Goal: Task Accomplishment & Management: Use online tool/utility

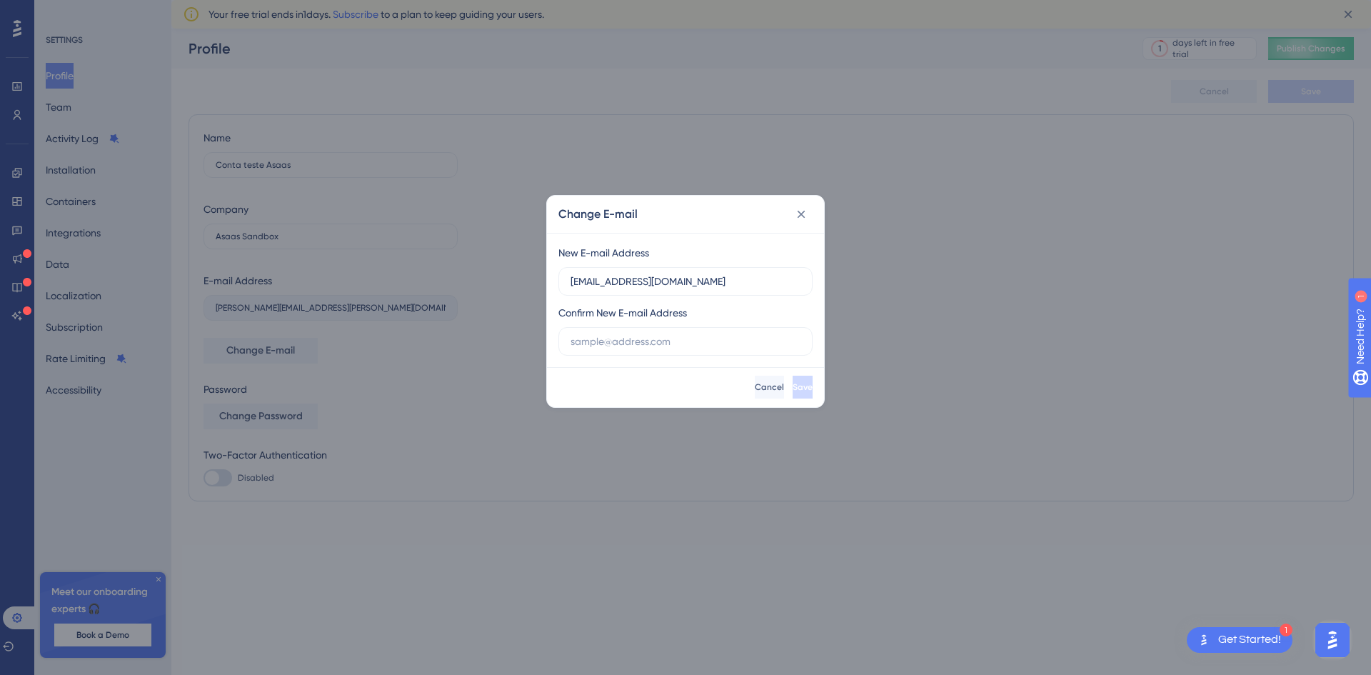
drag, startPoint x: 680, startPoint y: 281, endPoint x: 557, endPoint y: 289, distance: 123.1
click at [557, 289] on div "New E-mail Address anacarol.sta@gmail.com Confirm New E-mail Address" at bounding box center [685, 300] width 277 height 134
click at [588, 345] on input "text" at bounding box center [685, 341] width 230 height 16
click at [690, 280] on input "anacarol.sta@gmail.com" at bounding box center [685, 281] width 230 height 16
drag, startPoint x: 690, startPoint y: 280, endPoint x: 573, endPoint y: 275, distance: 117.2
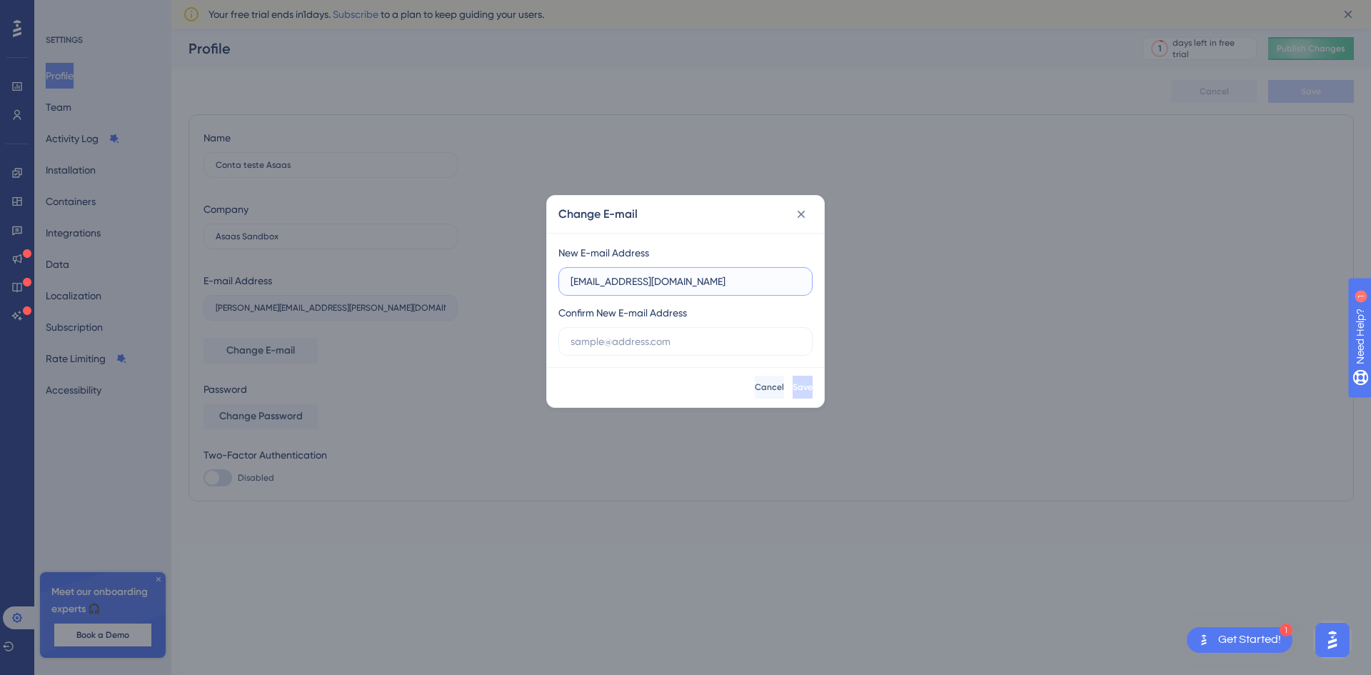
click at [573, 275] on input "anacarol.sta@gmail.com" at bounding box center [685, 281] width 230 height 16
drag, startPoint x: 721, startPoint y: 279, endPoint x: 561, endPoint y: 278, distance: 159.9
click at [561, 278] on label "aline.delbuoni@asaas.com.br" at bounding box center [685, 281] width 254 height 29
type input "aline.delbuoni@asaas.com.br"
click at [585, 348] on input "text" at bounding box center [685, 341] width 230 height 16
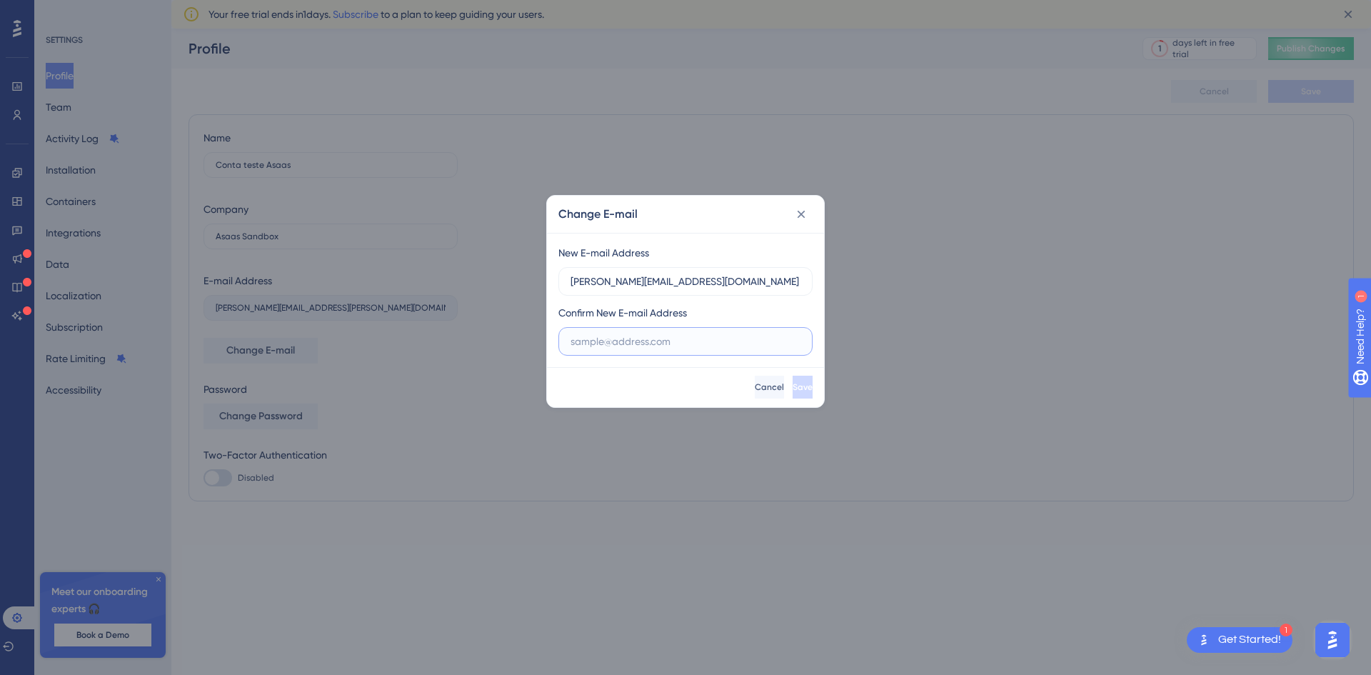
paste input "aline.delbuoni@asaas.com.br"
type input "aline.delbuoni@asaas.com.br"
click at [793, 383] on span "Save" at bounding box center [803, 386] width 20 height 11
click at [801, 214] on icon at bounding box center [801, 214] width 14 height 14
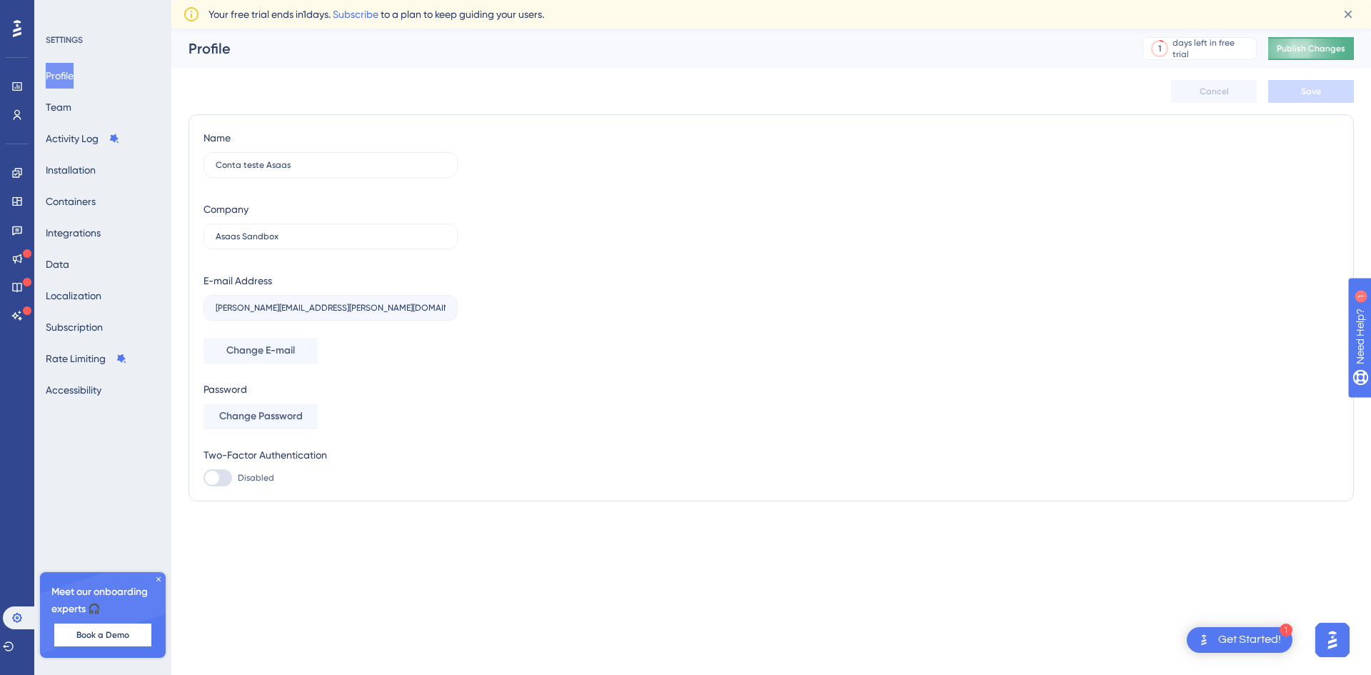
click at [1287, 46] on button "Publish Changes" at bounding box center [1311, 48] width 86 height 23
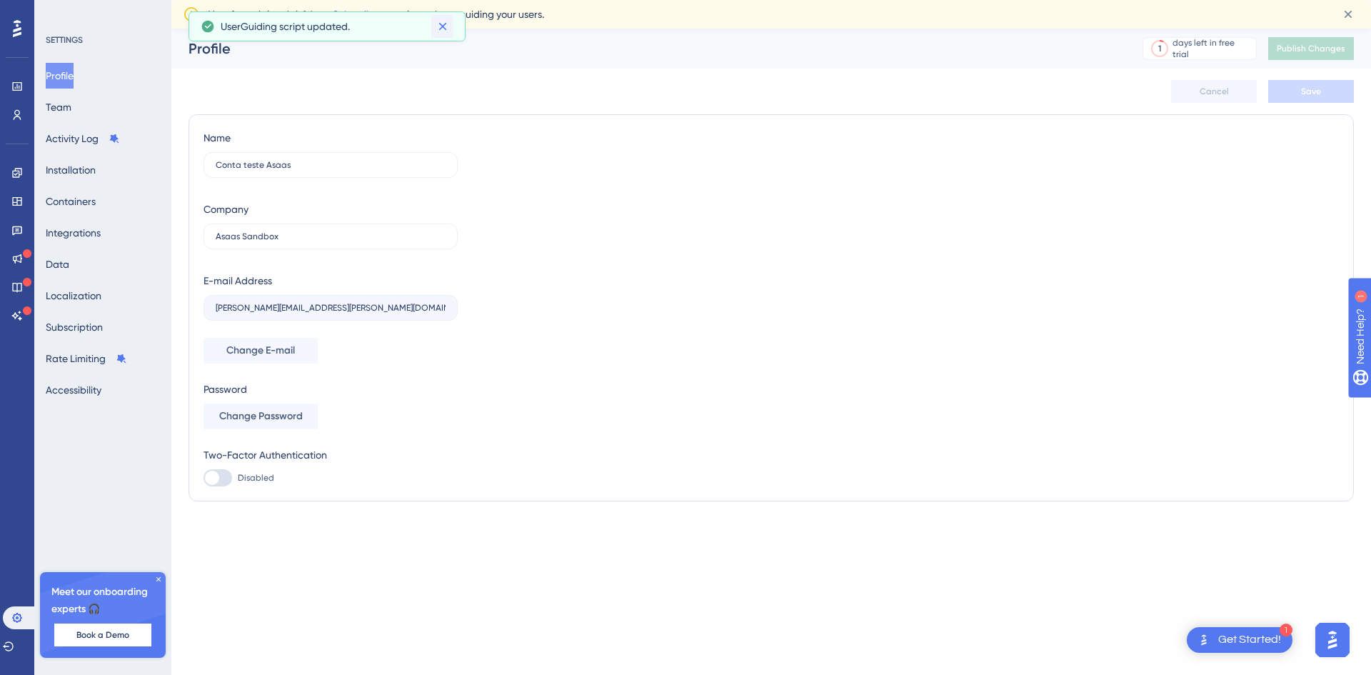
click at [447, 26] on icon at bounding box center [443, 26] width 14 height 14
click at [266, 348] on span "Change E-mail" at bounding box center [260, 350] width 69 height 17
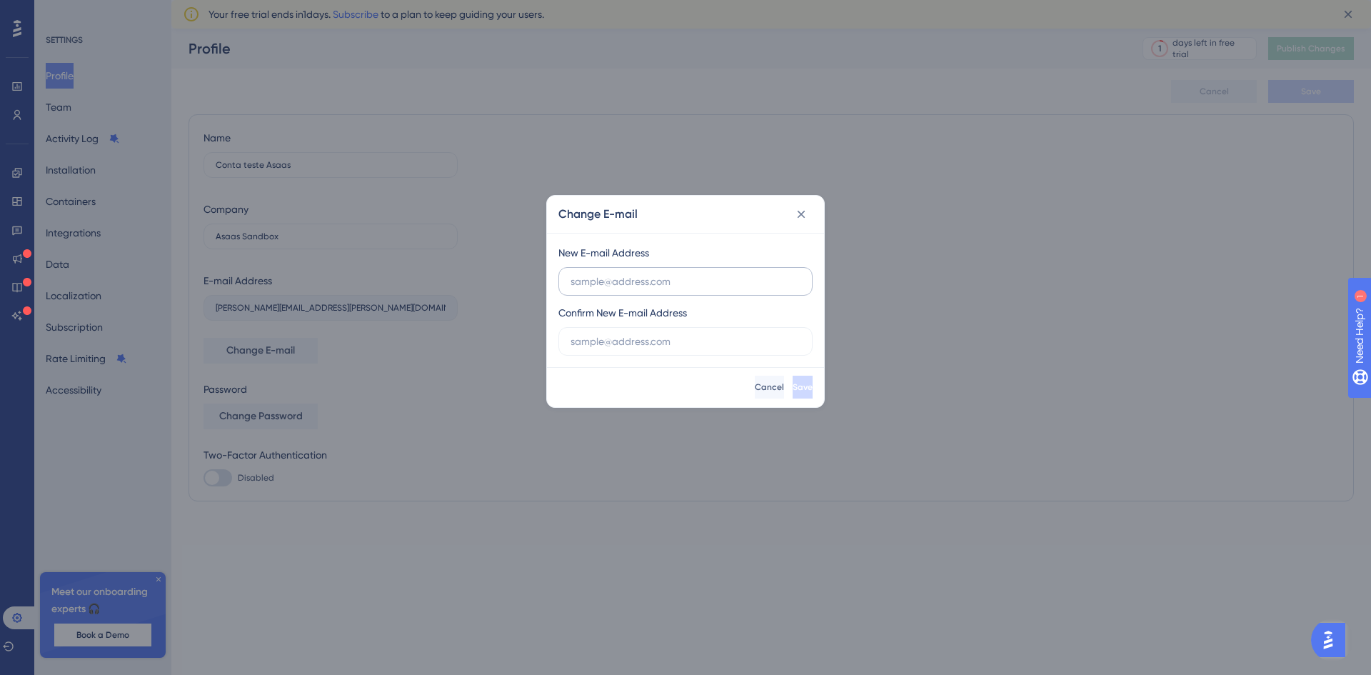
click at [674, 283] on input "text" at bounding box center [685, 281] width 230 height 16
drag, startPoint x: 722, startPoint y: 281, endPoint x: 560, endPoint y: 287, distance: 161.5
click at [560, 287] on label "aline.delbuoni@asaas.com.br" at bounding box center [685, 281] width 254 height 29
type input "aline.delbuoni@asaas.com.br"
click at [572, 341] on input "text" at bounding box center [685, 341] width 230 height 16
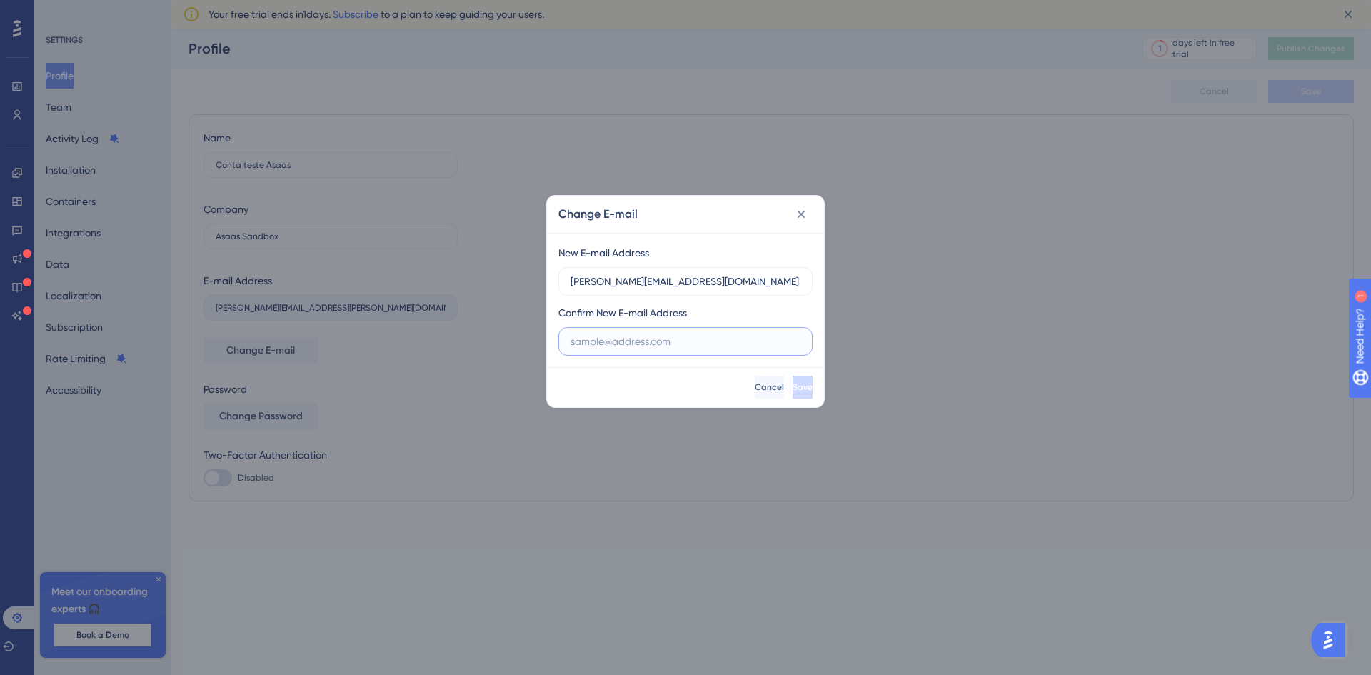
paste input "aline.delbuoni@asaas.com.br"
type input "aline.delbuoni@asaas.com.br"
click at [793, 391] on span "Save" at bounding box center [803, 386] width 20 height 11
click at [791, 391] on span "Save" at bounding box center [801, 386] width 20 height 11
click at [805, 213] on icon at bounding box center [801, 214] width 14 height 14
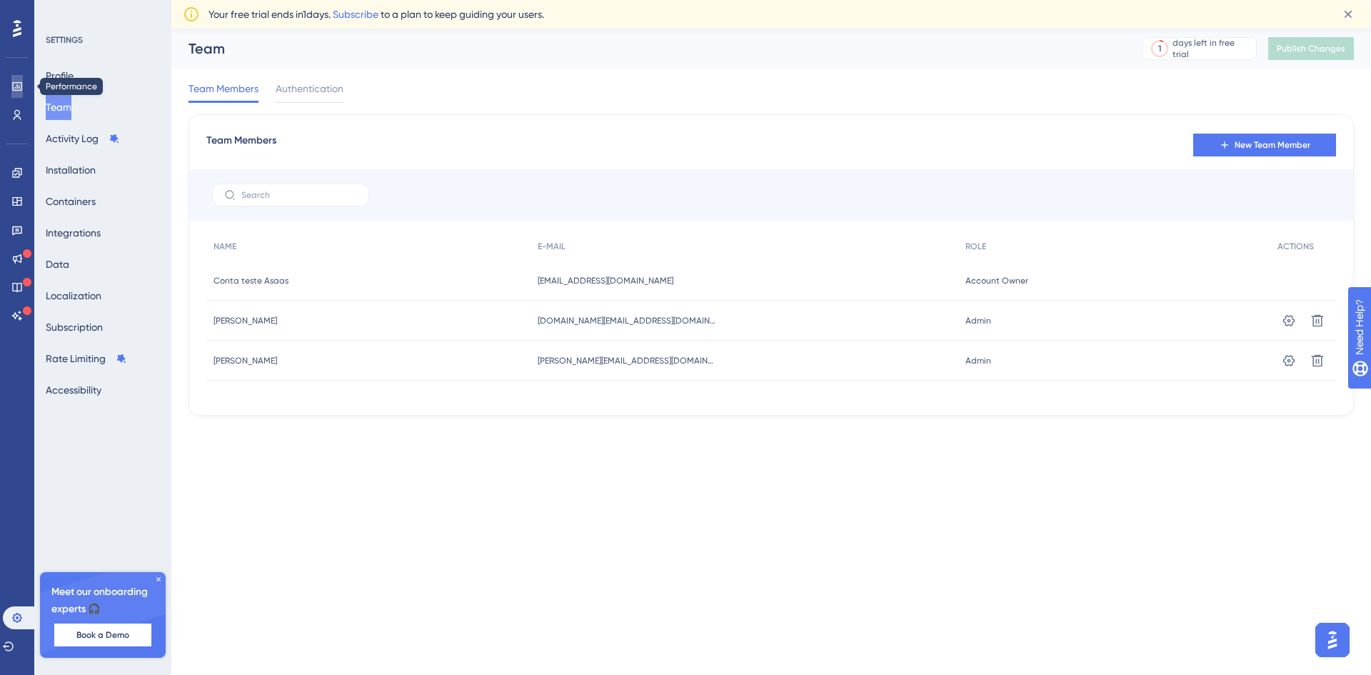
click at [20, 86] on icon at bounding box center [16, 86] width 11 height 11
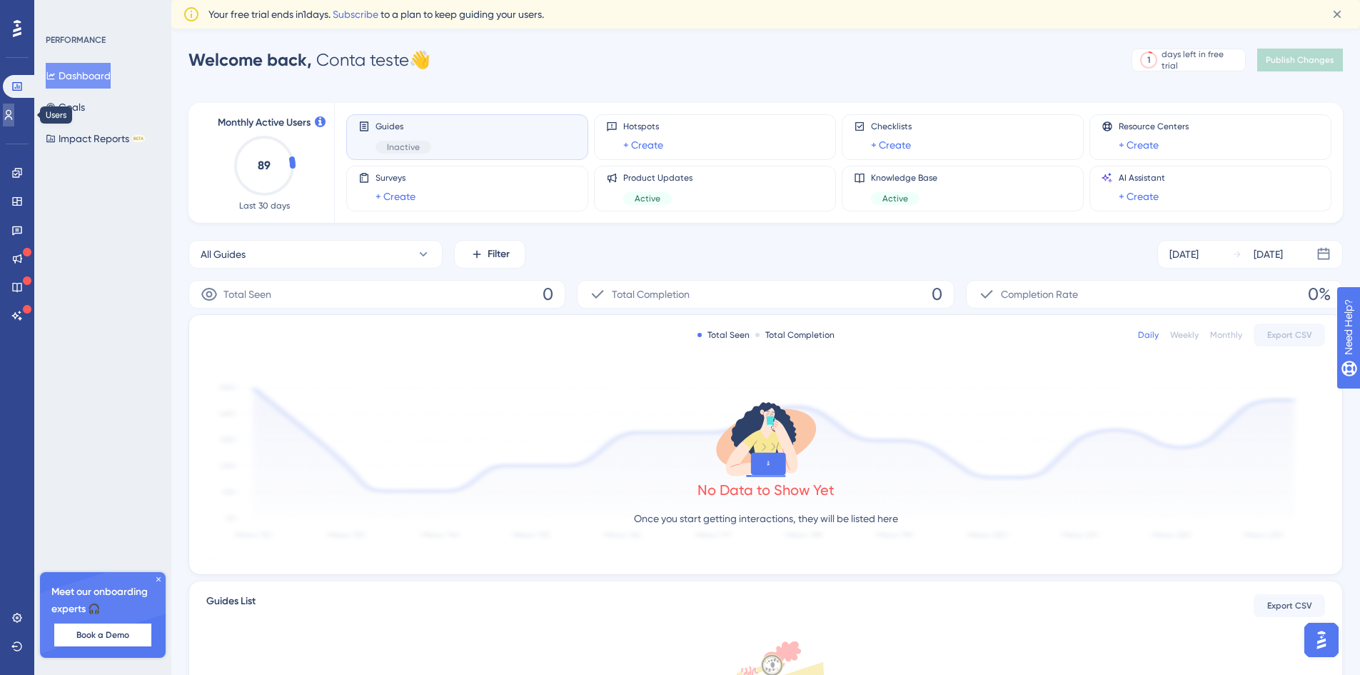
click at [14, 111] on icon at bounding box center [8, 114] width 11 height 11
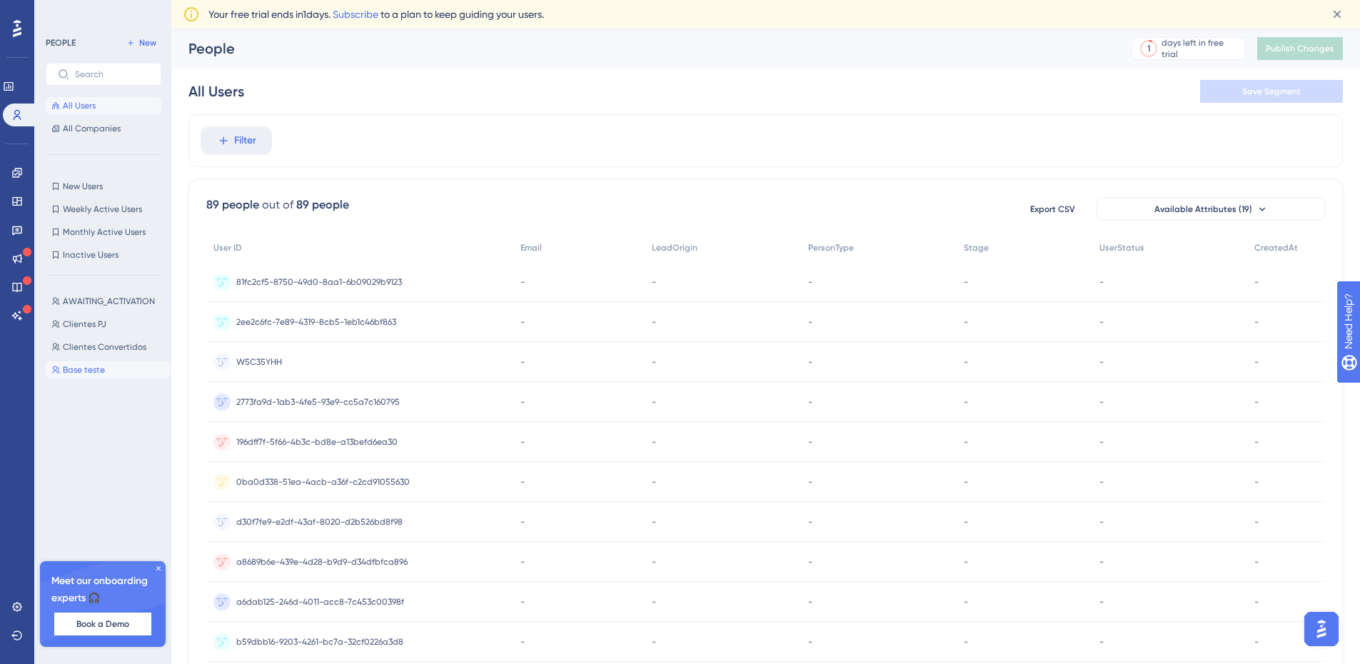
click at [91, 373] on span "Base teste" at bounding box center [84, 369] width 42 height 11
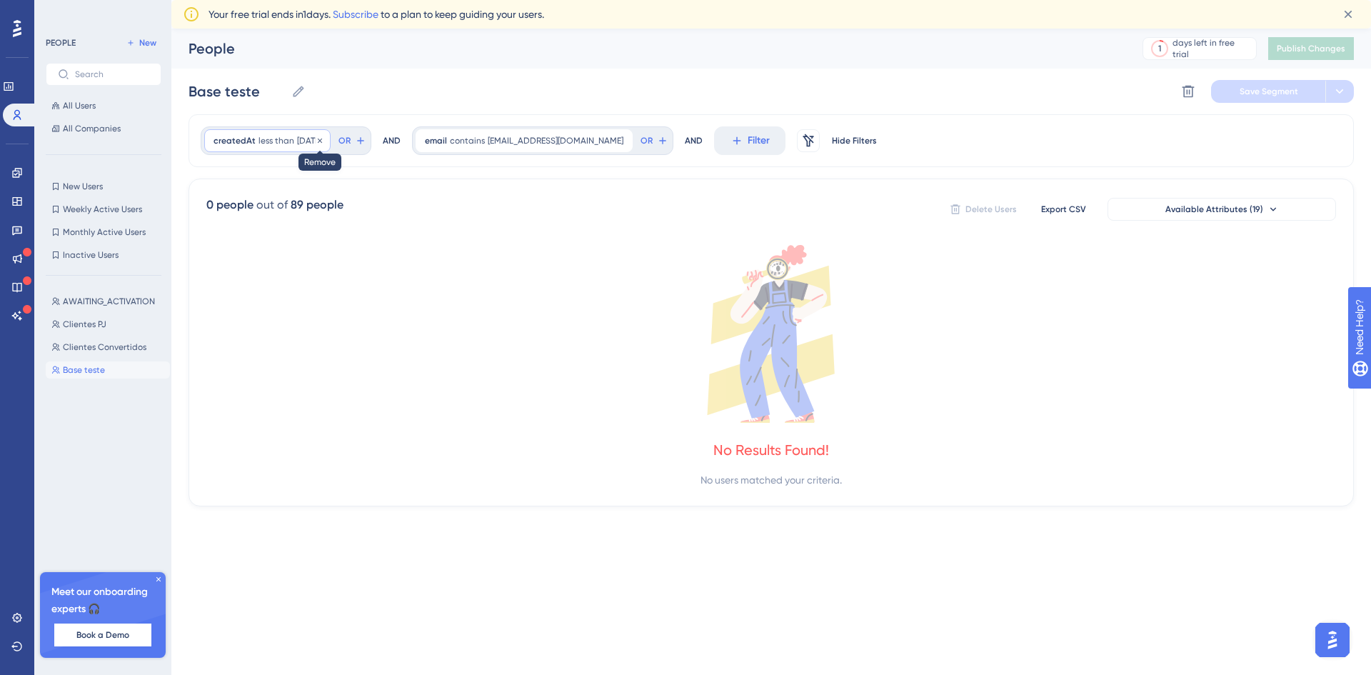
click at [322, 140] on icon at bounding box center [320, 140] width 4 height 4
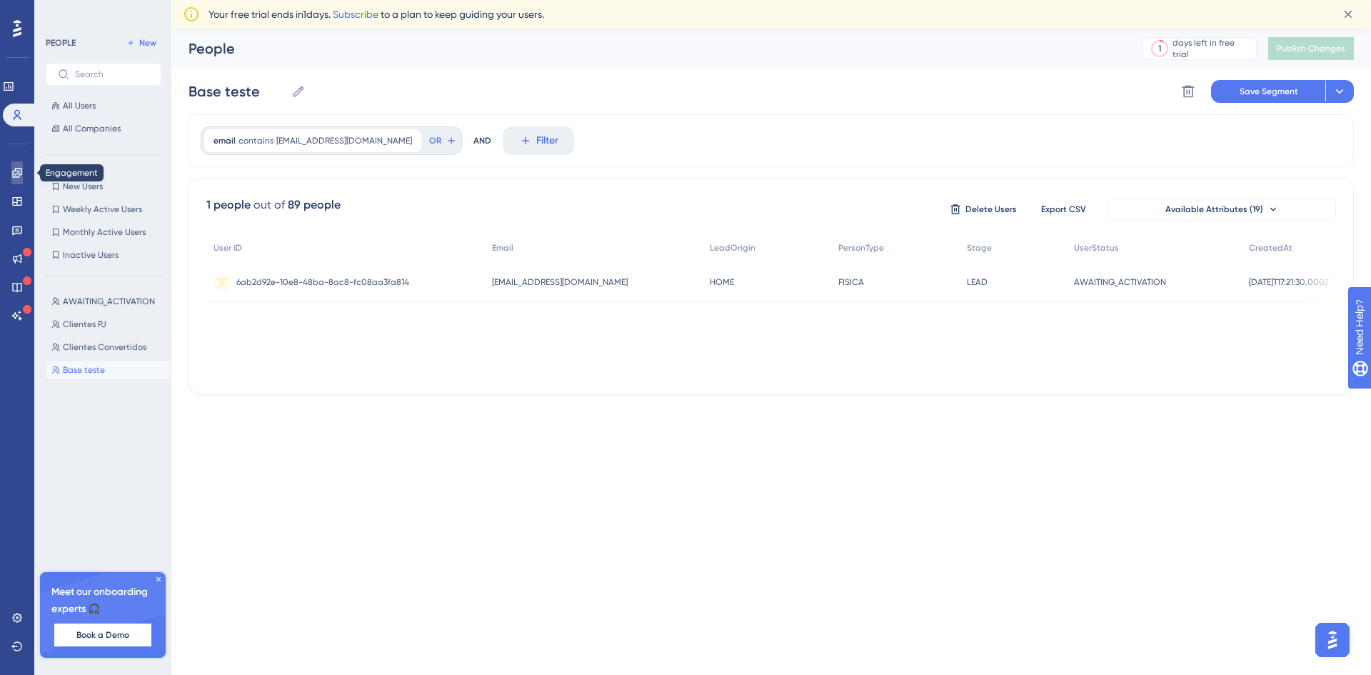
click at [17, 168] on icon at bounding box center [16, 172] width 9 height 9
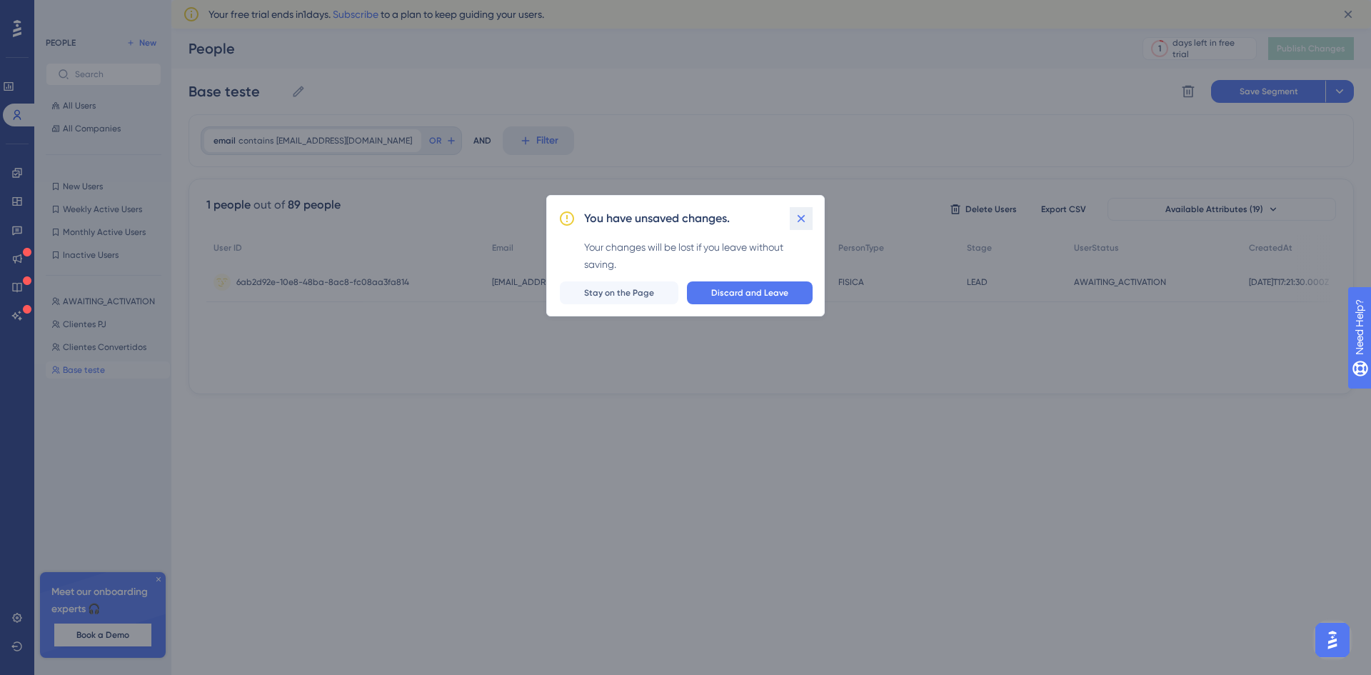
click at [798, 213] on icon at bounding box center [801, 218] width 14 height 14
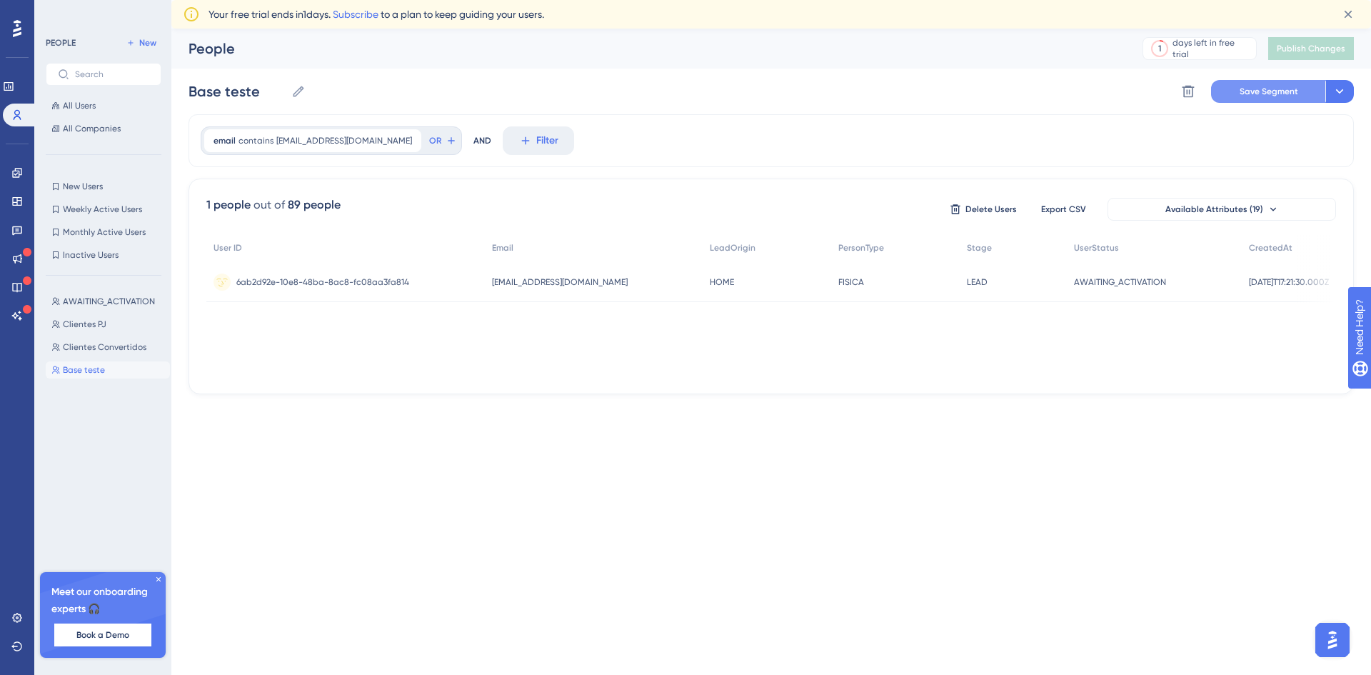
click at [1242, 91] on span "Save Segment" at bounding box center [1268, 91] width 59 height 11
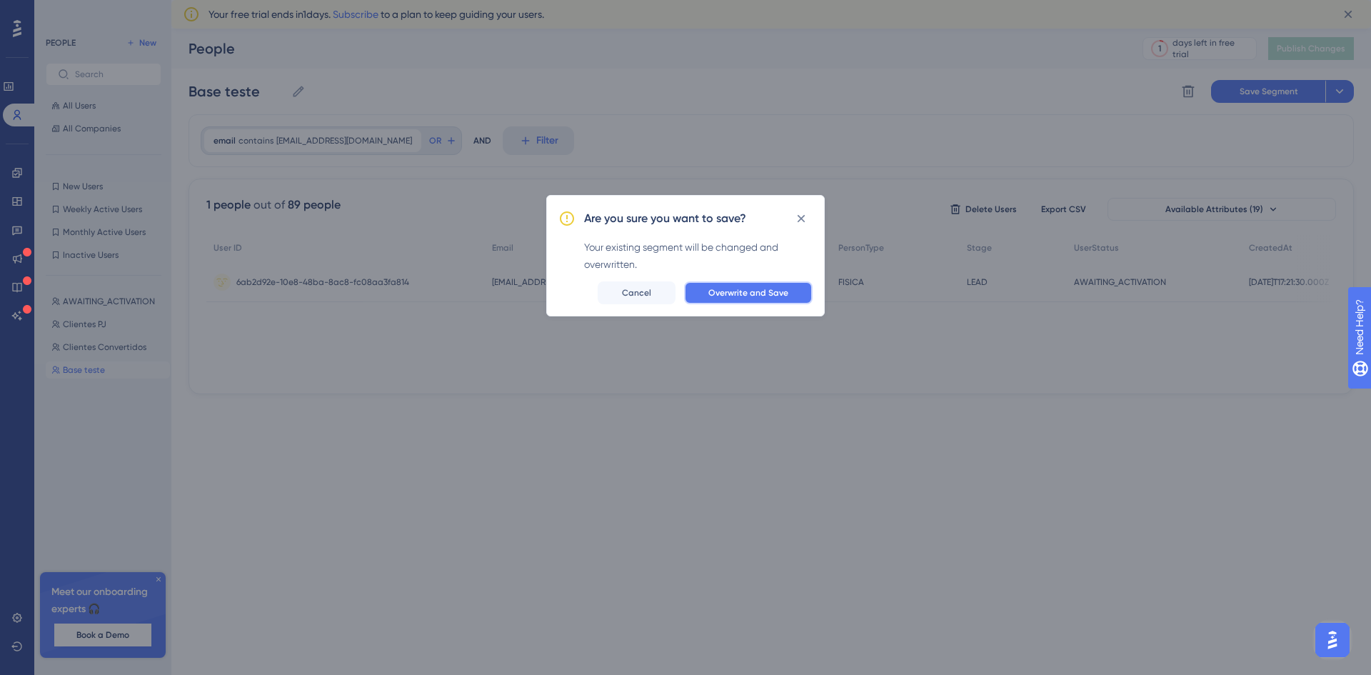
click at [747, 294] on span "Overwrite and Save" at bounding box center [748, 292] width 80 height 11
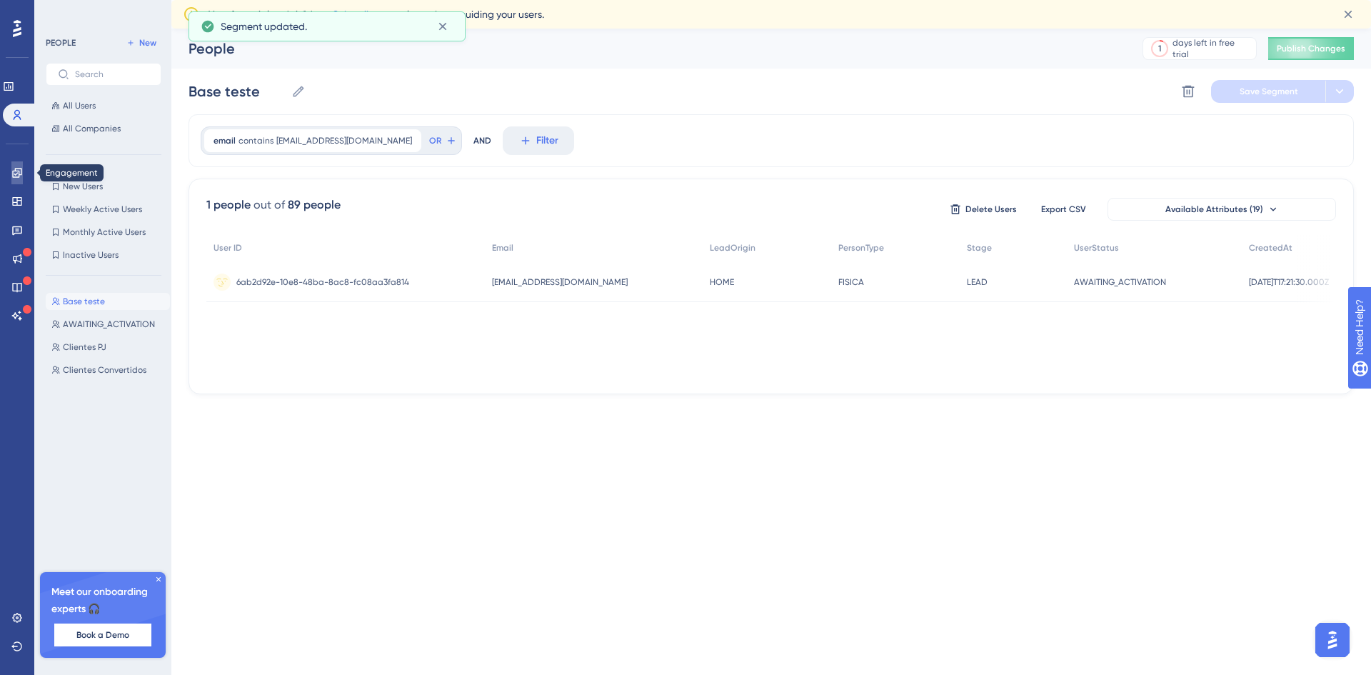
drag, startPoint x: 18, startPoint y: 168, endPoint x: 34, endPoint y: 161, distance: 17.9
click at [18, 168] on icon at bounding box center [16, 172] width 9 height 9
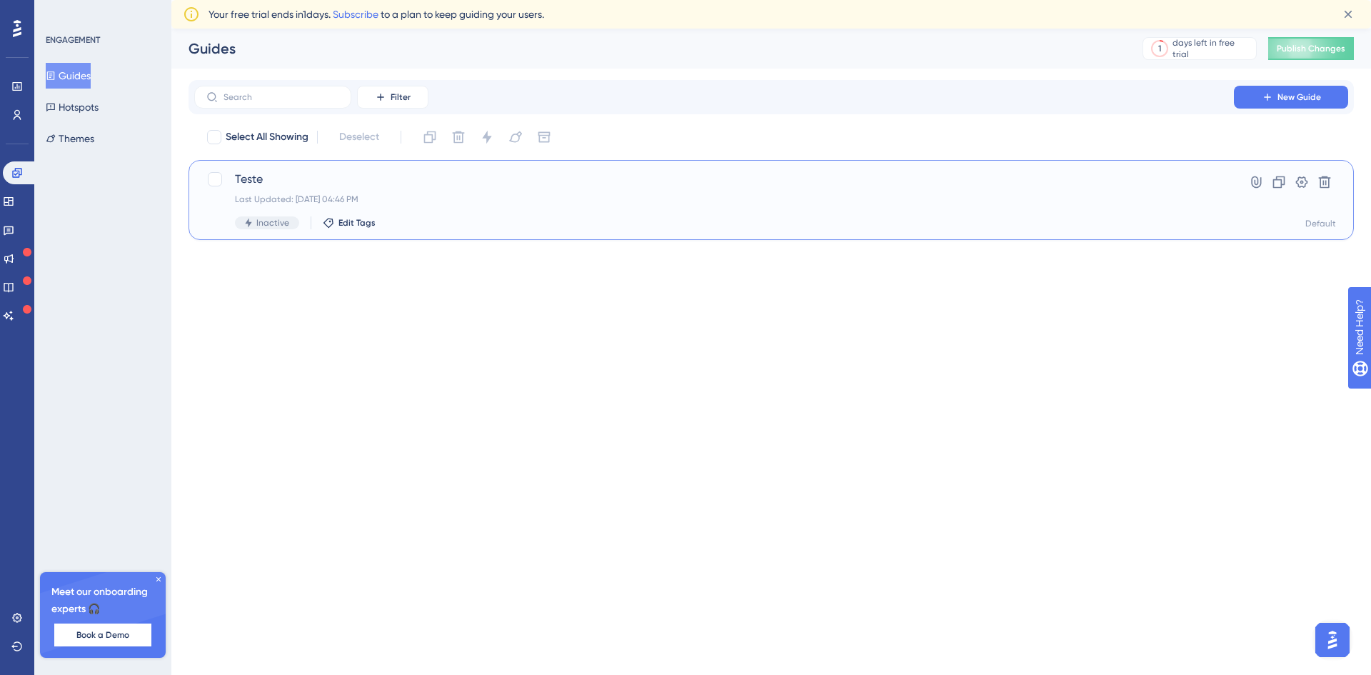
click at [448, 194] on div "Last Updated: 21 de ago. de 2025 04:46 PM" at bounding box center [714, 198] width 958 height 11
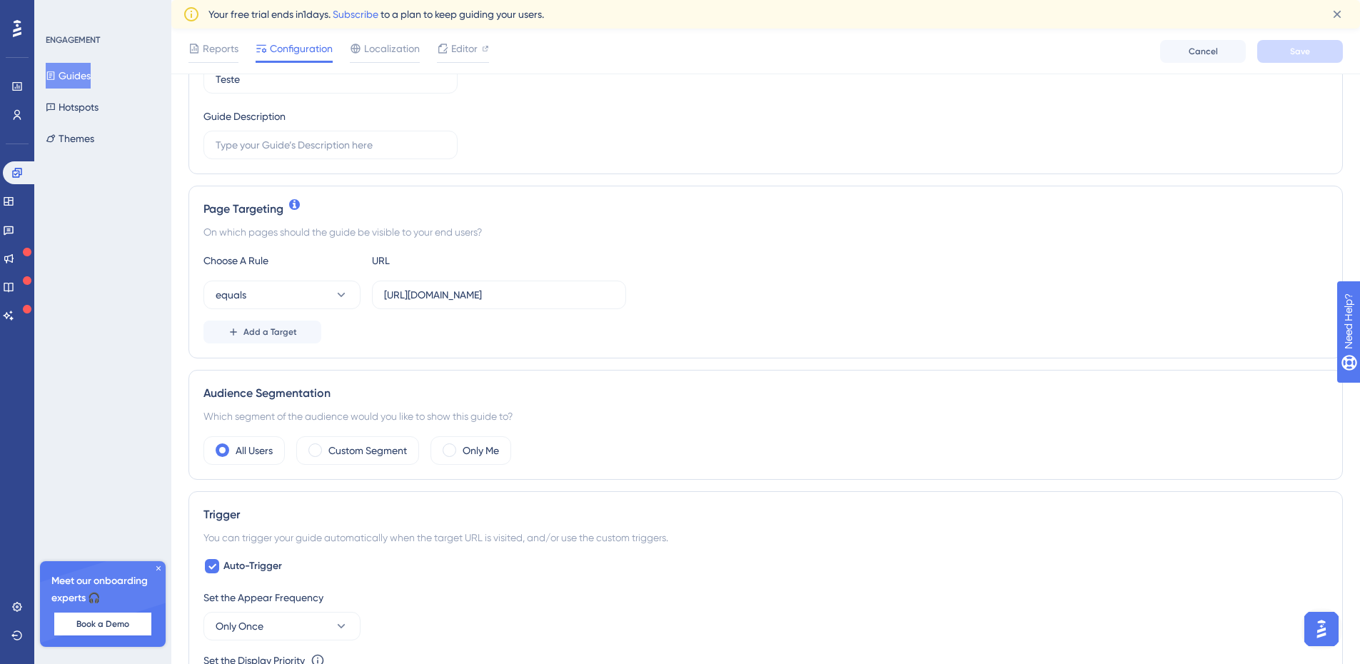
scroll to position [214, 0]
drag, startPoint x: 591, startPoint y: 290, endPoint x: 386, endPoint y: 295, distance: 205.7
click at [386, 295] on input "https://www.asaas.com/payment/create" at bounding box center [499, 294] width 230 height 16
click at [406, 289] on input "text" at bounding box center [499, 294] width 230 height 16
paste input "https://core.homolog.asaas.com/dashboard/home"
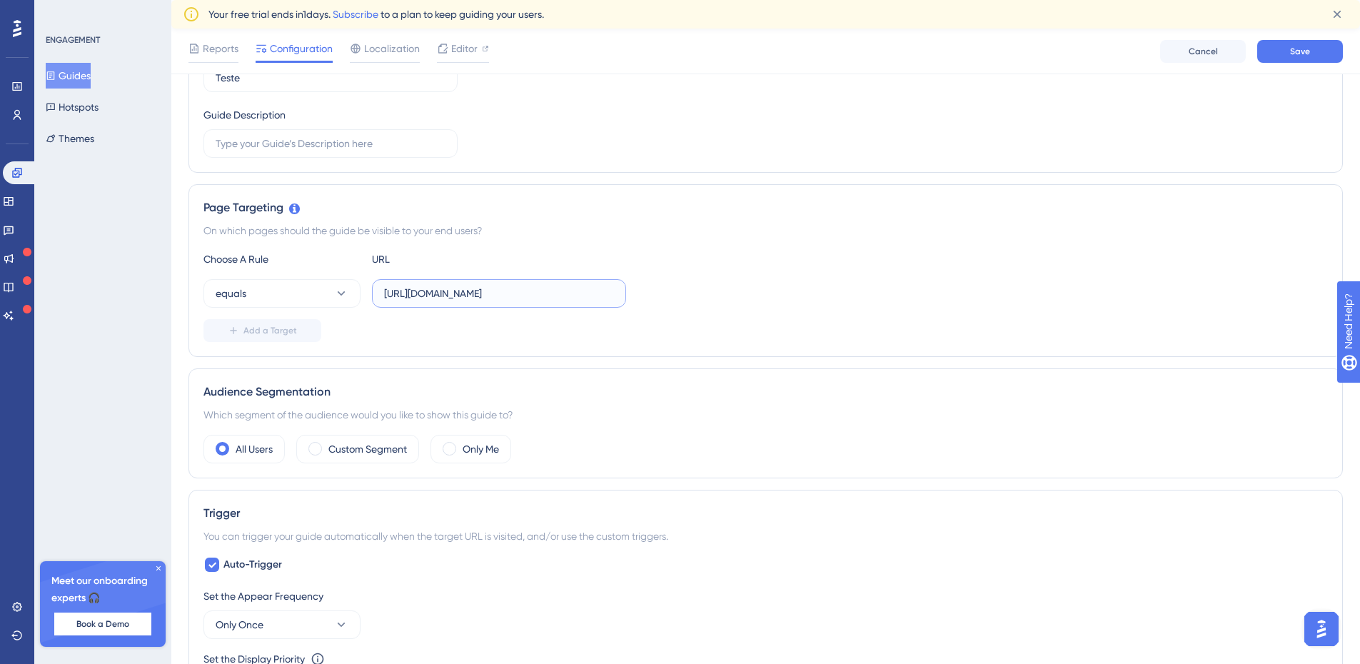
scroll to position [0, 9]
type input "https://core.homolog.asaas.com/dashboard/home"
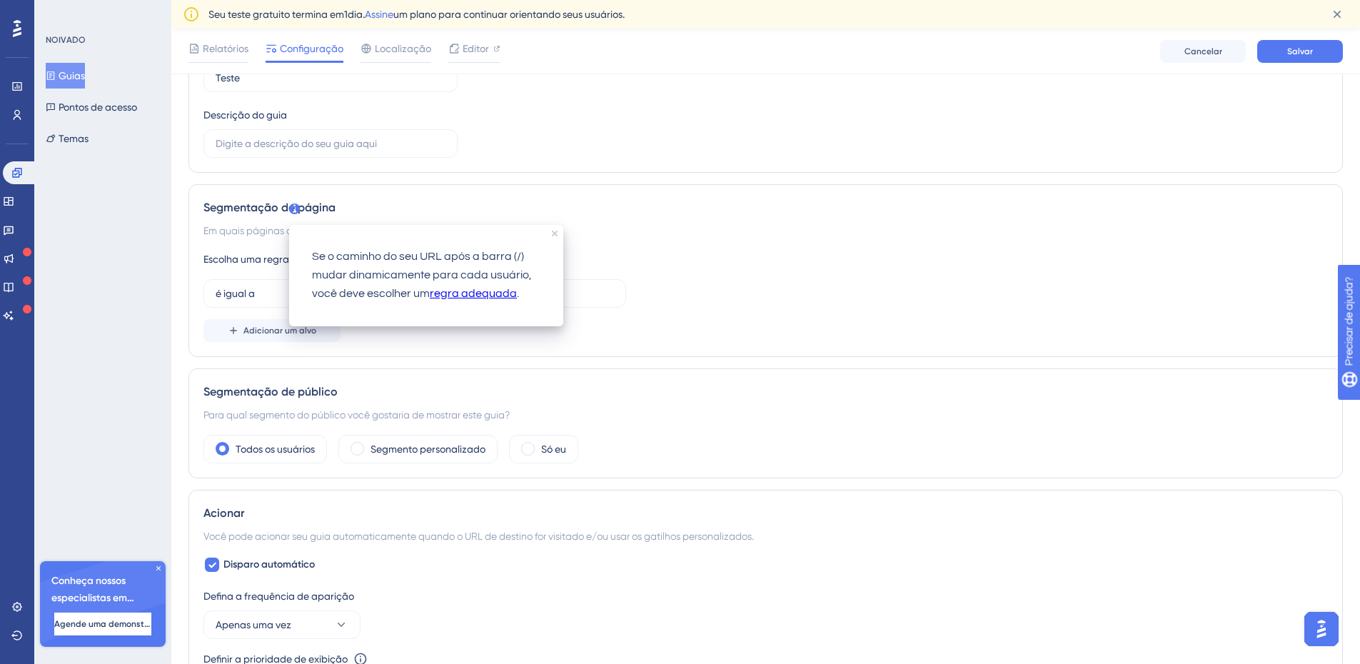
click at [295, 206] on icon at bounding box center [294, 208] width 11 height 11
click at [551, 234] on div "Se o caminho do seu URL após a barra (/) mudar dinamicamente para cada usuário,…" at bounding box center [426, 275] width 274 height 101
click at [553, 234] on icon "fechar dica de ferramenta" at bounding box center [555, 234] width 6 height 6
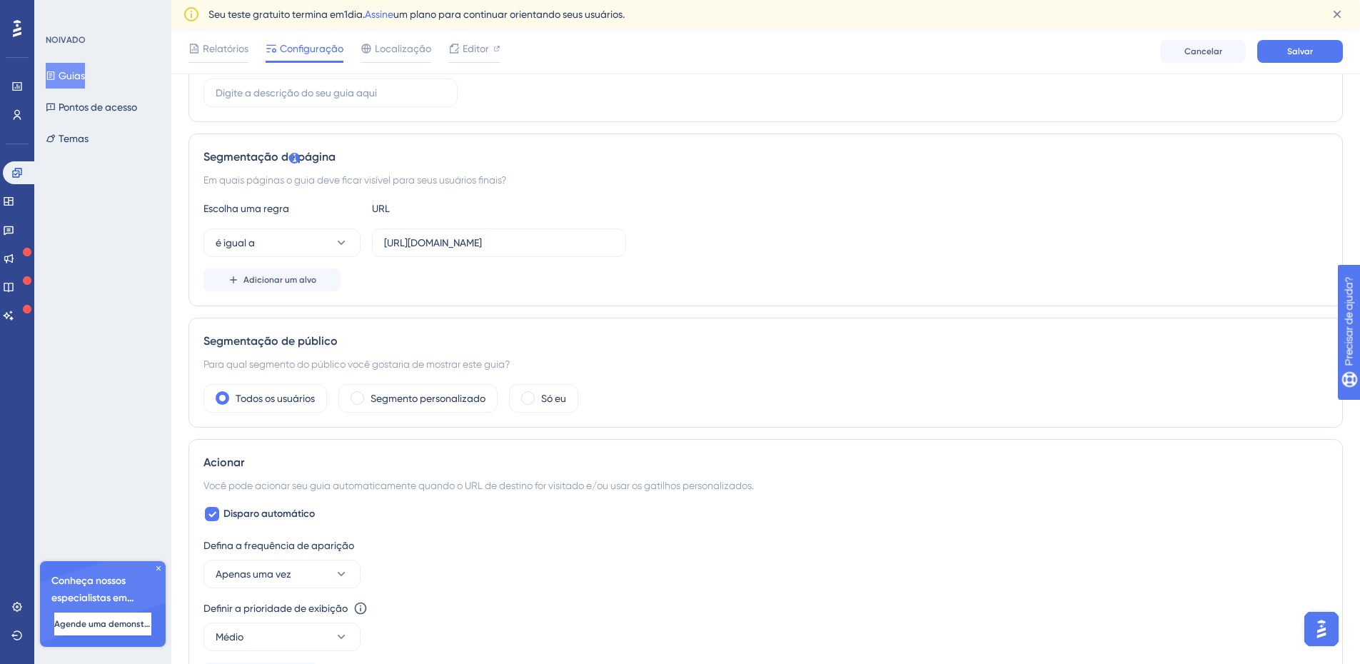
scroll to position [286, 0]
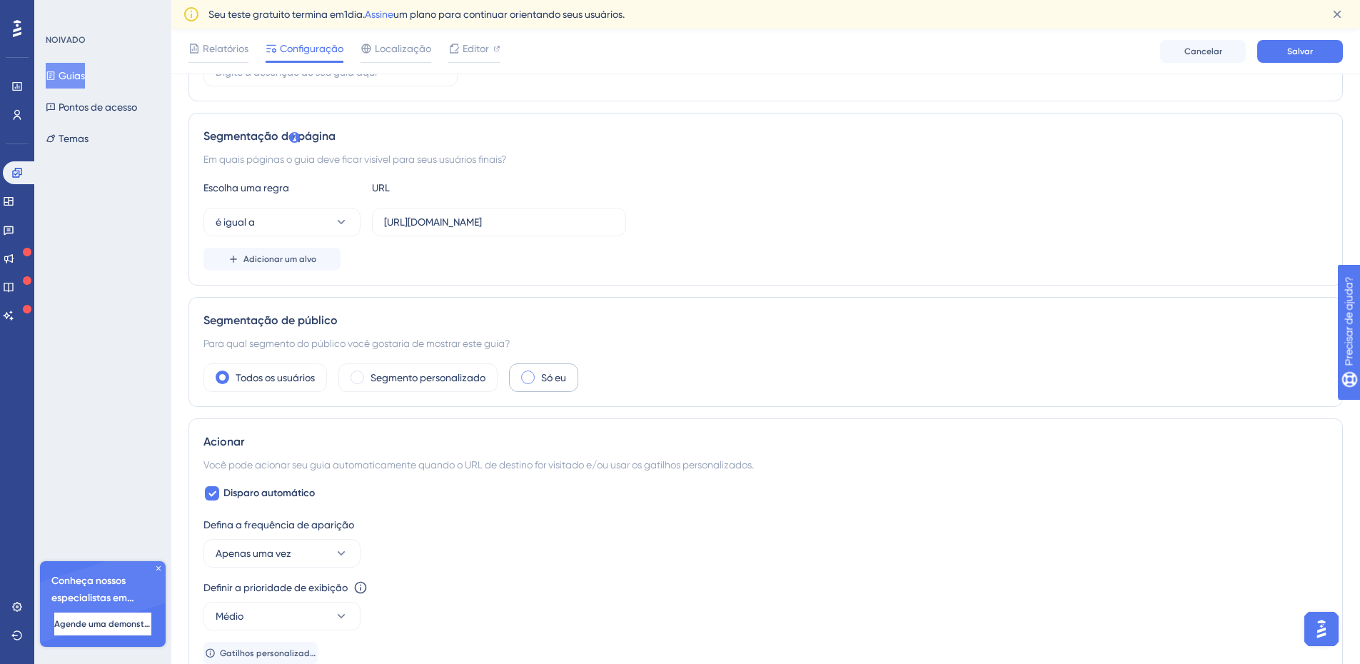
click at [527, 379] on span at bounding box center [528, 378] width 14 height 14
click at [539, 373] on input "radio" at bounding box center [539, 373] width 0 height 0
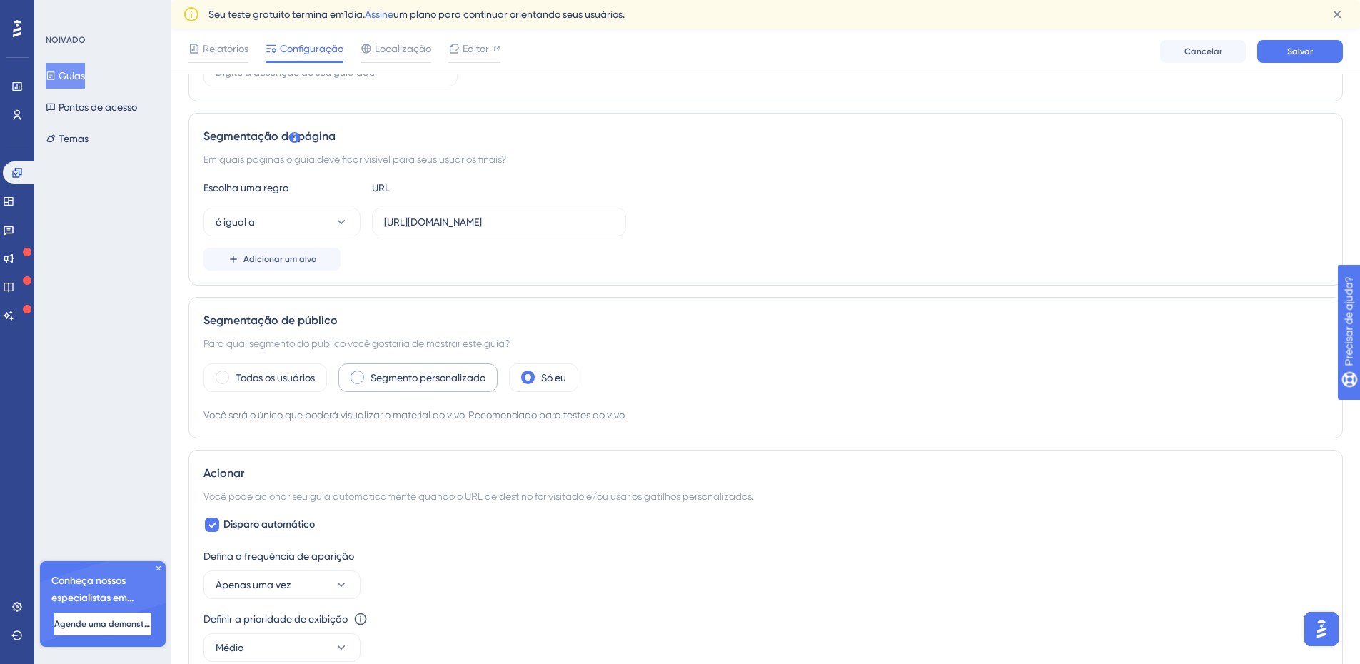
click at [361, 377] on span at bounding box center [358, 378] width 14 height 14
click at [368, 373] on input "radio" at bounding box center [368, 373] width 0 height 0
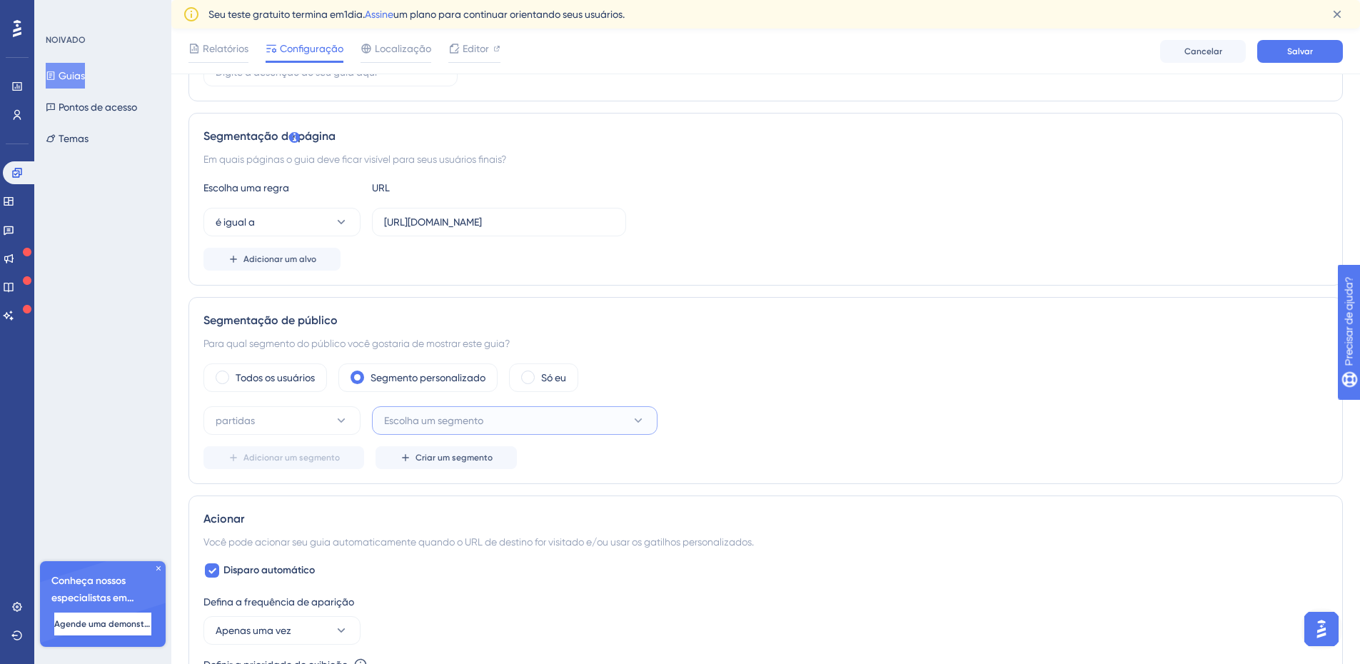
click at [455, 423] on font "Escolha um segmento" at bounding box center [433, 420] width 99 height 11
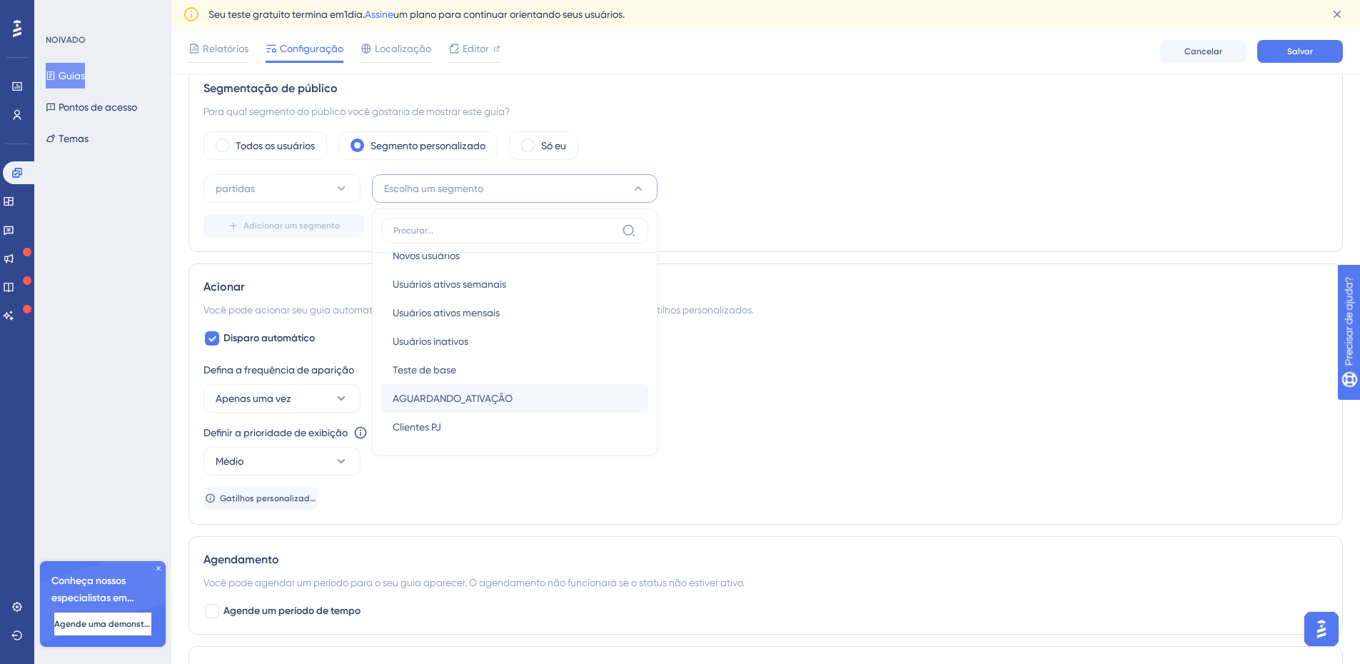
scroll to position [52, 0]
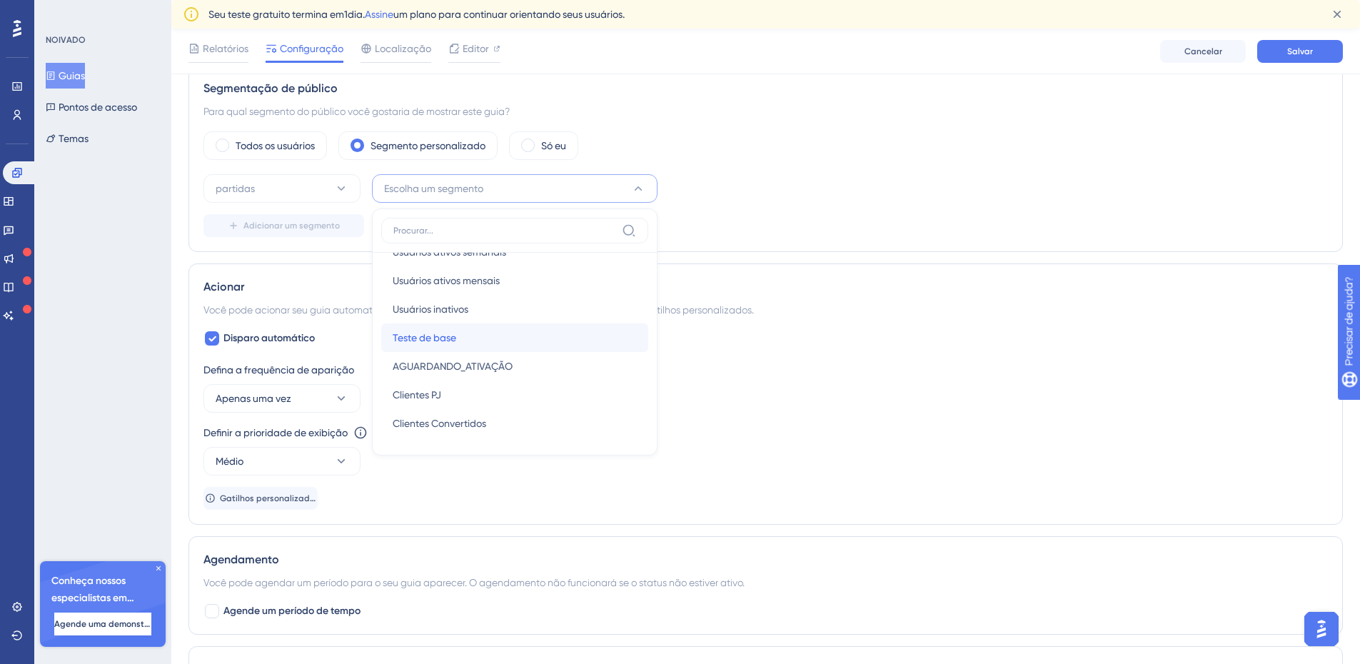
click at [460, 342] on div "Teste de base Teste de base" at bounding box center [515, 337] width 244 height 29
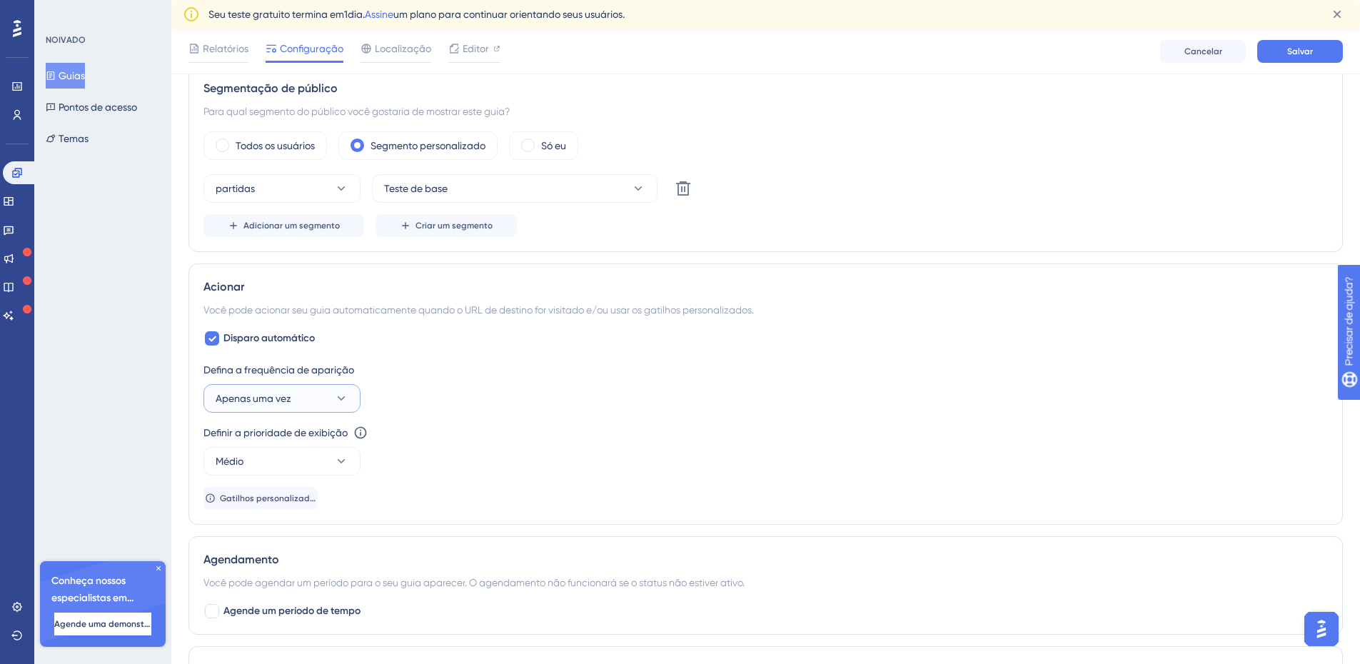
click at [338, 403] on icon at bounding box center [341, 398] width 14 height 14
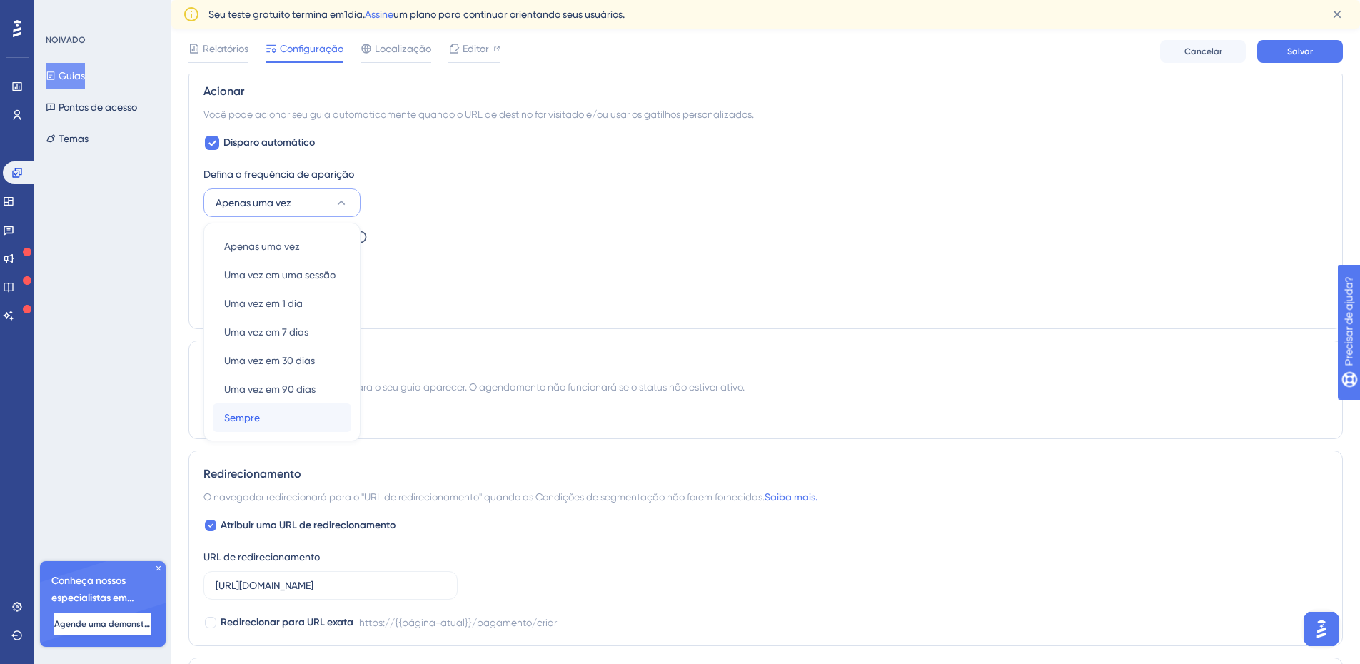
click at [308, 416] on div "Sempre Sempre" at bounding box center [282, 417] width 116 height 29
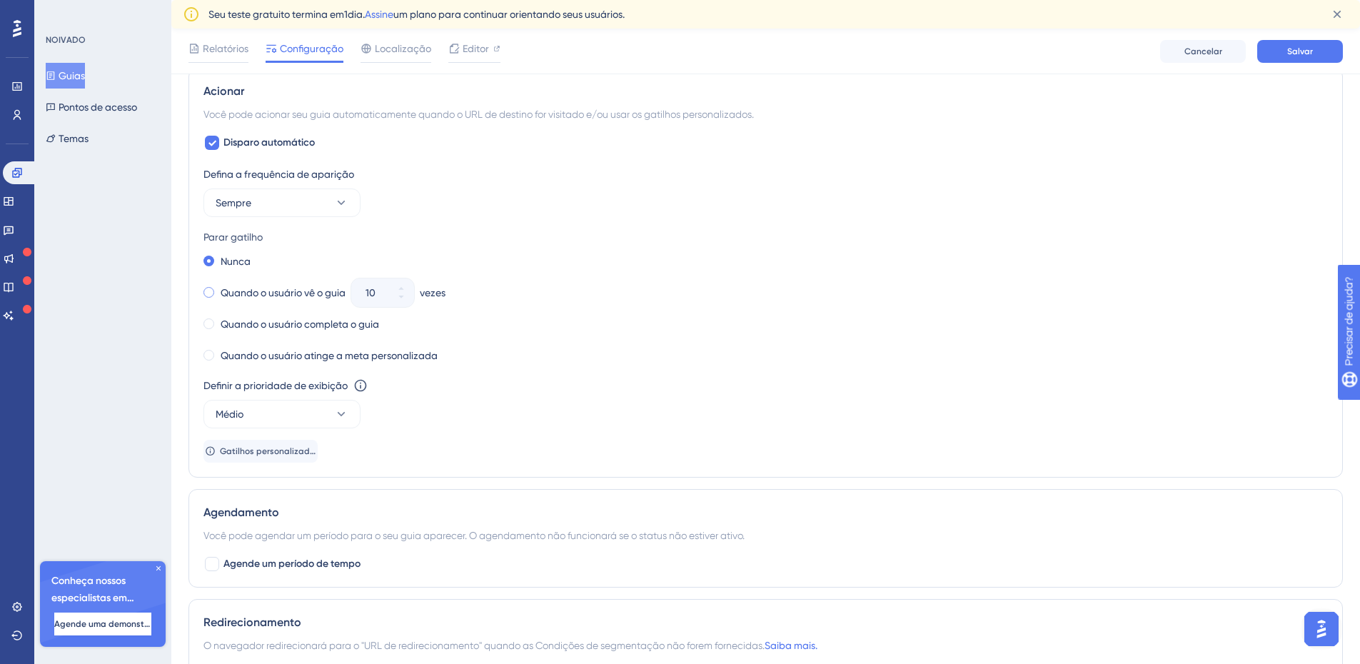
click at [210, 293] on span at bounding box center [208, 292] width 11 height 11
click at [218, 289] on input "radio" at bounding box center [218, 289] width 0 height 0
click at [404, 284] on icon at bounding box center [401, 288] width 9 height 9
click at [406, 298] on icon at bounding box center [401, 297] width 9 height 9
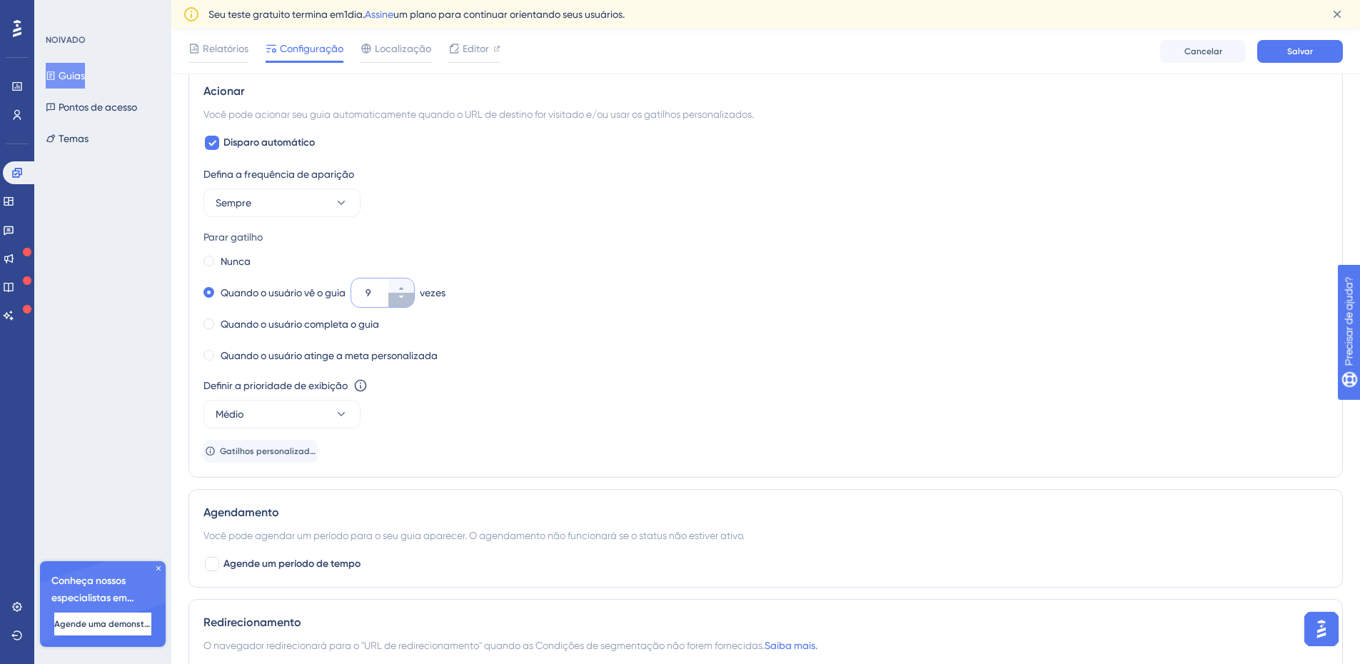
click at [406, 298] on icon at bounding box center [401, 297] width 9 height 9
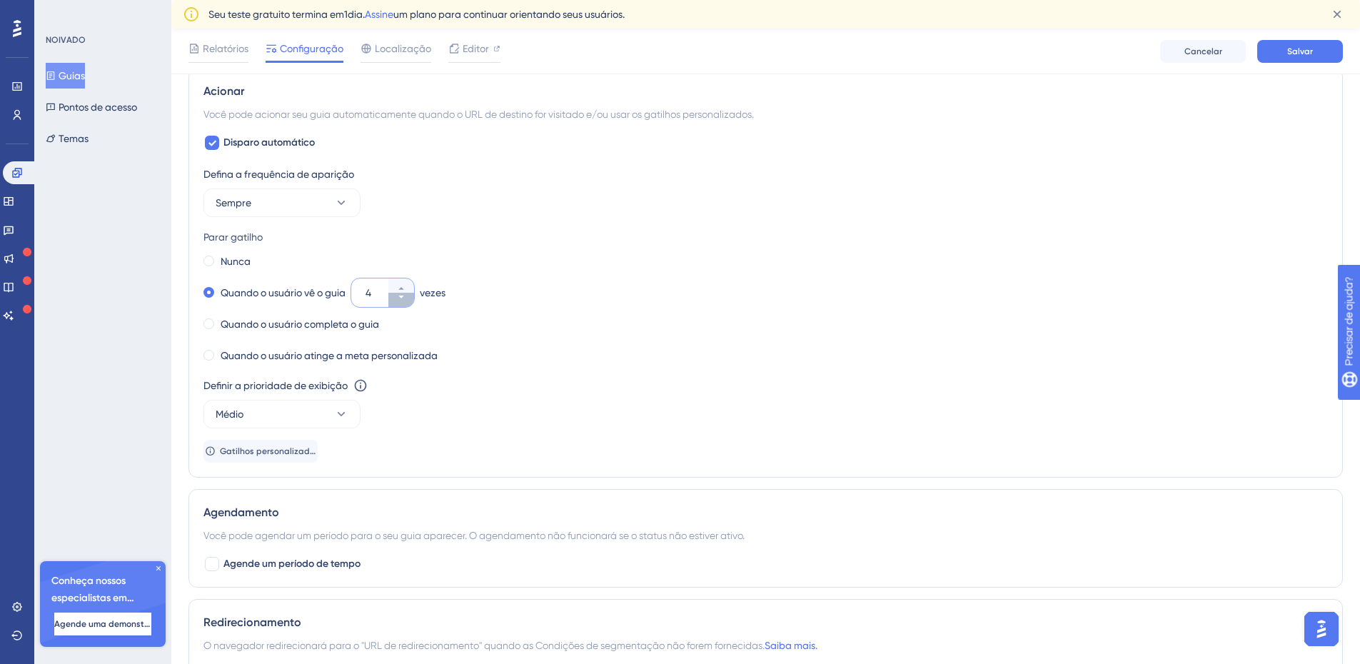
click at [406, 300] on icon at bounding box center [401, 297] width 9 height 9
type input "3"
click at [345, 412] on icon at bounding box center [341, 414] width 14 height 14
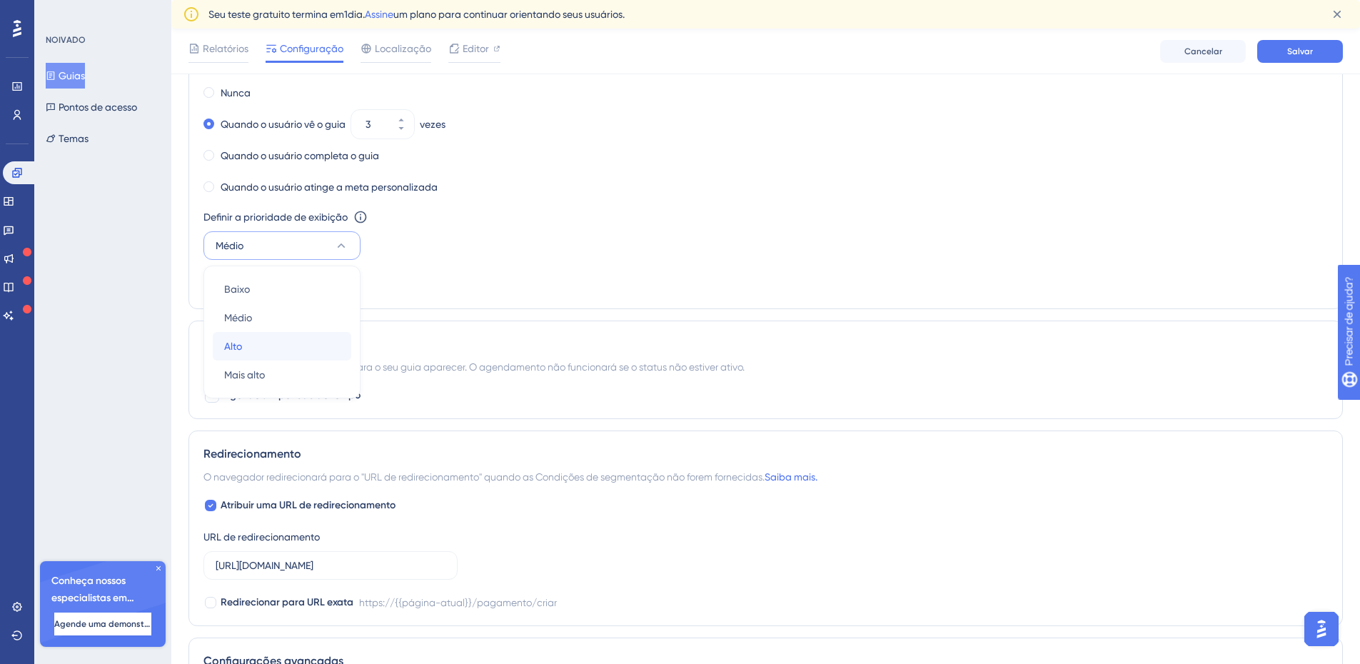
click at [265, 341] on div "Alto Alto" at bounding box center [282, 346] width 116 height 29
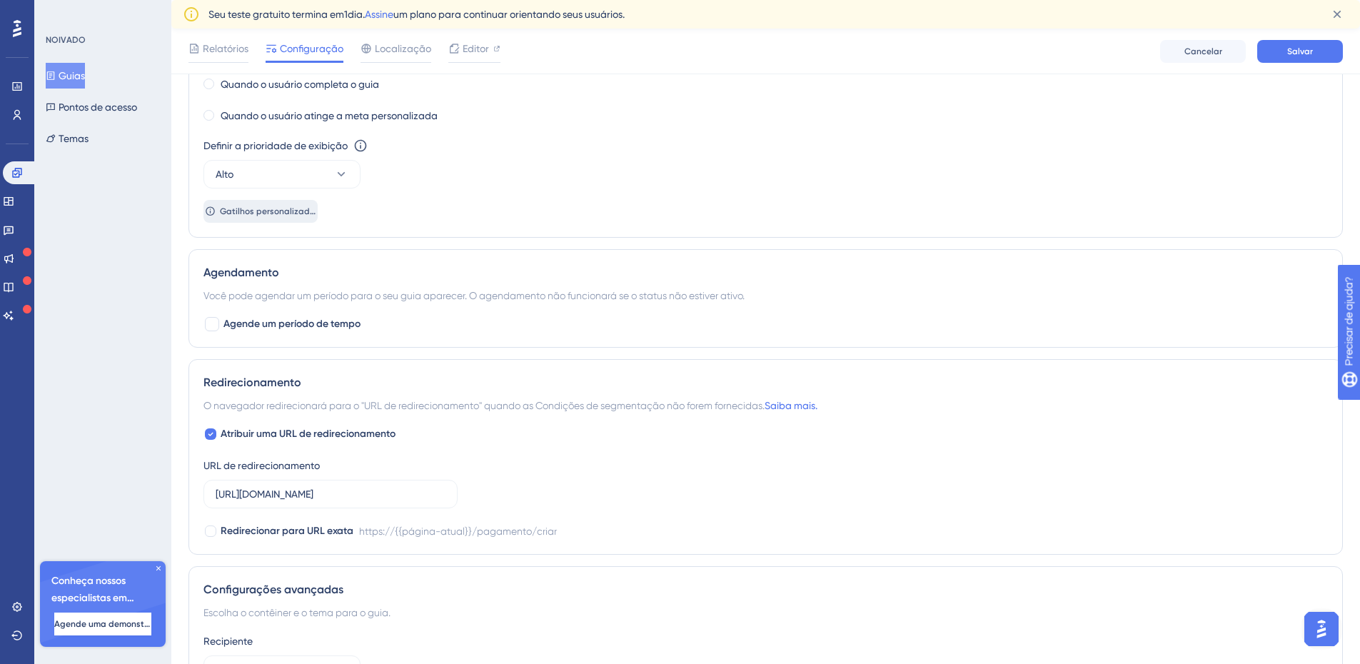
click at [261, 211] on font "Gatilhos personalizados" at bounding box center [269, 211] width 99 height 10
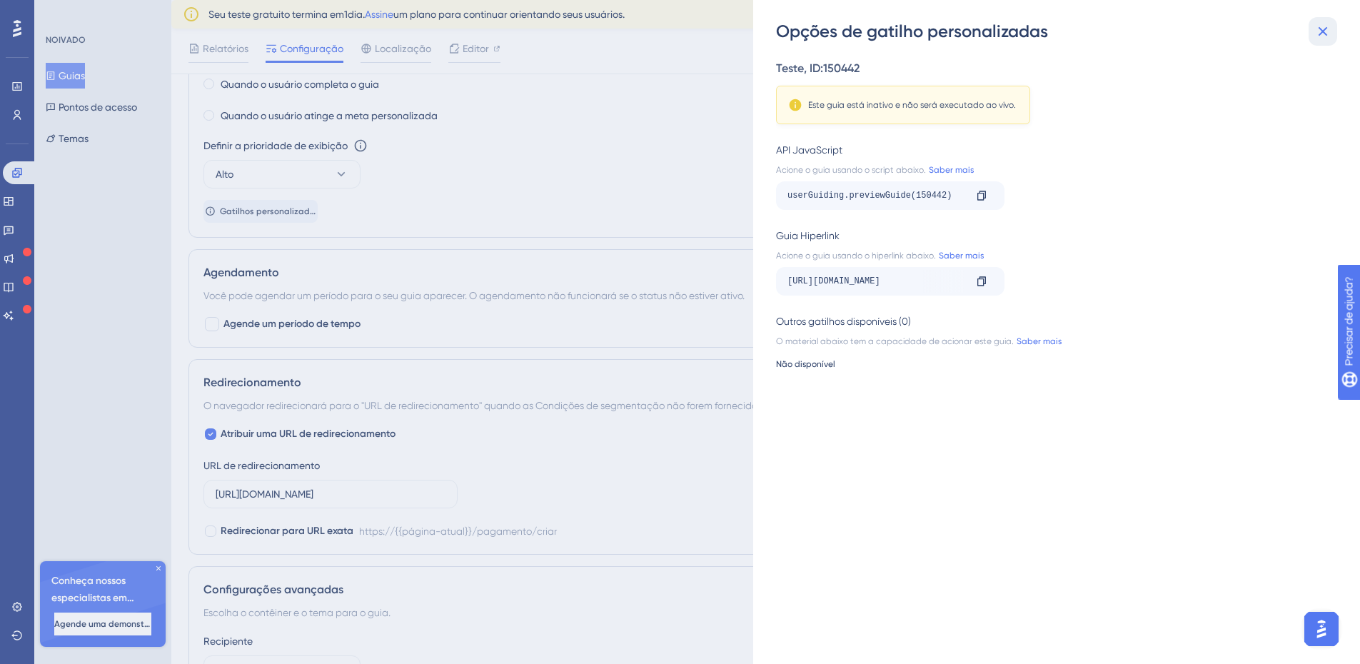
click at [1326, 32] on icon at bounding box center [1322, 31] width 17 height 17
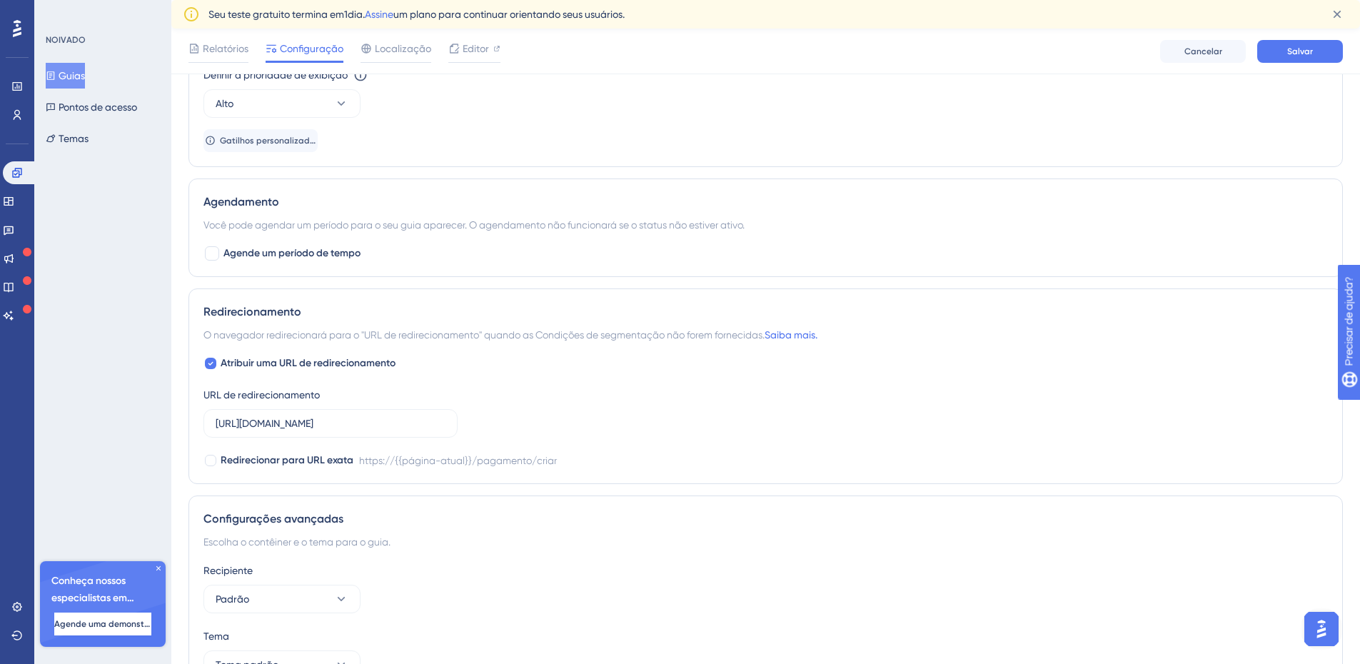
scroll to position [1096, 0]
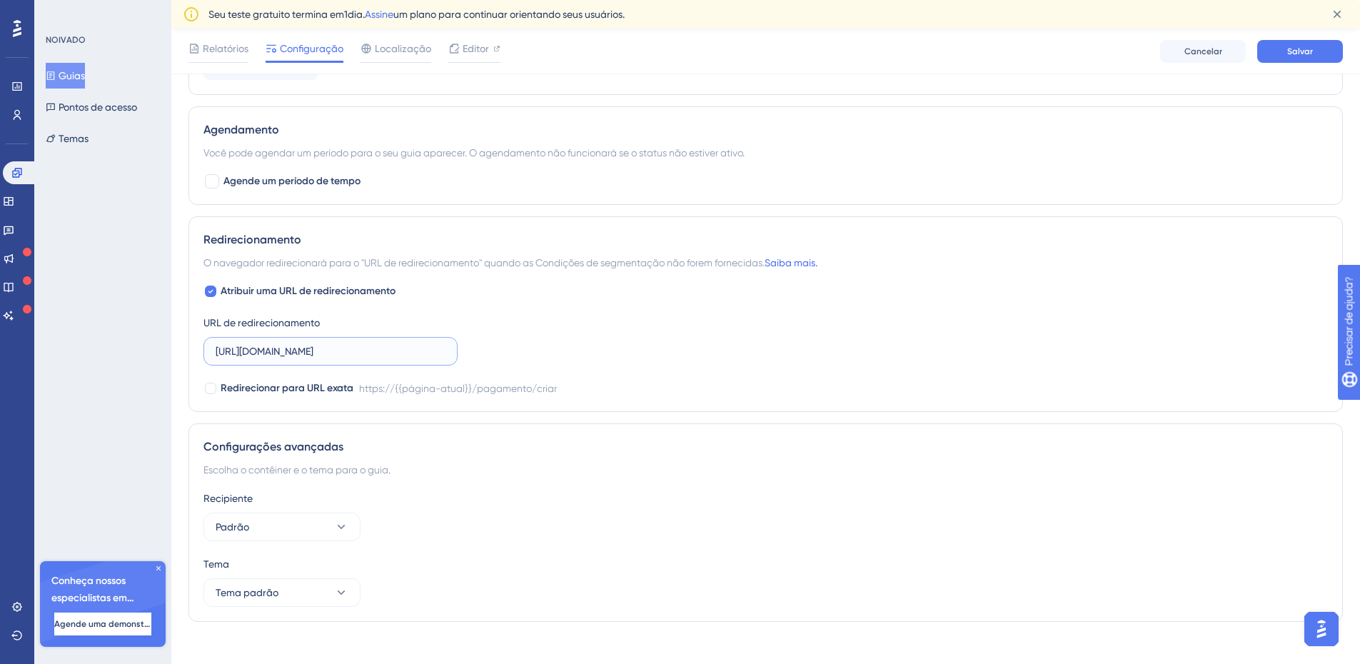
click at [416, 351] on input "https://www.asaas.com/payment/create" at bounding box center [331, 351] width 230 height 16
drag, startPoint x: 418, startPoint y: 353, endPoint x: 199, endPoint y: 357, distance: 219.2
click at [199, 357] on div "Redirecionamento O navegador redirecionará para o "URL de redirecionamento" qua…" at bounding box center [765, 314] width 1155 height 196
paste input "core.homolog"
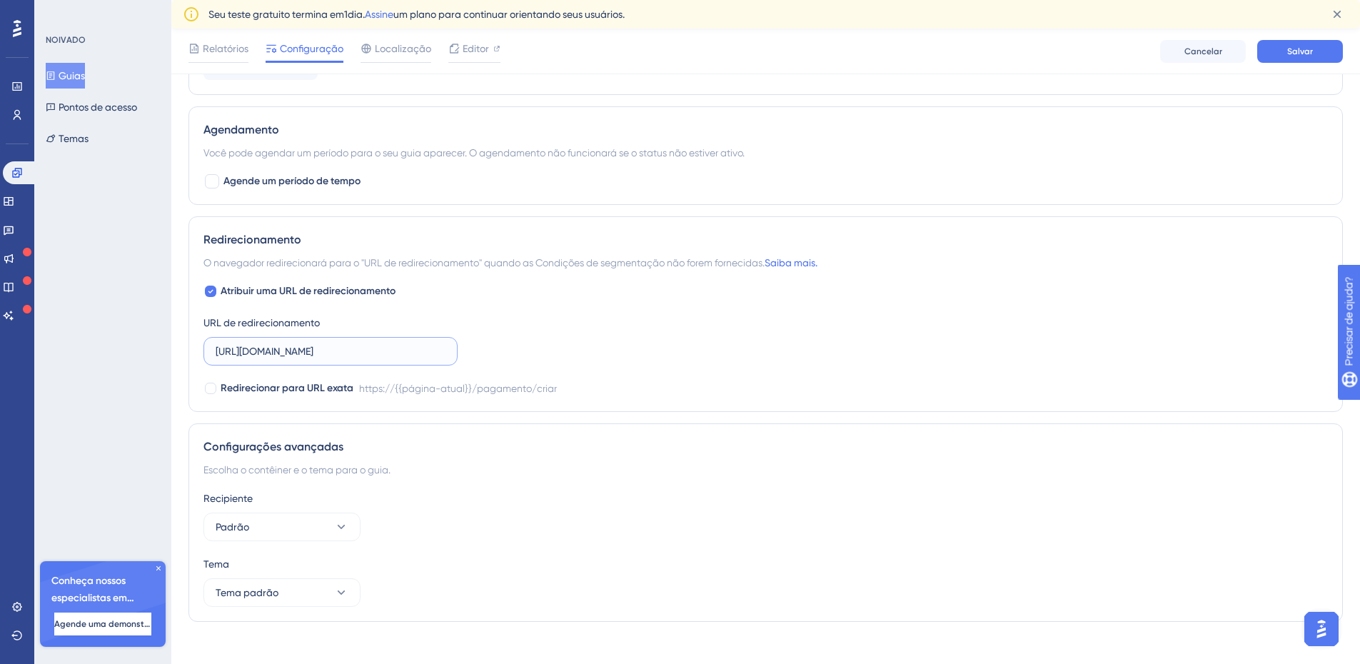
type input "https://core.homolog.asaas.com/payment/create"
click at [508, 360] on div "Atribuir uma URL de redirecionamento URL de redirecionamento https://core.homol…" at bounding box center [765, 340] width 1125 height 114
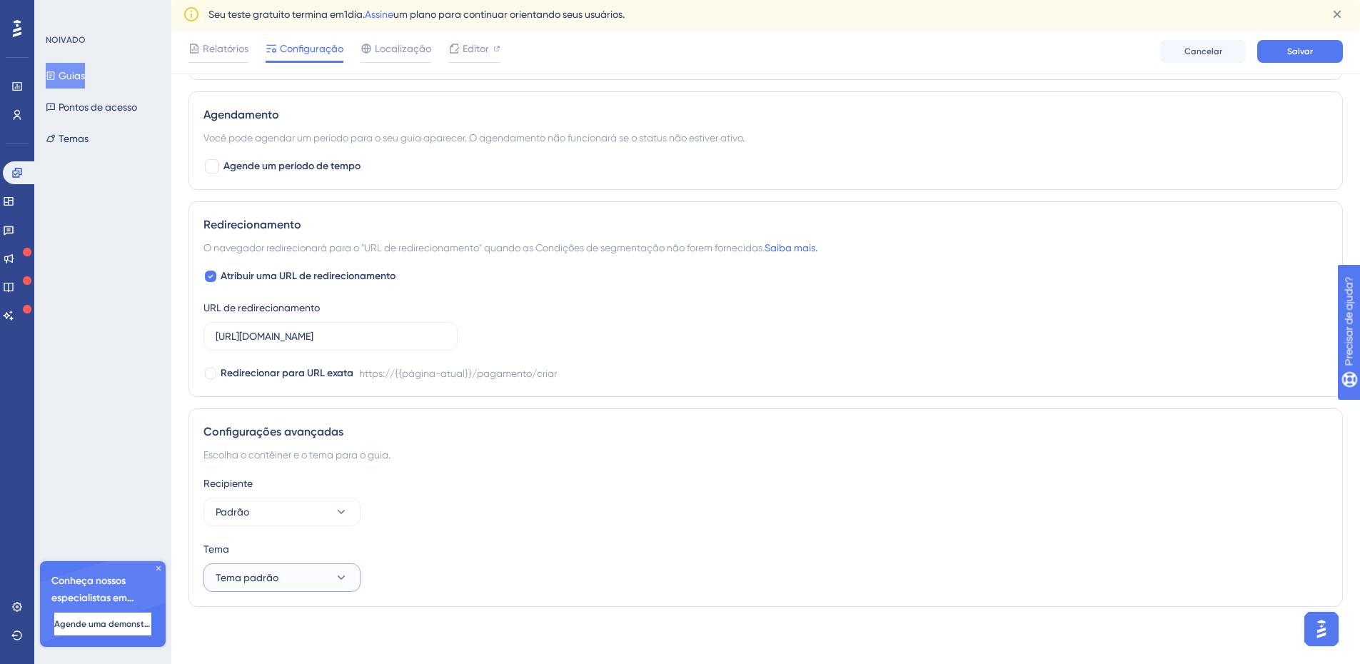
click at [332, 588] on button "Tema padrão" at bounding box center [281, 577] width 157 height 29
click at [513, 552] on div "Tema" at bounding box center [765, 548] width 1125 height 17
click at [1298, 52] on font "Salvar" at bounding box center [1300, 51] width 26 height 10
click at [440, 31] on div "Relatórios Configuração Localização Editor Cancelar Salvar" at bounding box center [765, 52] width 1189 height 46
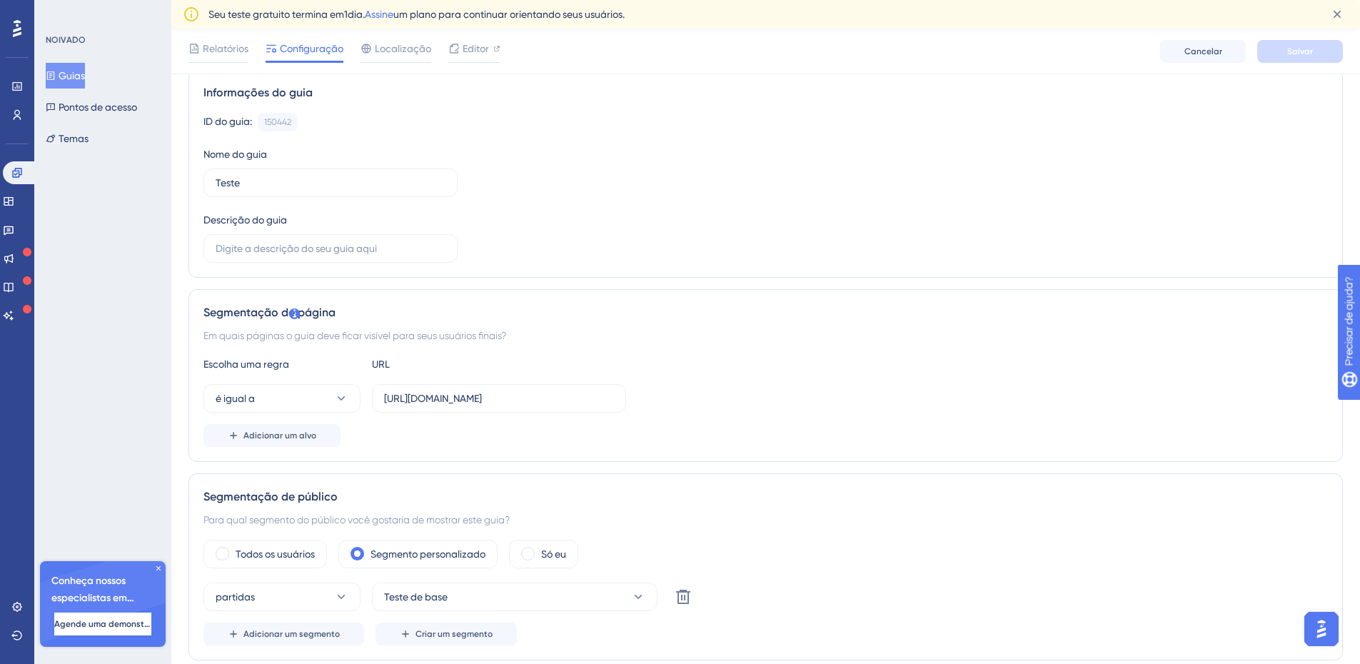
scroll to position [0, 0]
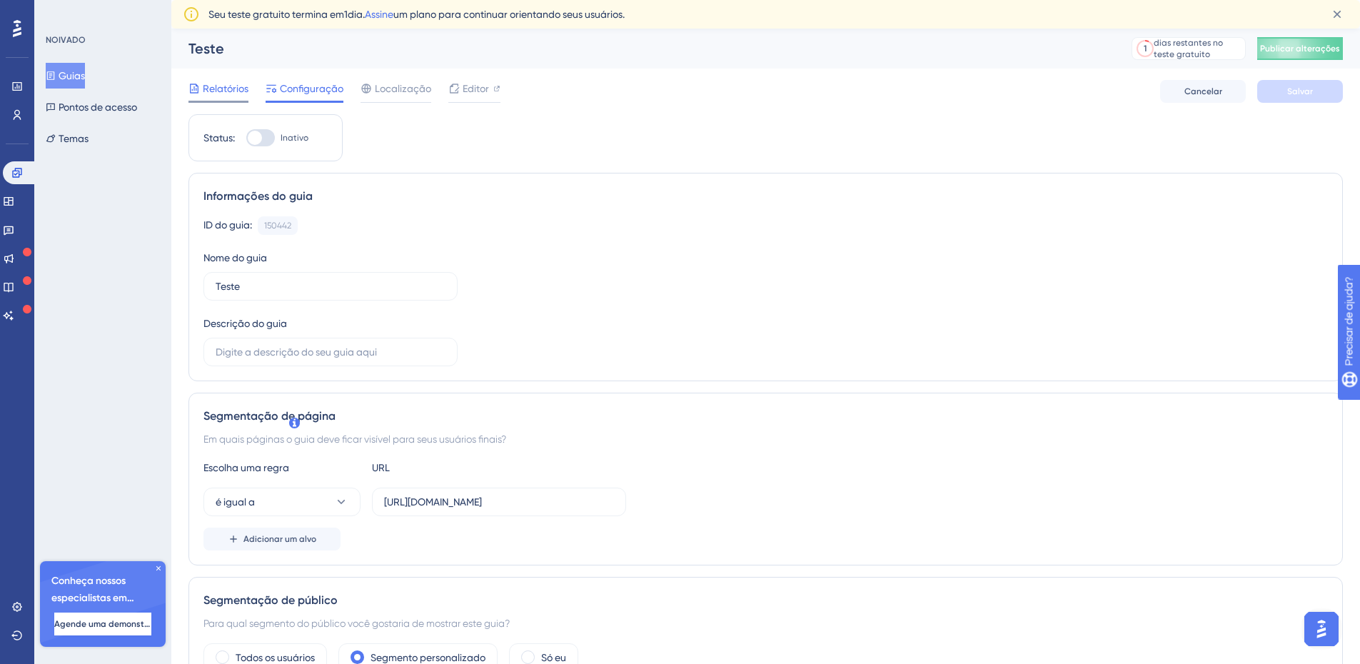
click at [223, 92] on font "Relatórios" at bounding box center [226, 88] width 46 height 11
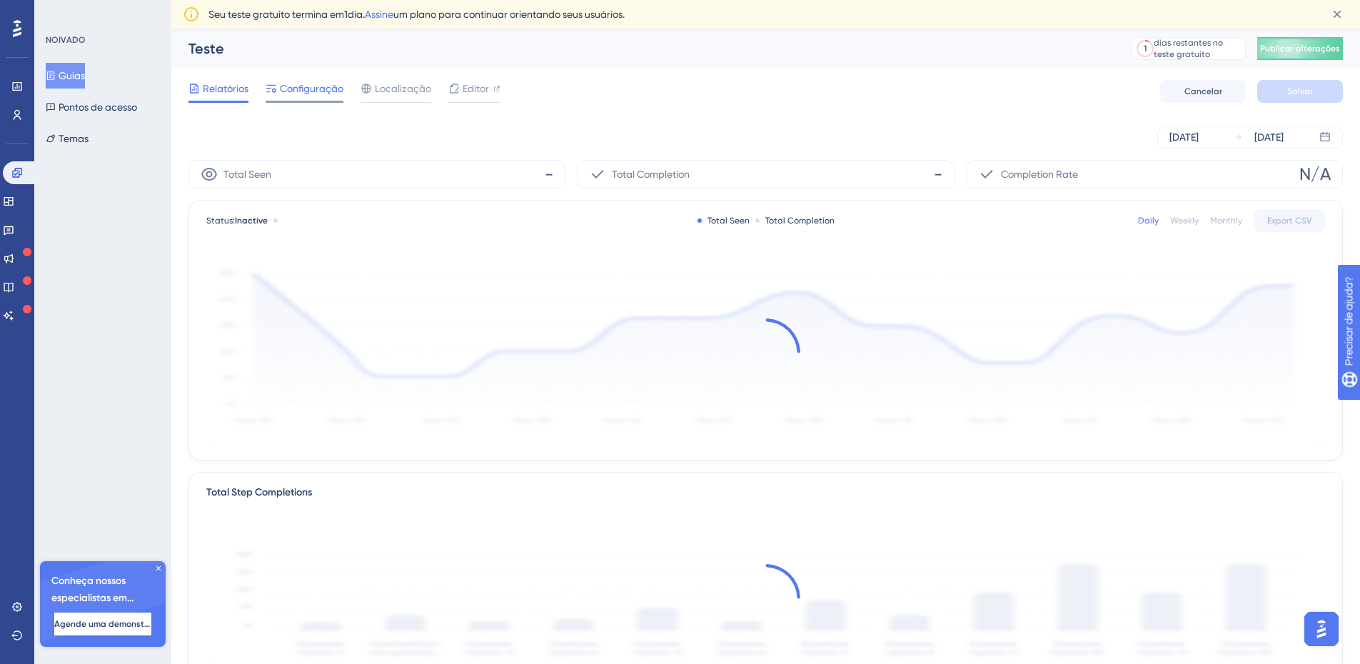
click at [321, 92] on font "Configuração" at bounding box center [312, 88] width 64 height 11
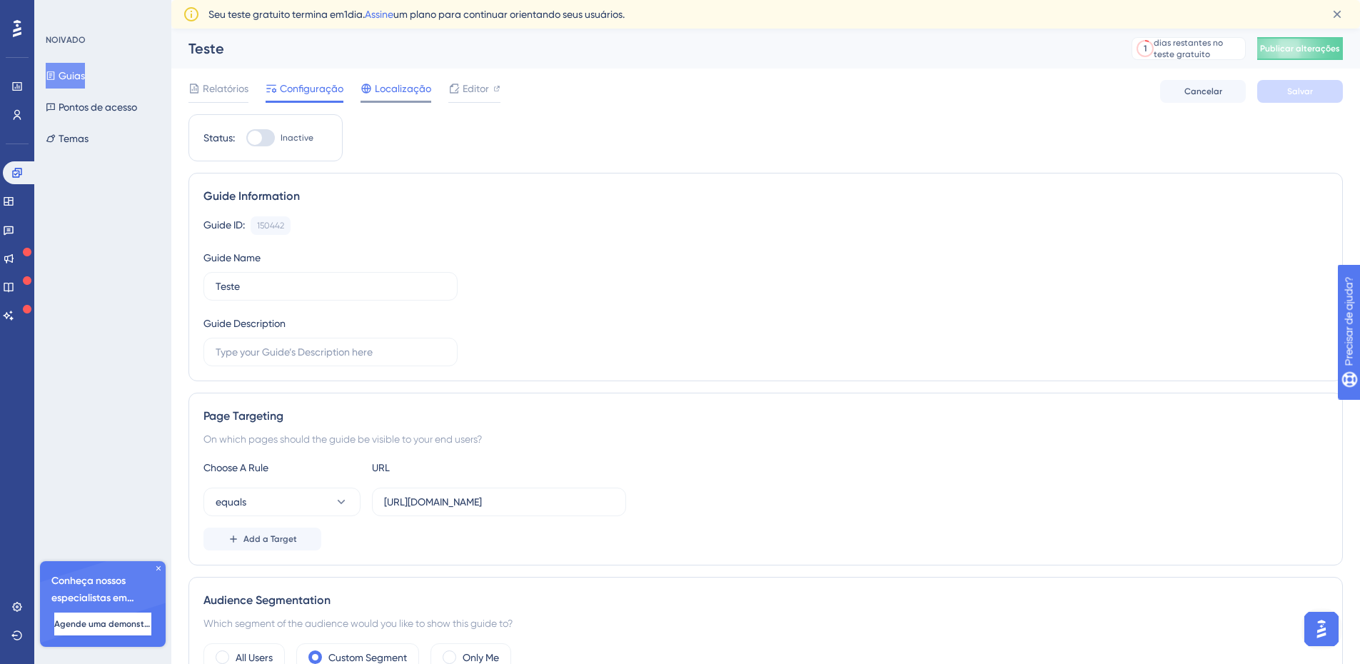
click at [398, 89] on font "Localização" at bounding box center [403, 88] width 56 height 11
click at [466, 85] on font "Editor" at bounding box center [476, 88] width 26 height 11
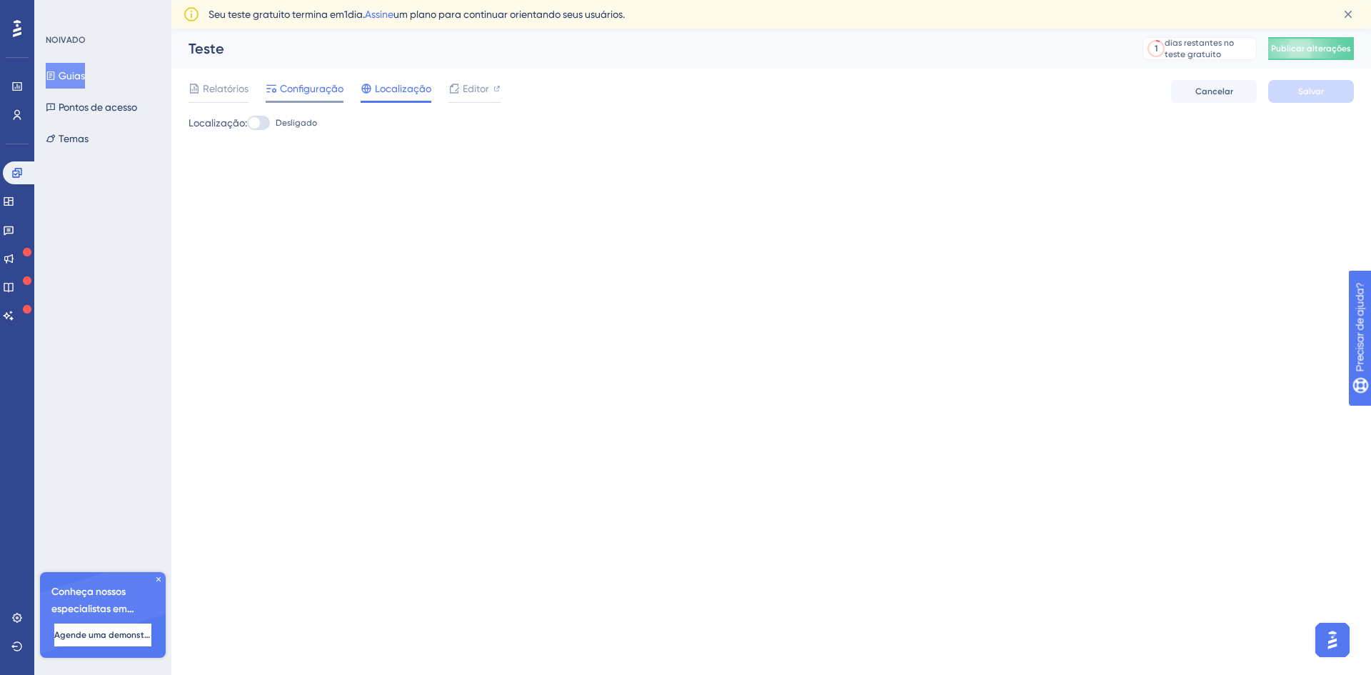
click at [283, 88] on font "Configuração" at bounding box center [312, 88] width 64 height 11
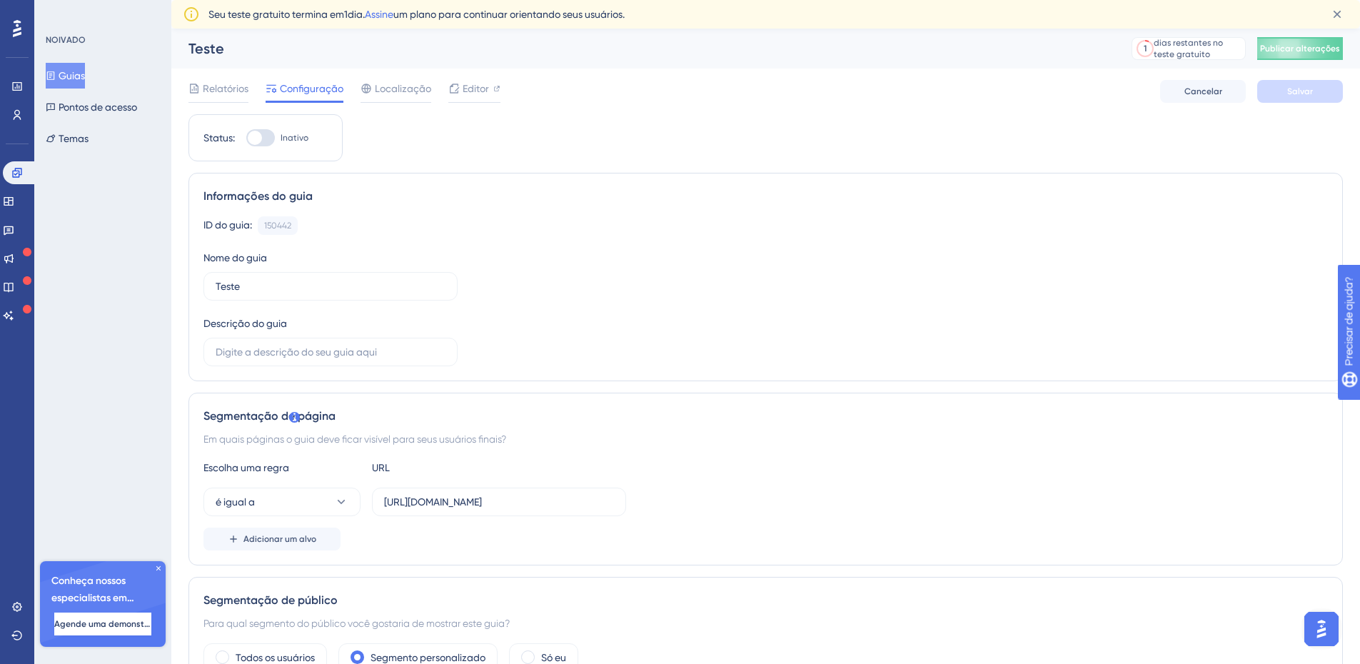
click at [119, 141] on div "Guias Pontos de acesso Temas" at bounding box center [104, 107] width 116 height 89
click at [89, 141] on font "Temas" at bounding box center [74, 138] width 30 height 11
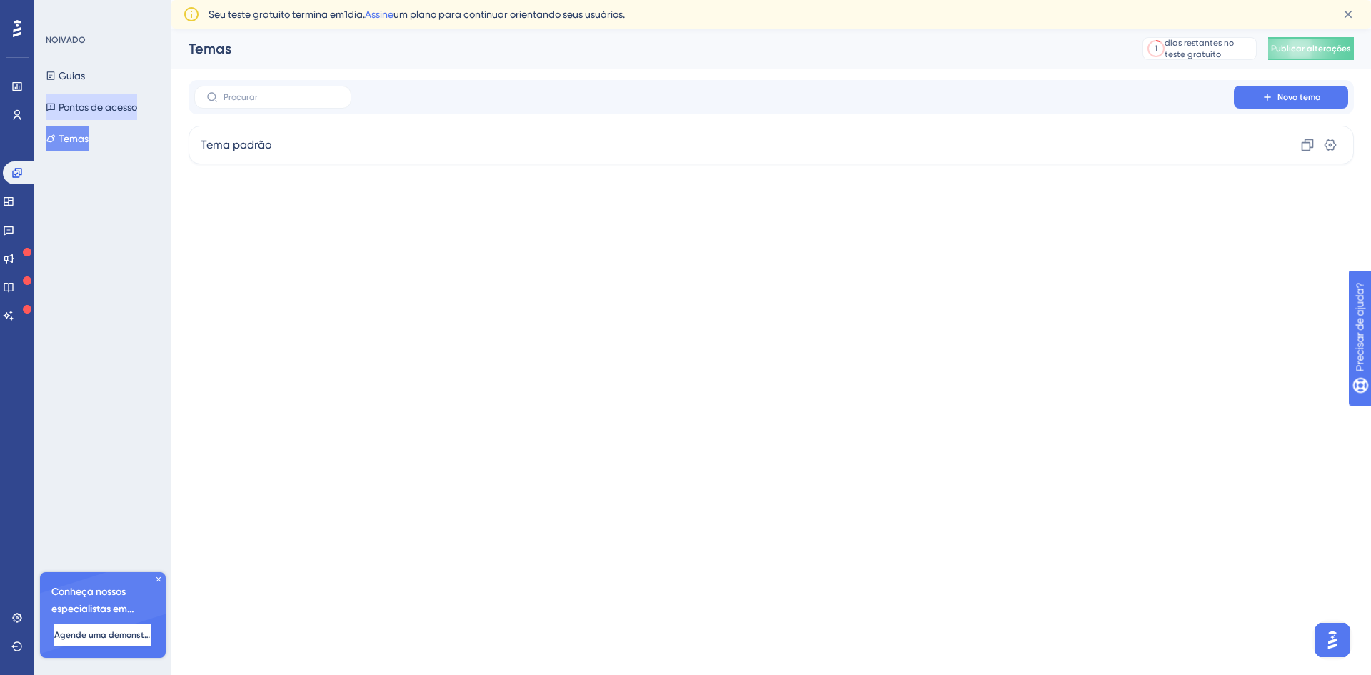
click at [114, 103] on font "Pontos de acesso" at bounding box center [98, 106] width 79 height 11
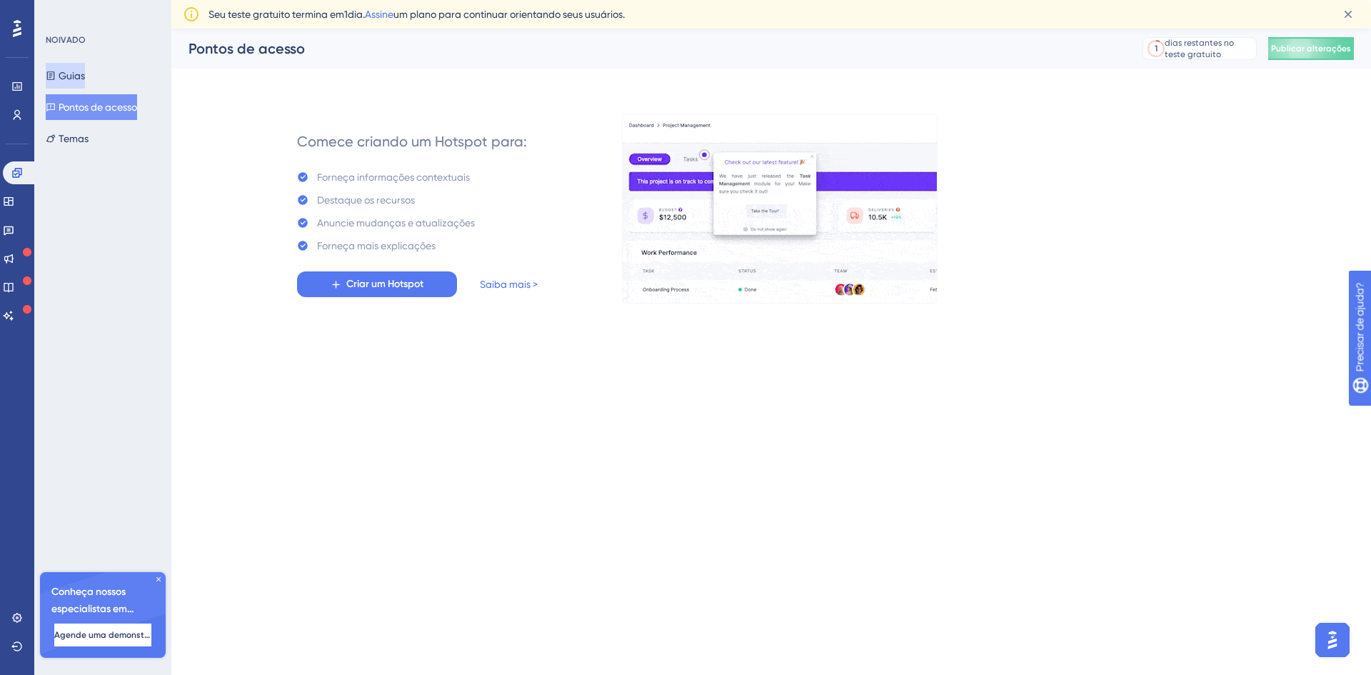
click at [85, 75] on font "Guias" at bounding box center [72, 75] width 26 height 11
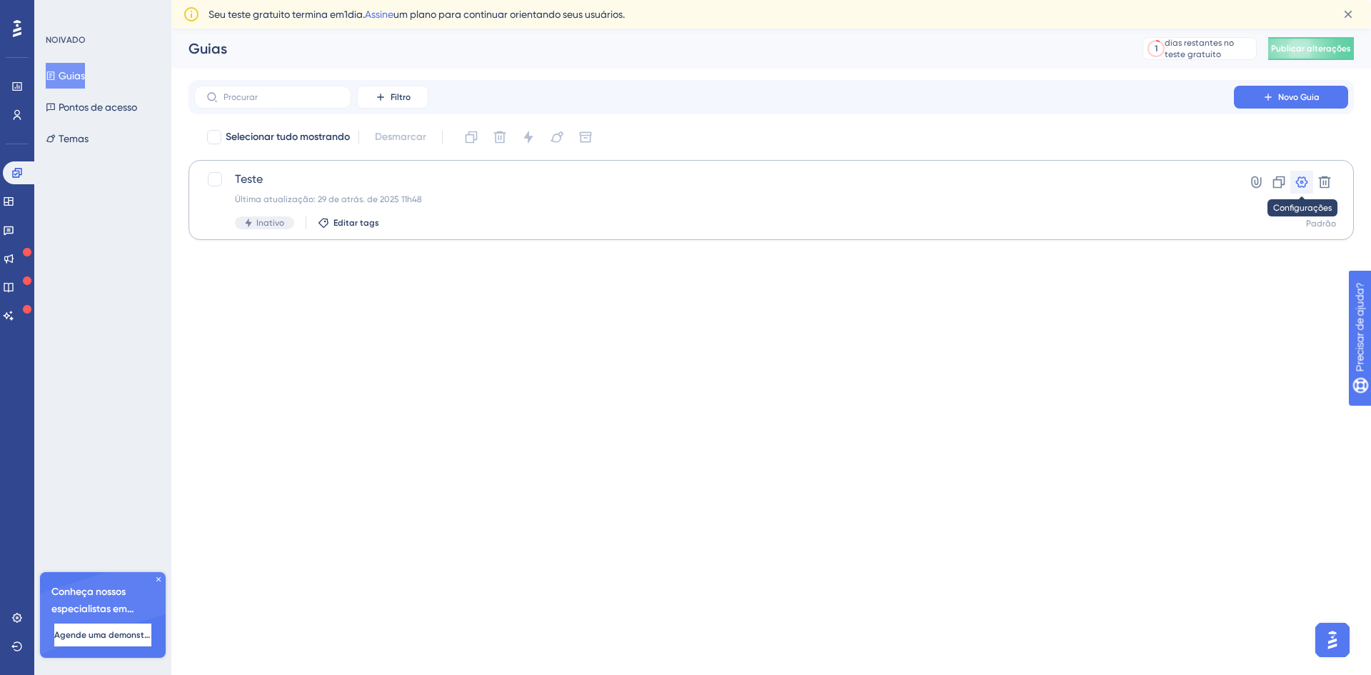
click at [1303, 181] on icon at bounding box center [1302, 181] width 12 height 11
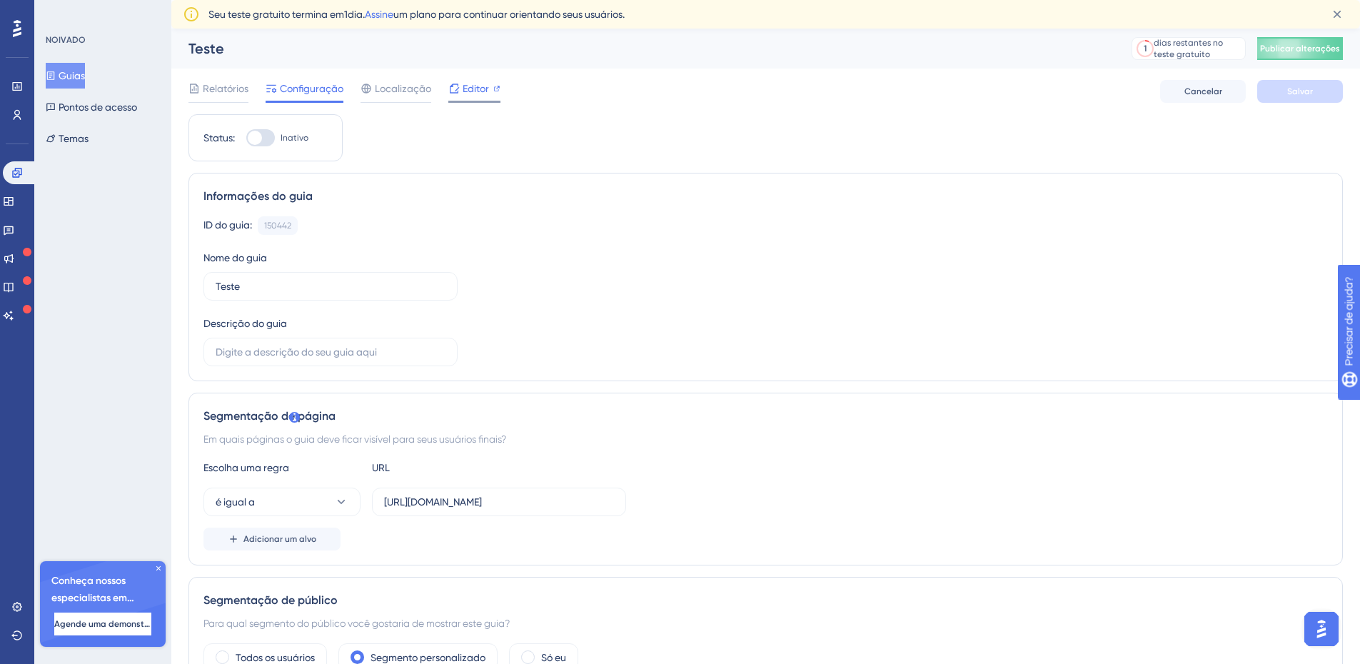
click at [458, 90] on icon at bounding box center [453, 88] width 11 height 11
click at [263, 136] on div at bounding box center [260, 137] width 29 height 17
click at [246, 138] on input "Inativo" at bounding box center [246, 138] width 1 height 1
checkbox input "true"
click at [1329, 89] on button "Salvar" at bounding box center [1300, 91] width 86 height 23
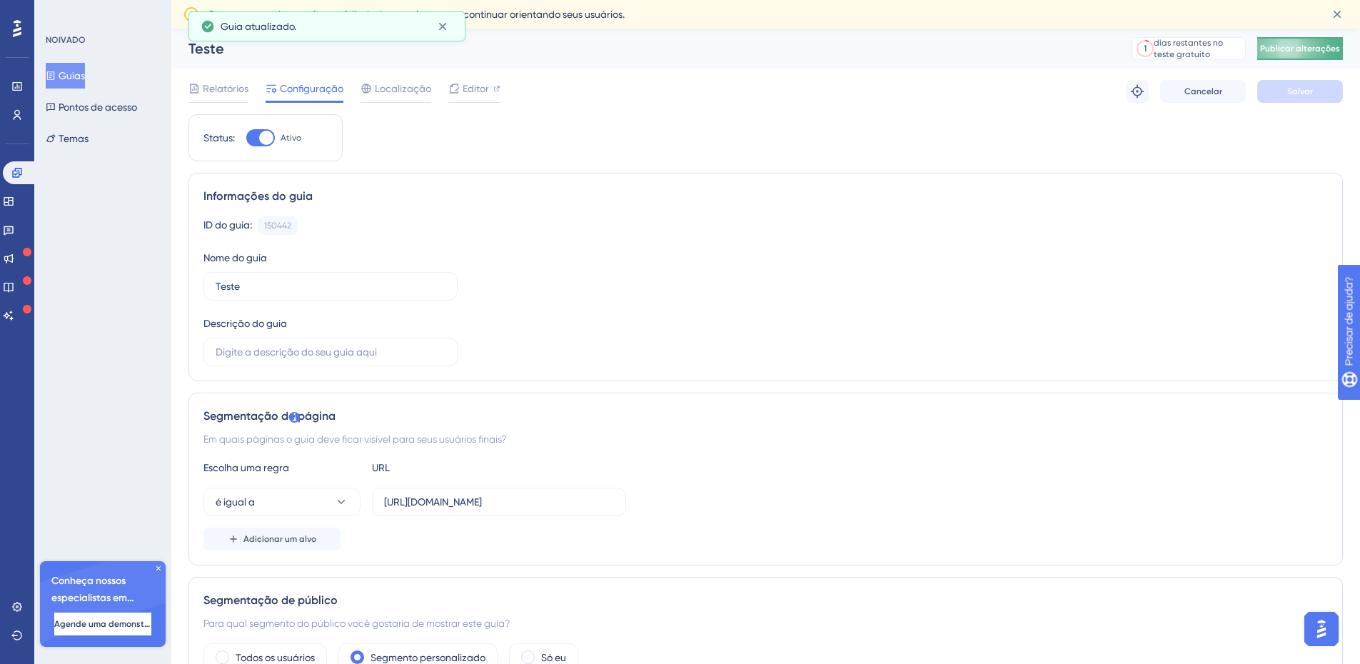
click at [1292, 43] on span "Publicar alterações" at bounding box center [1300, 48] width 80 height 11
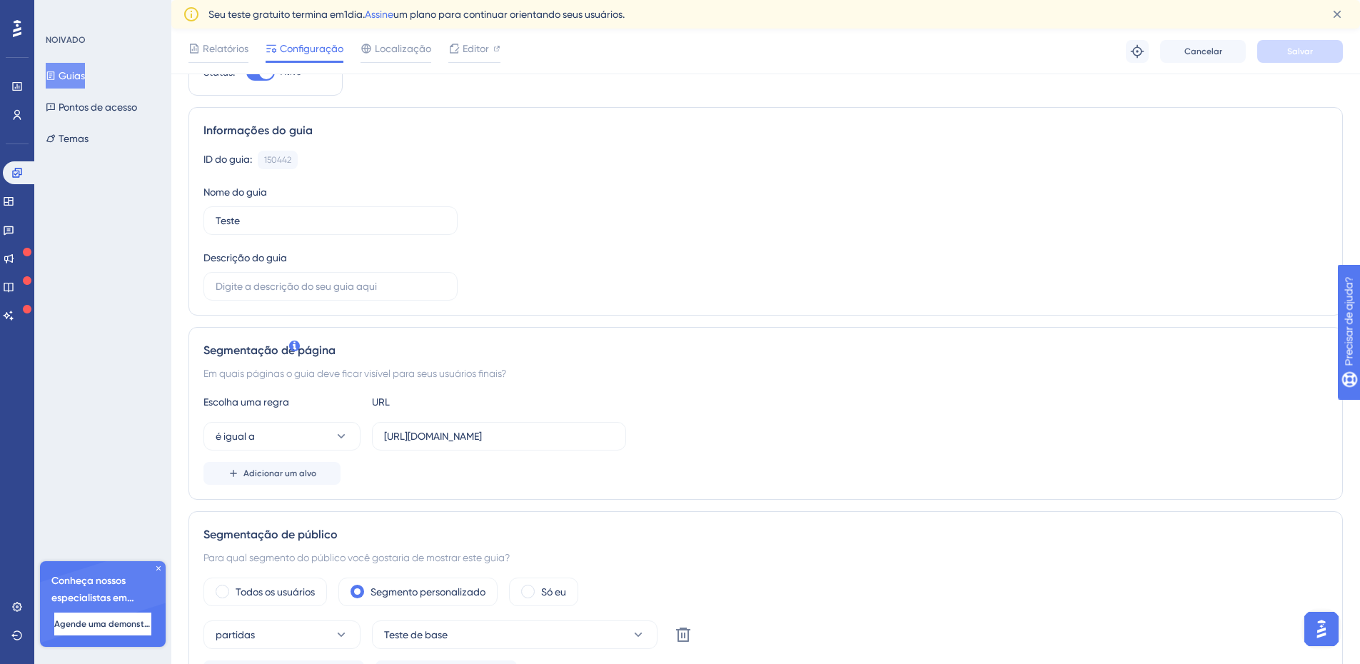
scroll to position [143, 0]
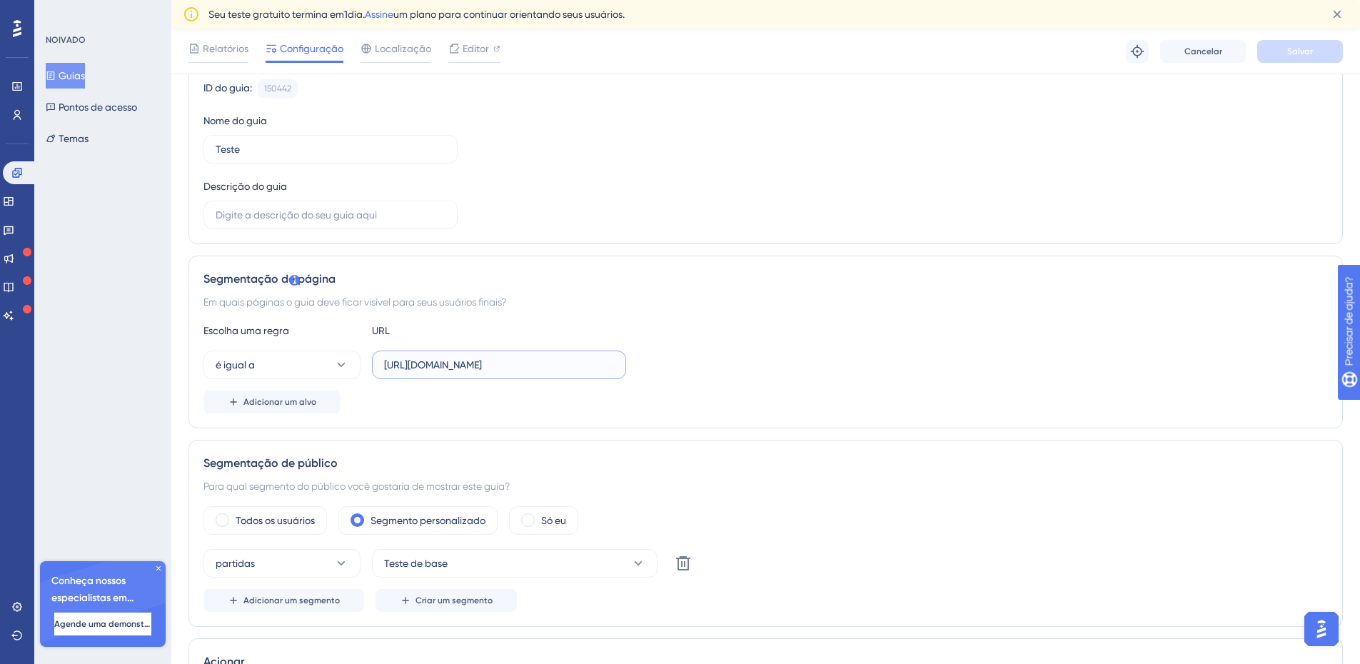
drag, startPoint x: 422, startPoint y: 367, endPoint x: 378, endPoint y: 366, distance: 43.6
click at [378, 366] on label "https://core.homolog.asaas.com/dashboard/home" at bounding box center [499, 365] width 254 height 29
type input "core.homolog.asaas.com/dashboard/home"
click at [1293, 51] on font "Salvar" at bounding box center [1300, 51] width 26 height 10
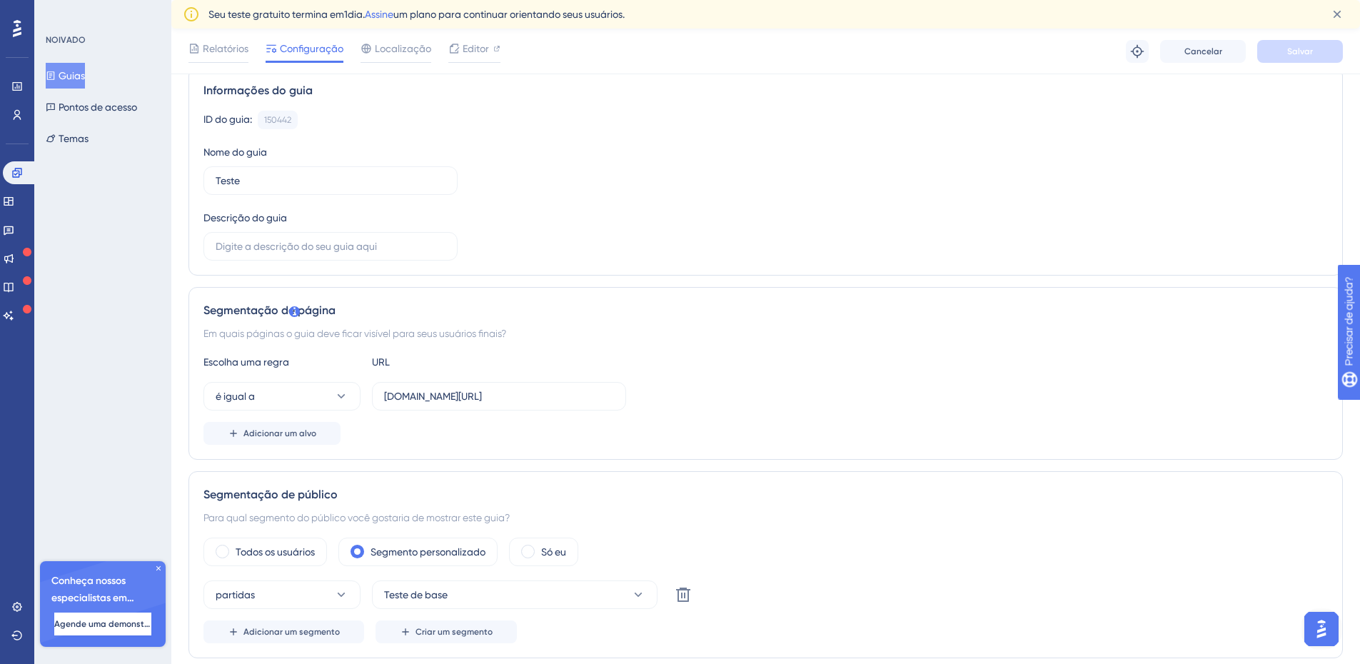
scroll to position [0, 0]
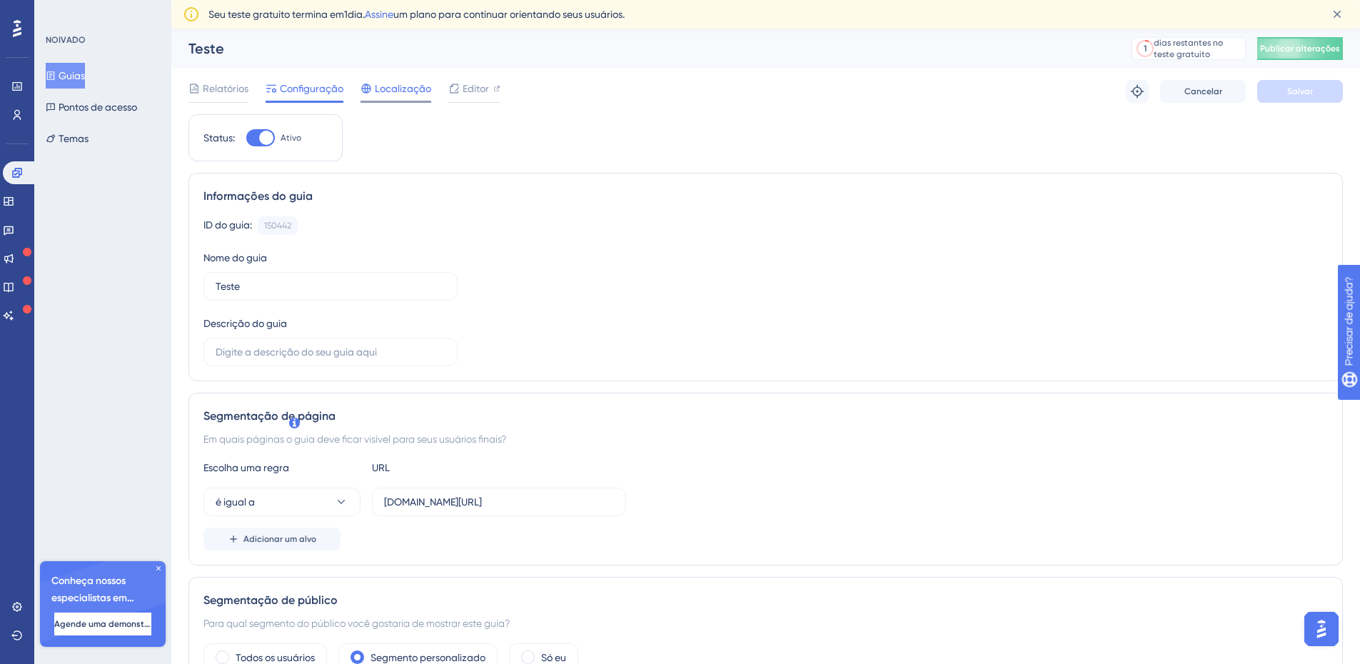
click at [382, 85] on font "Localização" at bounding box center [403, 88] width 56 height 11
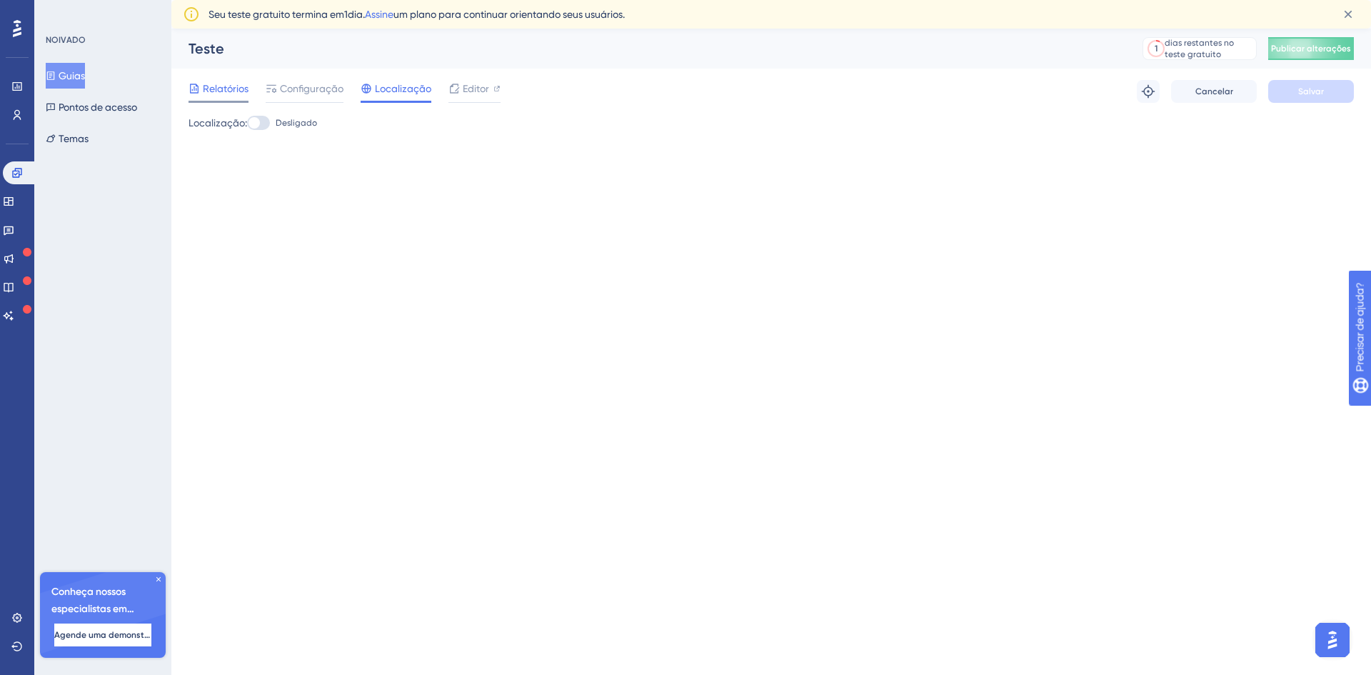
click at [243, 84] on font "Relatórios" at bounding box center [226, 88] width 46 height 11
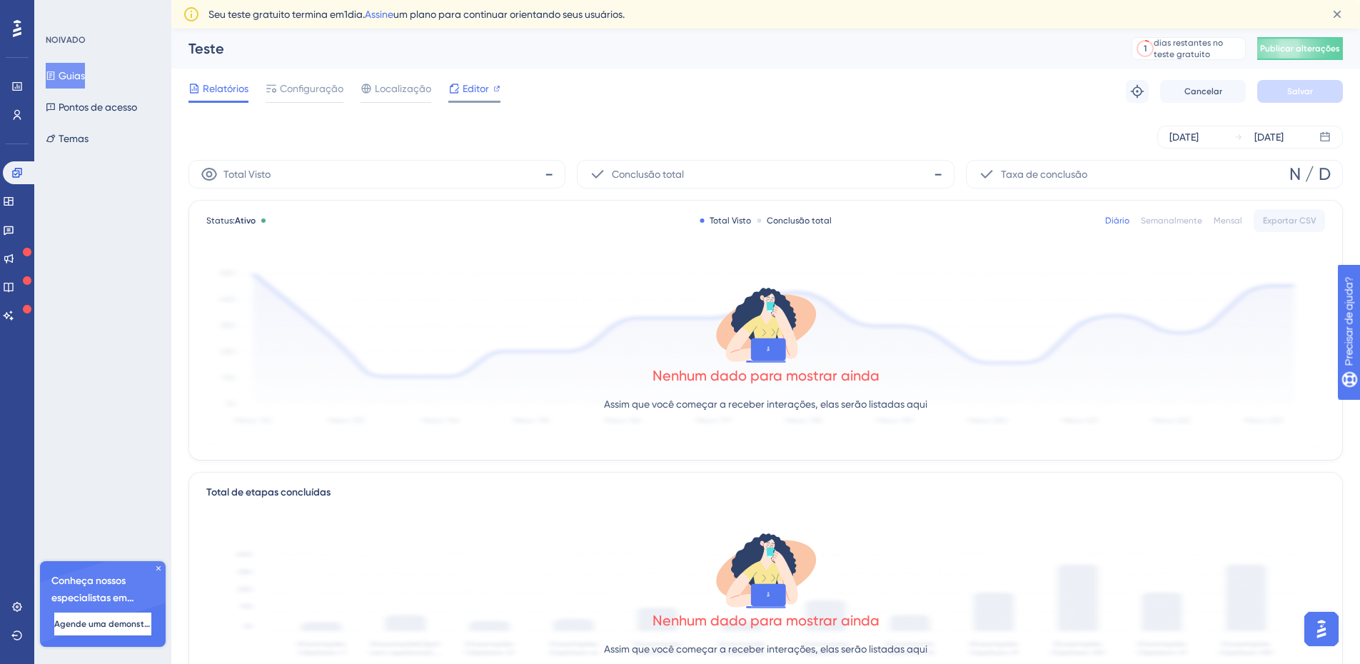
click at [483, 91] on font "Editor" at bounding box center [476, 88] width 26 height 11
click at [68, 73] on font "Guias" at bounding box center [72, 75] width 26 height 11
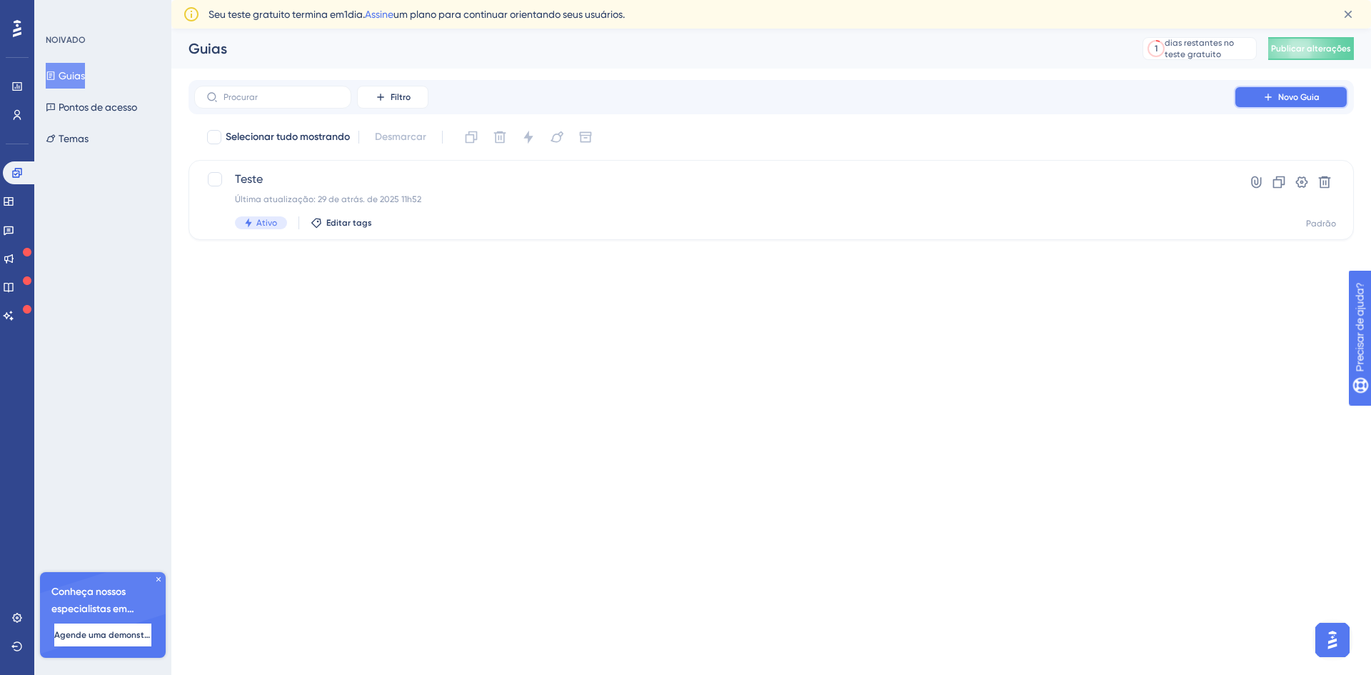
click at [1254, 97] on button "Novo Guia" at bounding box center [1291, 97] width 114 height 23
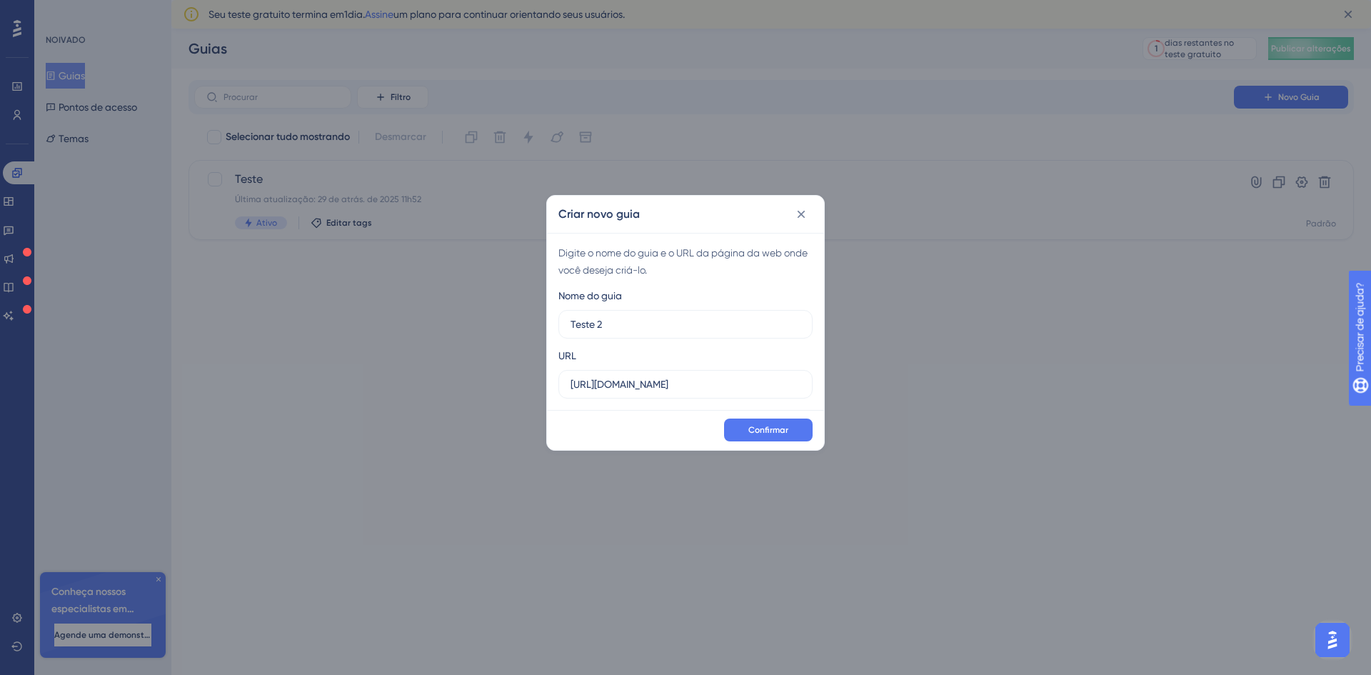
type input "Teste 2"
drag, startPoint x: 711, startPoint y: 380, endPoint x: 550, endPoint y: 400, distance: 161.9
click at [550, 400] on div "Digite o nome do guia e o URL da página da web onde você deseja criá-lo. Nome d…" at bounding box center [685, 321] width 277 height 177
paste input "core.homolog.asaas.com/dashboard/home"
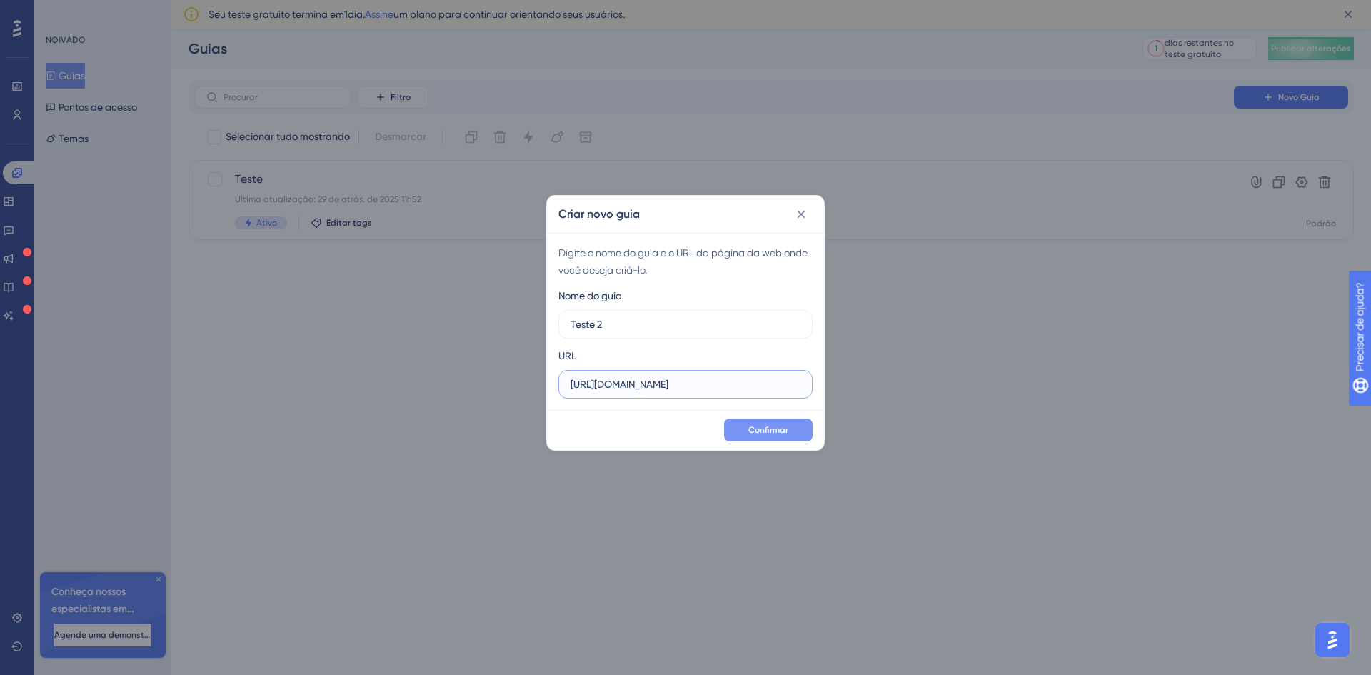
type input "https://core.homolog.asaas.com/dashboard/home"
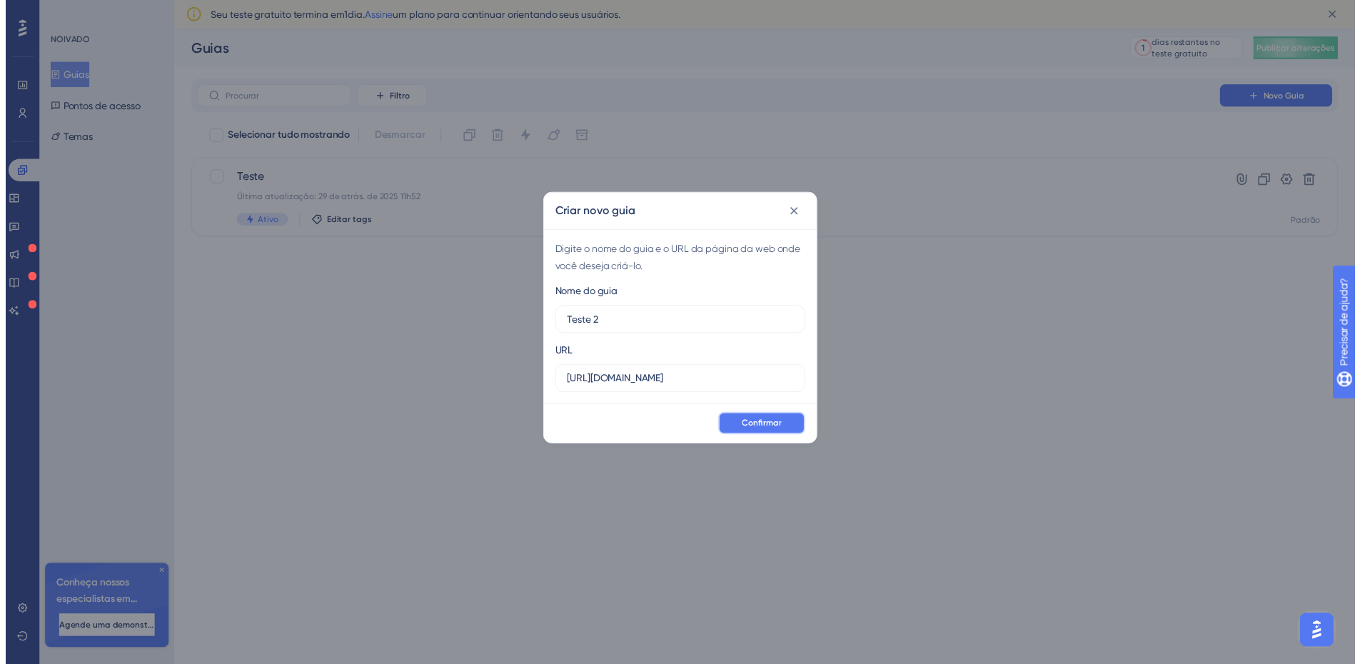
scroll to position [0, 0]
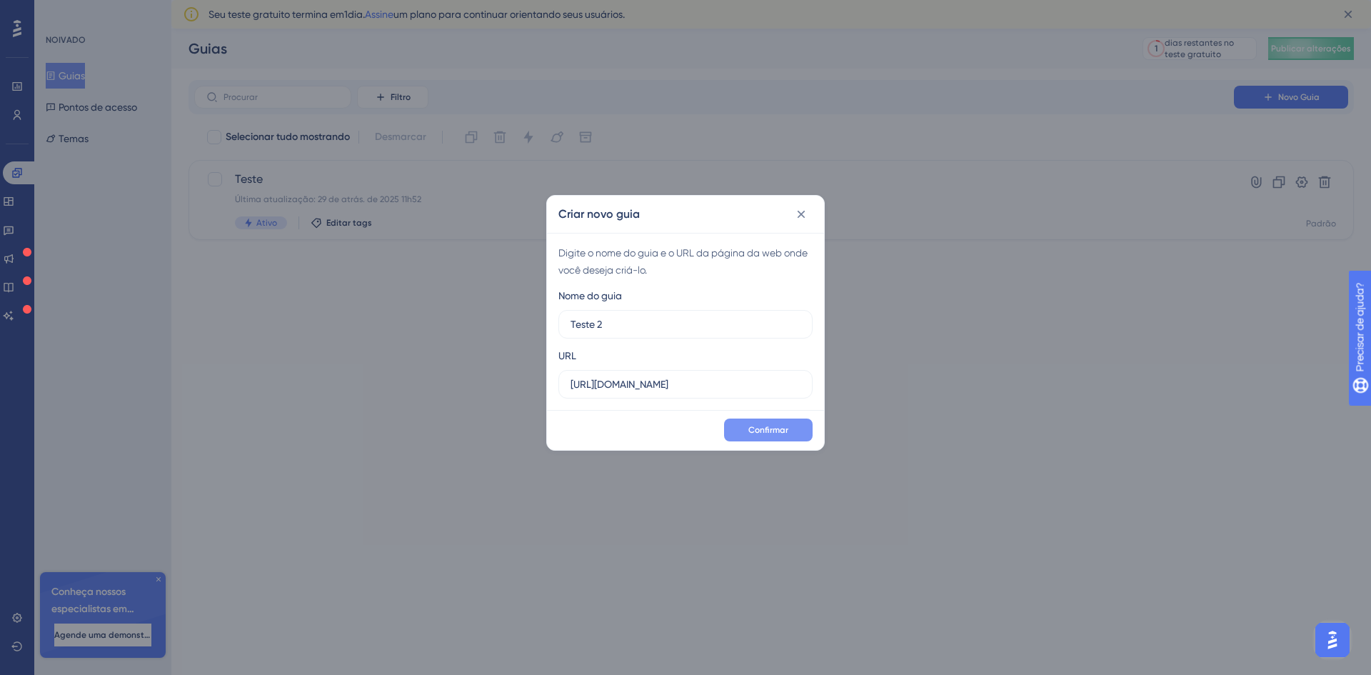
click at [798, 427] on button "Confirmar" at bounding box center [768, 429] width 89 height 23
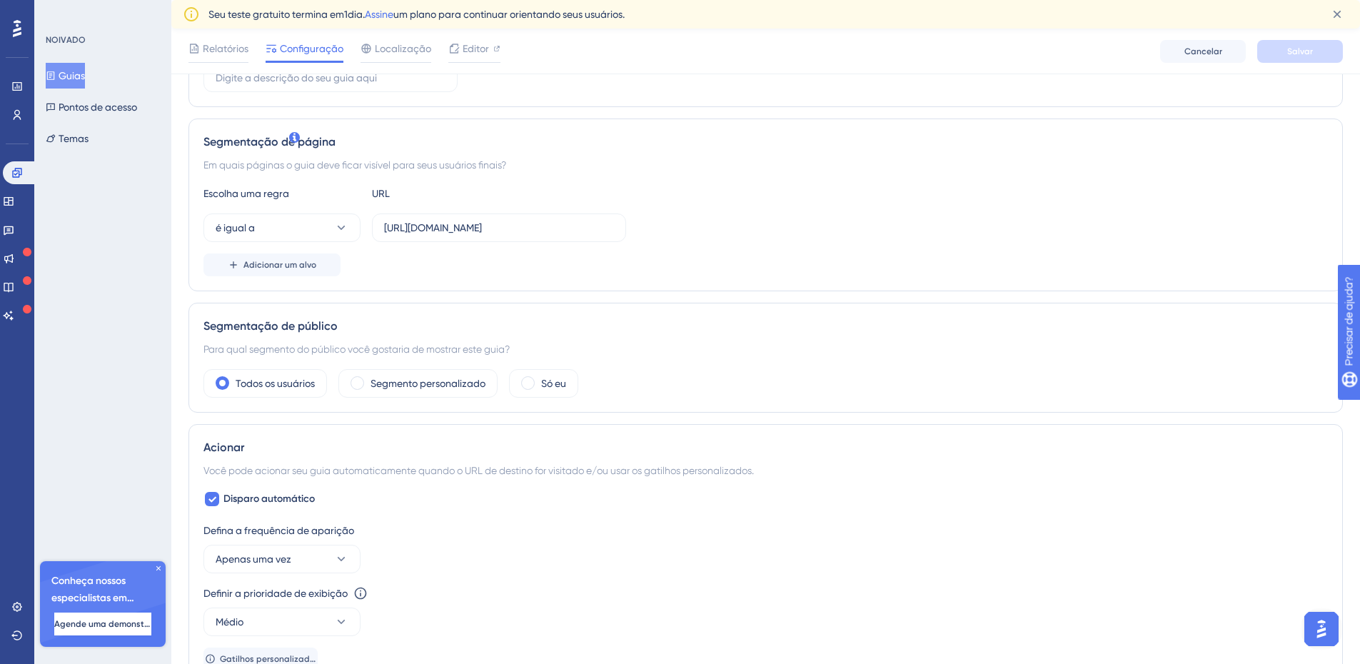
scroll to position [286, 0]
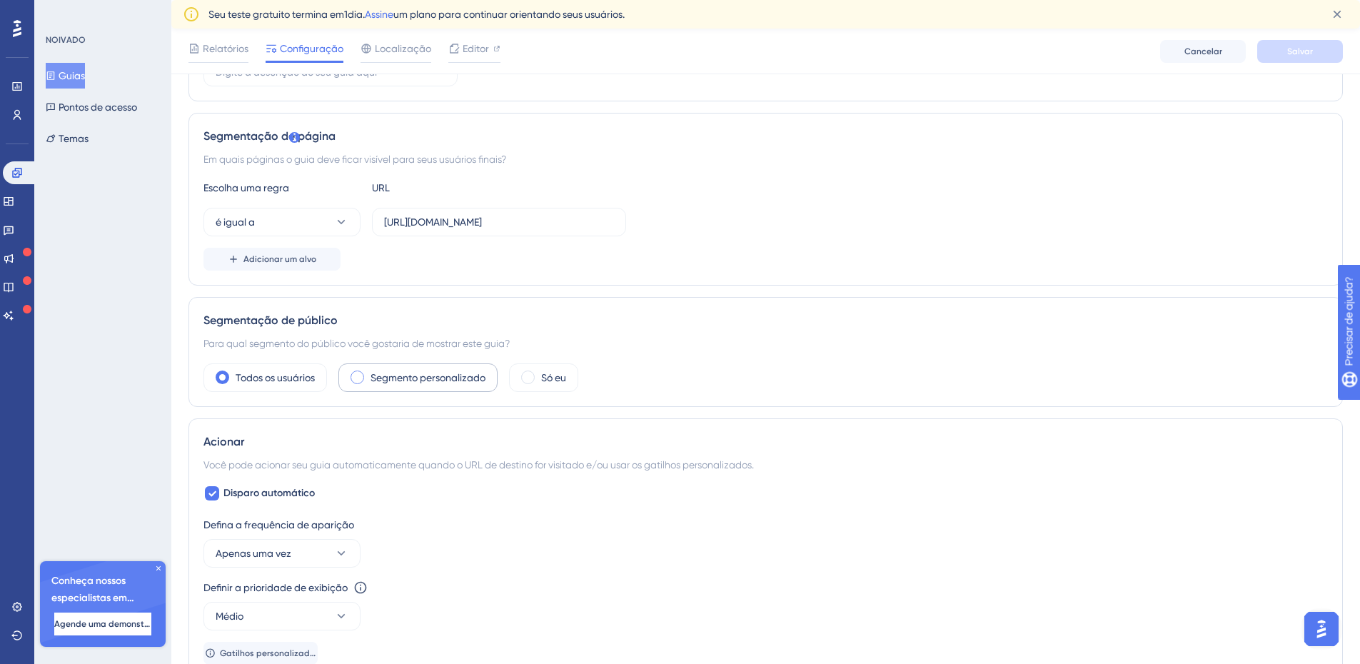
click at [363, 372] on span at bounding box center [358, 378] width 14 height 14
click at [368, 373] on input "radio" at bounding box center [368, 373] width 0 height 0
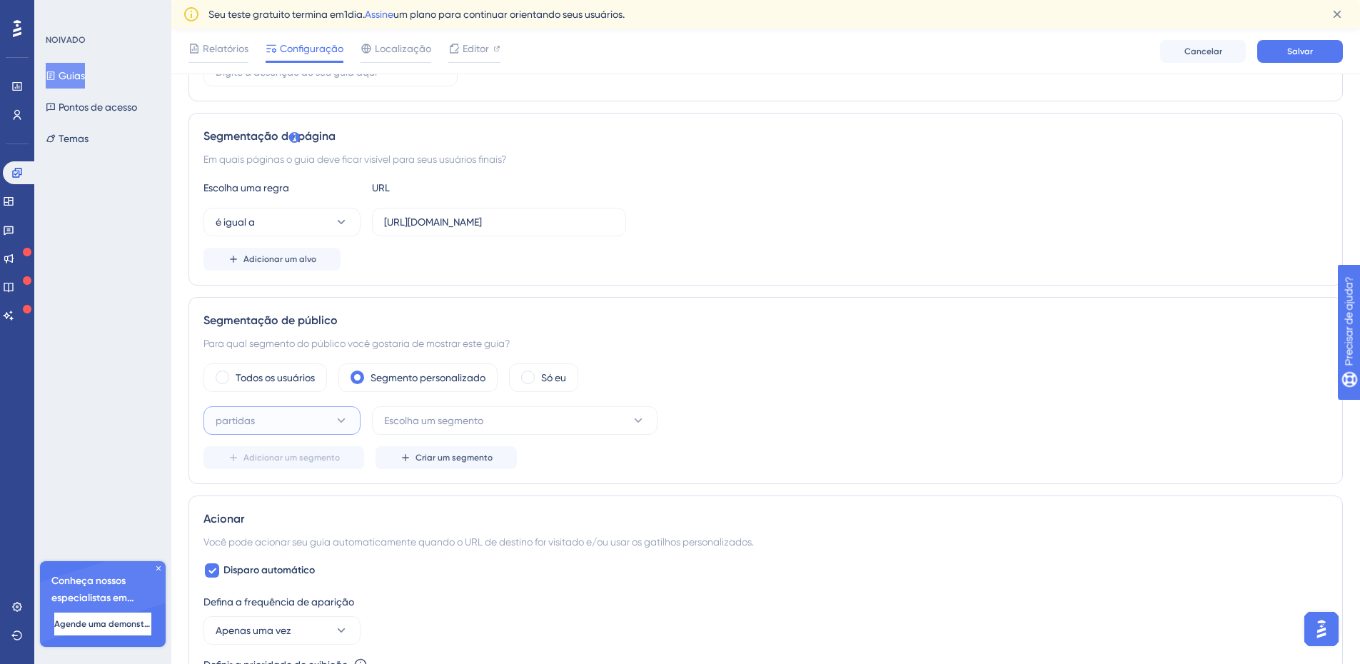
click at [336, 422] on icon at bounding box center [341, 420] width 14 height 14
click at [422, 422] on font "Escolha um segmento" at bounding box center [433, 420] width 99 height 11
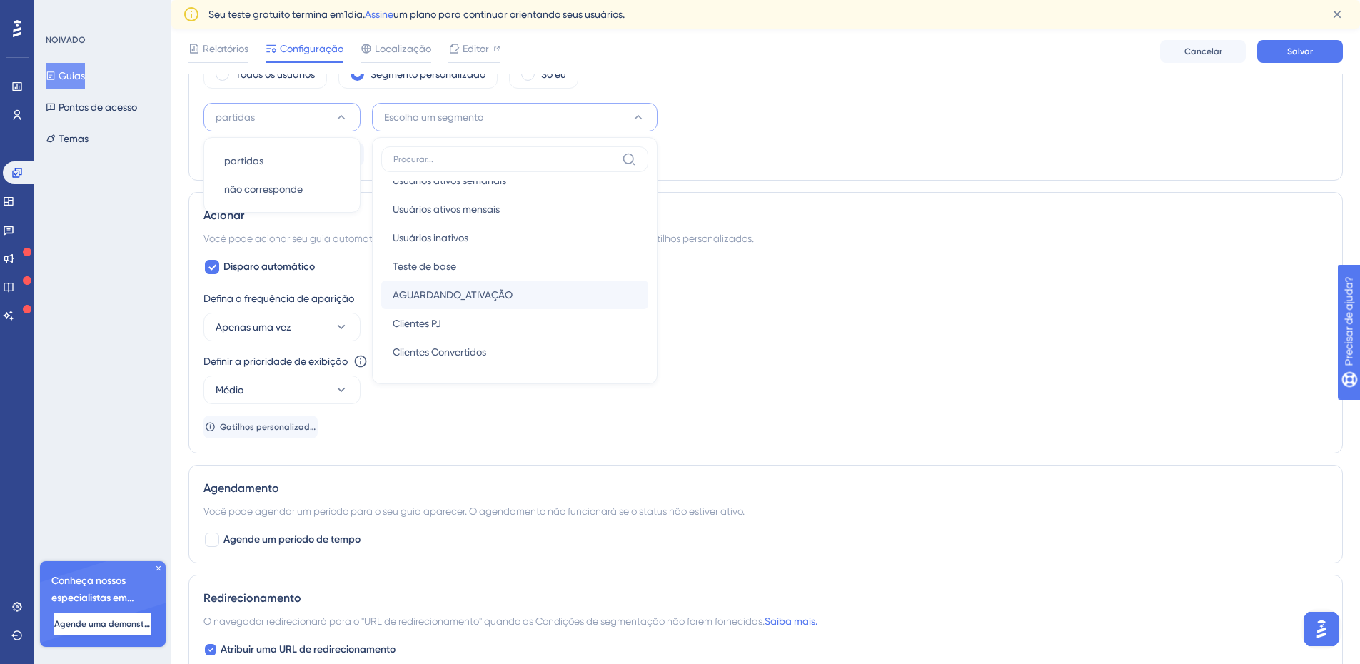
scroll to position [0, 0]
click at [452, 326] on span "Teste de base" at bounding box center [425, 318] width 64 height 17
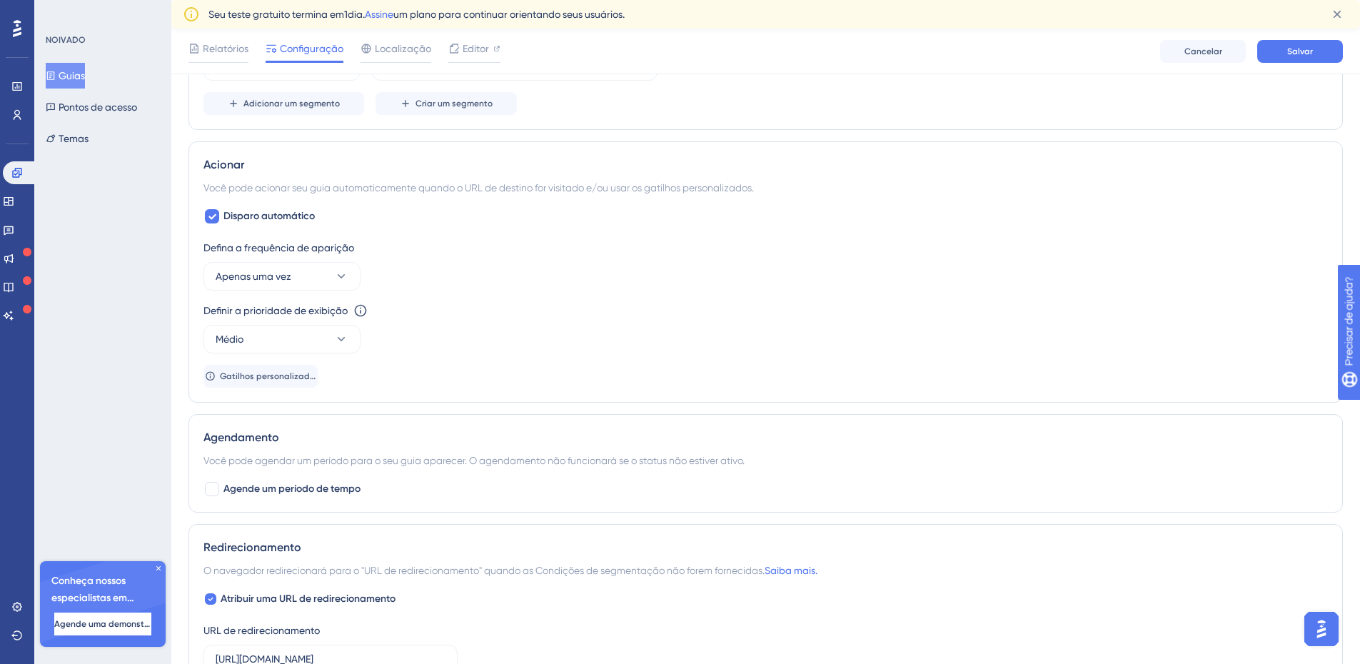
scroll to position [660, 0]
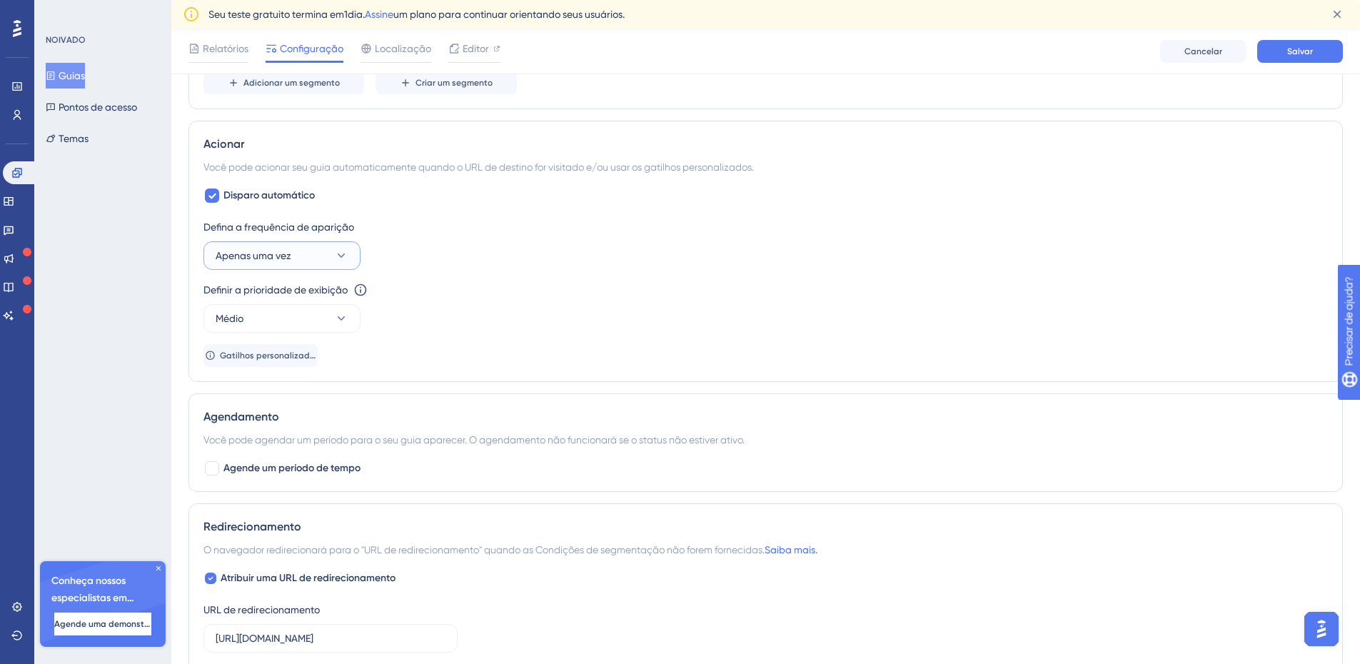
click at [336, 256] on icon at bounding box center [341, 255] width 14 height 14
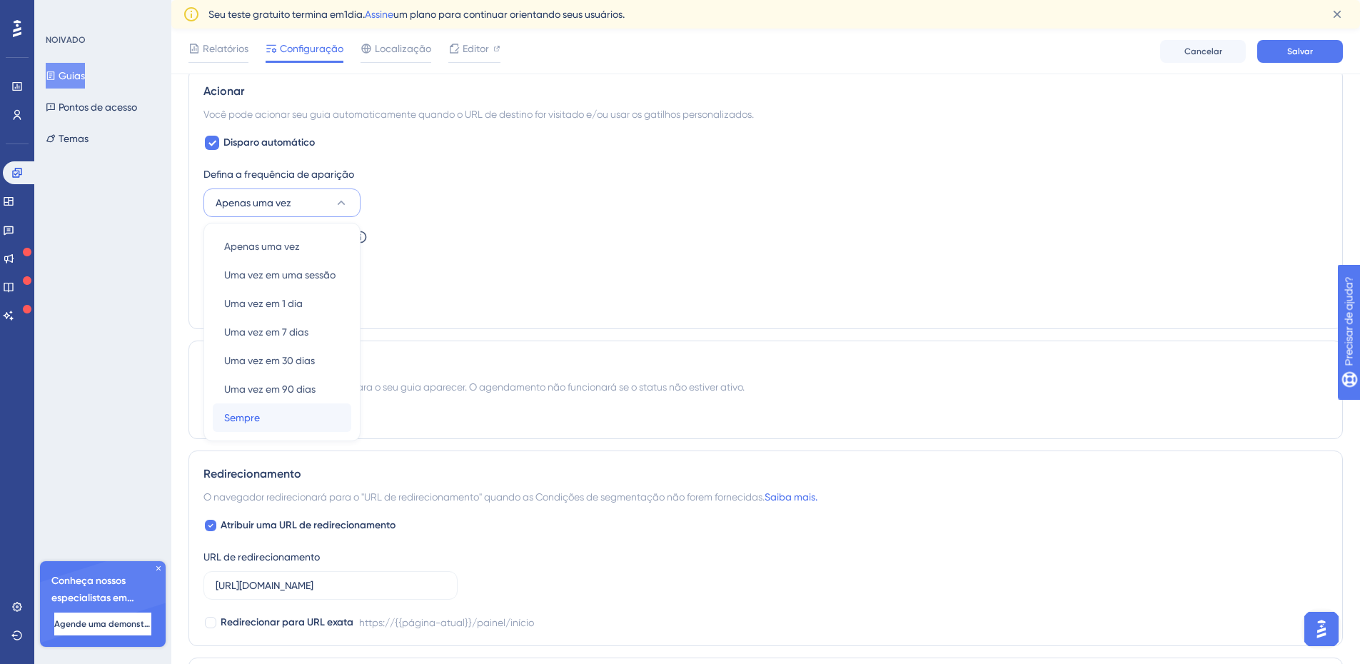
click at [254, 416] on font "Sempre" at bounding box center [242, 417] width 36 height 11
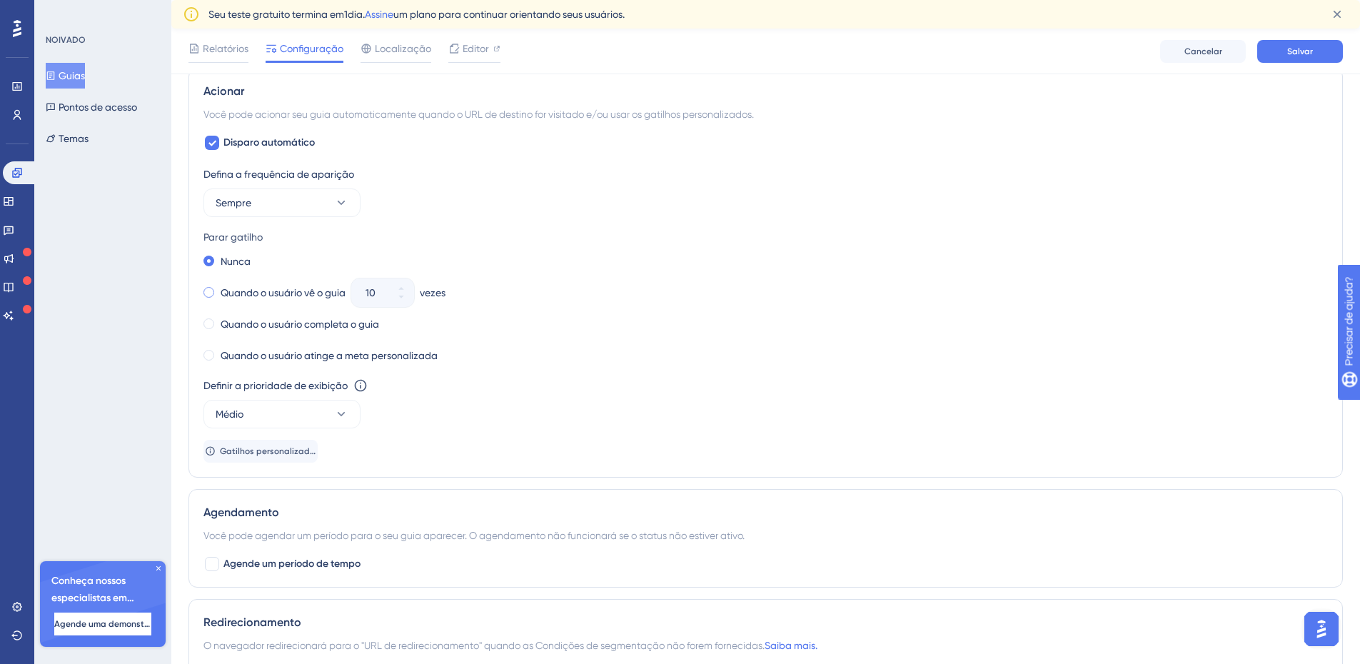
click at [204, 292] on span at bounding box center [208, 292] width 11 height 11
click at [218, 289] on input "radio" at bounding box center [218, 289] width 0 height 0
click at [402, 294] on div at bounding box center [401, 292] width 26 height 29
click at [386, 294] on input "10" at bounding box center [376, 292] width 20 height 17
click at [402, 298] on icon at bounding box center [401, 297] width 9 height 9
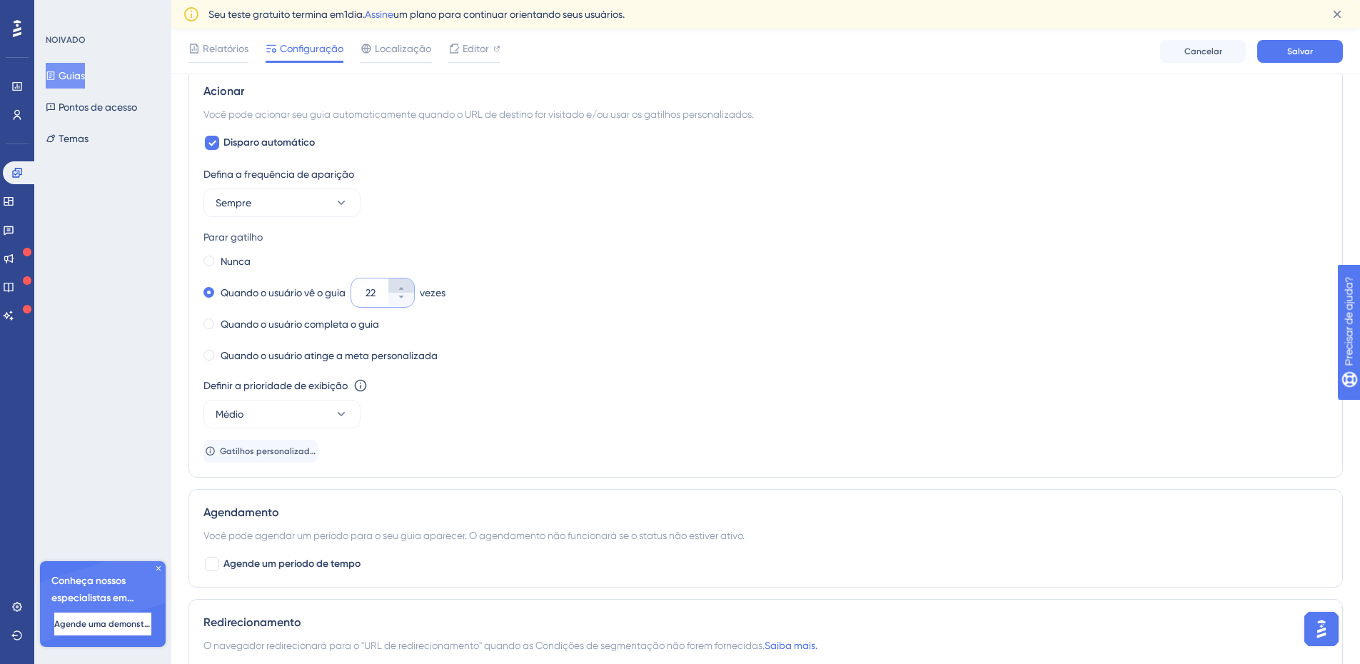
click at [406, 288] on icon at bounding box center [401, 288] width 9 height 9
click at [406, 287] on icon at bounding box center [401, 288] width 9 height 9
click at [405, 301] on icon at bounding box center [401, 297] width 9 height 9
click at [406, 295] on icon at bounding box center [401, 297] width 9 height 9
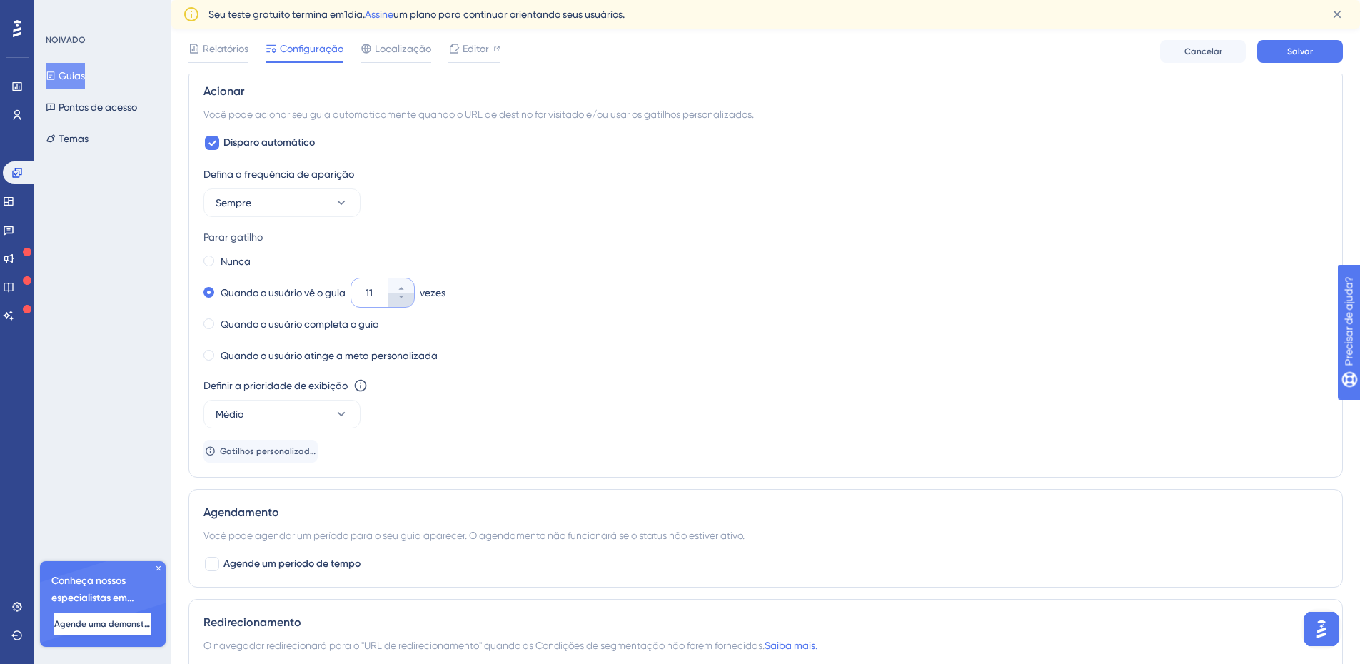
type input "10"
click at [491, 319] on div "Quando o usuário completa o guia" at bounding box center [765, 324] width 1125 height 20
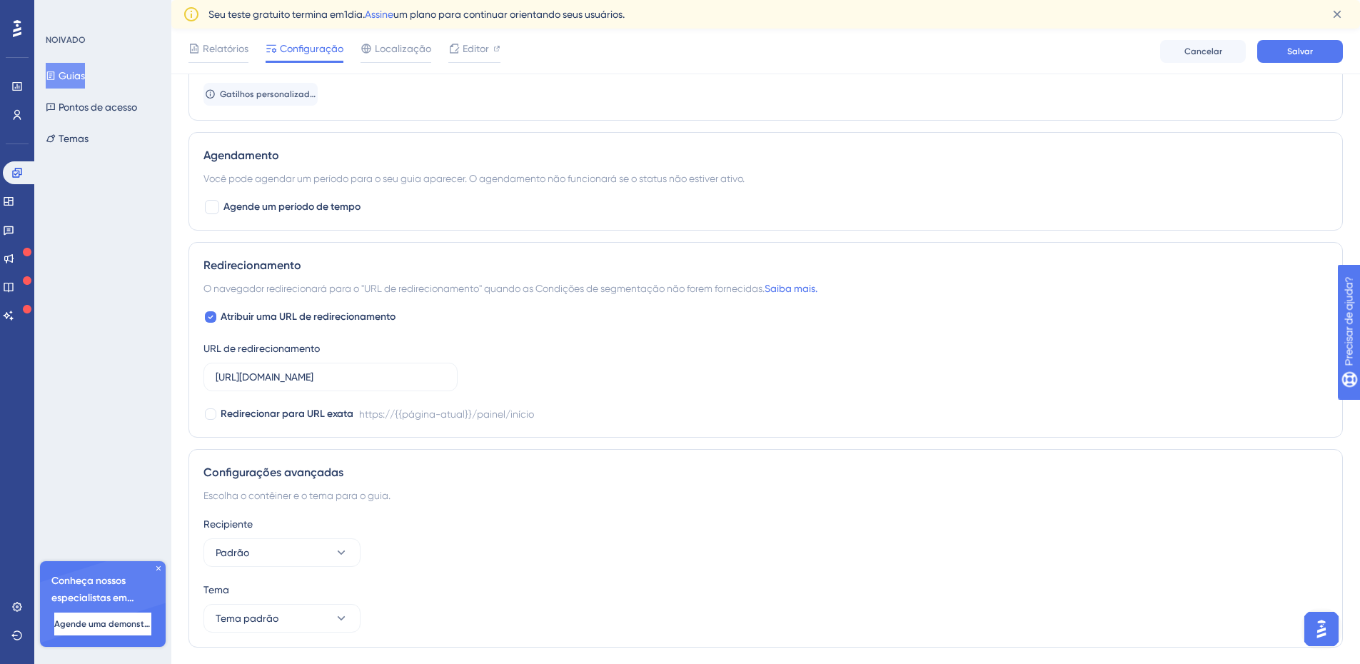
scroll to position [1111, 0]
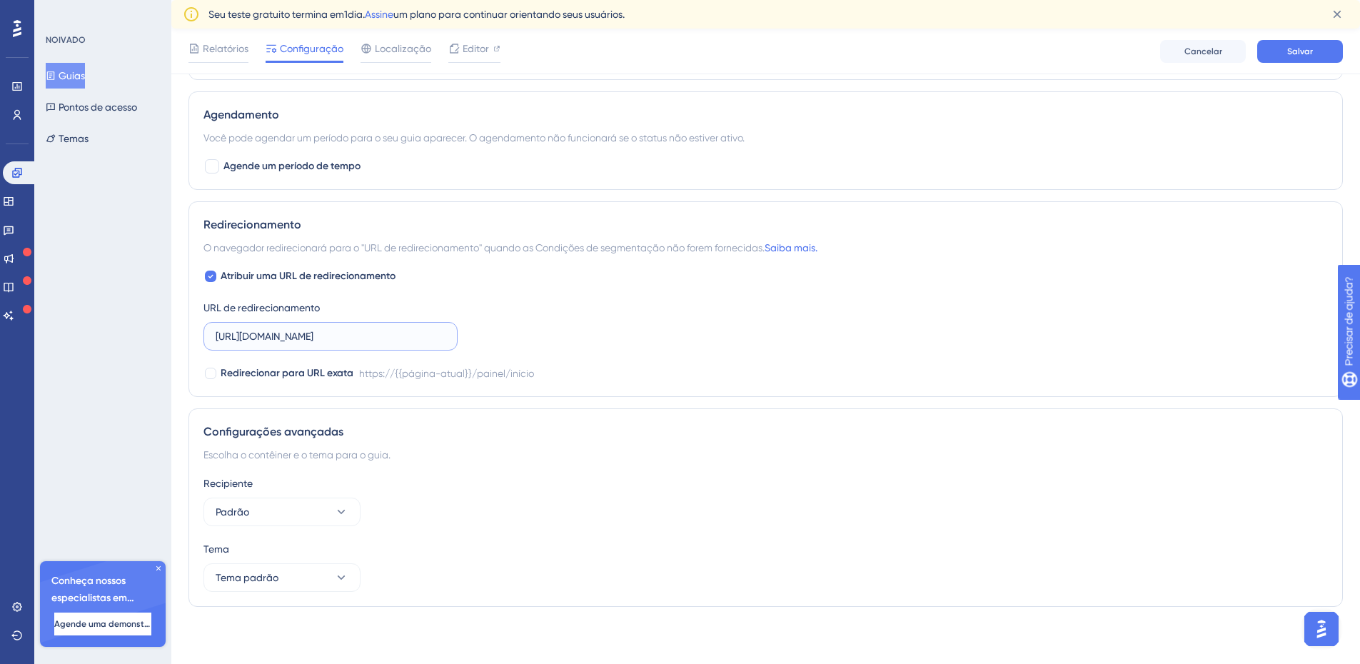
click at [421, 328] on input "https://core.homolog.asaas.com/dashboard/home" at bounding box center [331, 336] width 230 height 16
drag, startPoint x: 212, startPoint y: 337, endPoint x: 476, endPoint y: 345, distance: 264.3
click at [476, 345] on div "Atribuir uma URL de redirecionamento URL de redirecionamento https://core.homol…" at bounding box center [765, 325] width 1125 height 114
click at [426, 338] on input "https://core.homolog.asaas.com/dashboard/home" at bounding box center [331, 336] width 230 height 16
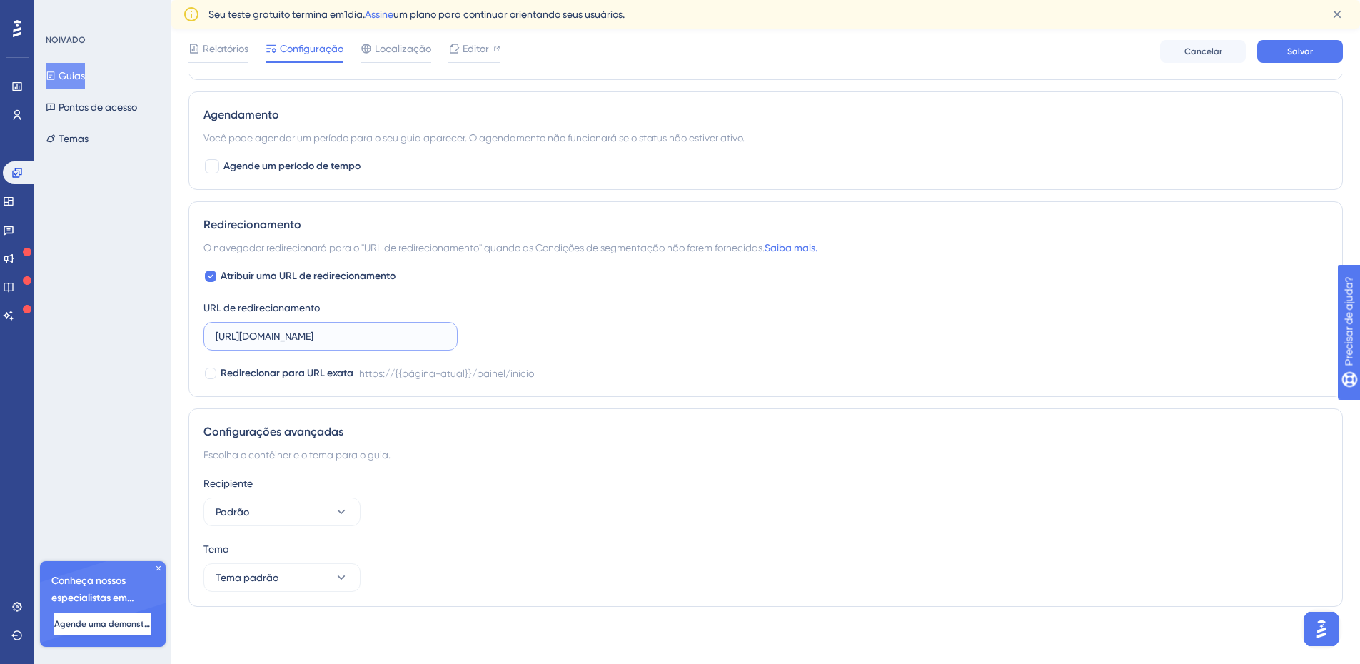
click at [426, 338] on input "https://core.homolog.asaas.com/dashboard/home" at bounding box center [331, 336] width 230 height 16
paste input "https://core.homolog.asaas.com/payment/create"
type input "https://core.homolog.asaas.com/payment/create"
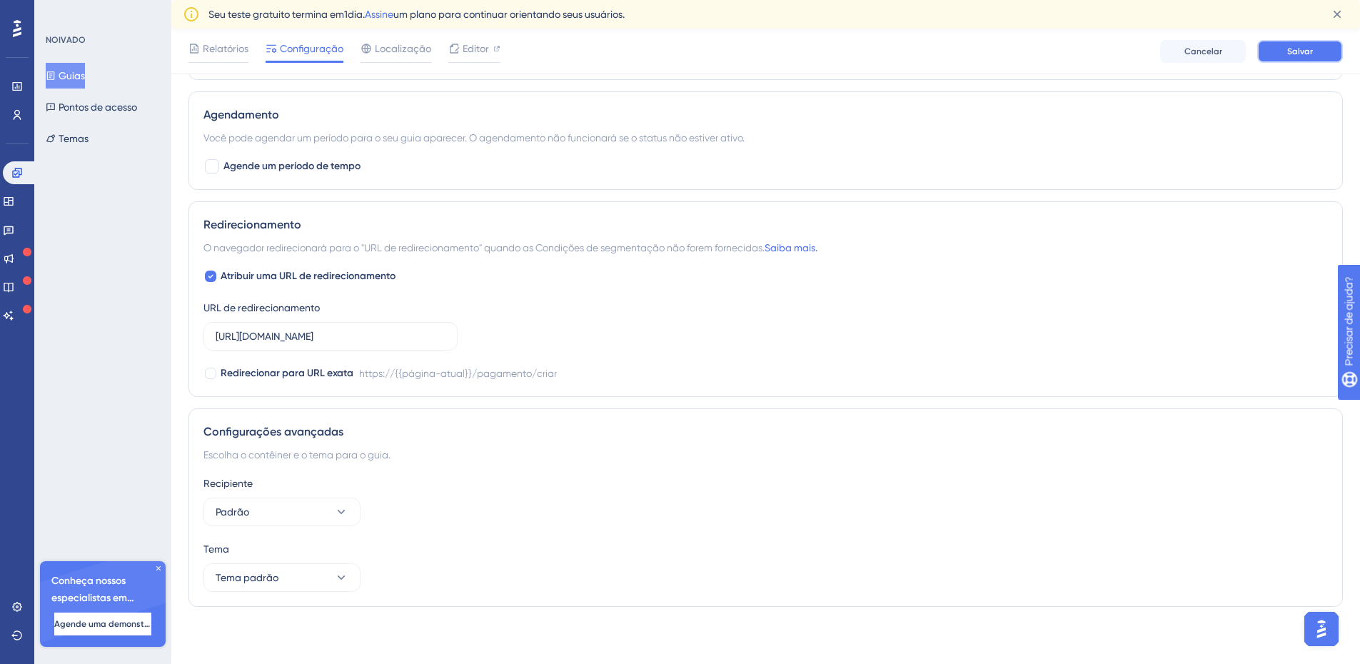
click at [1310, 56] on font "Salvar" at bounding box center [1300, 51] width 26 height 10
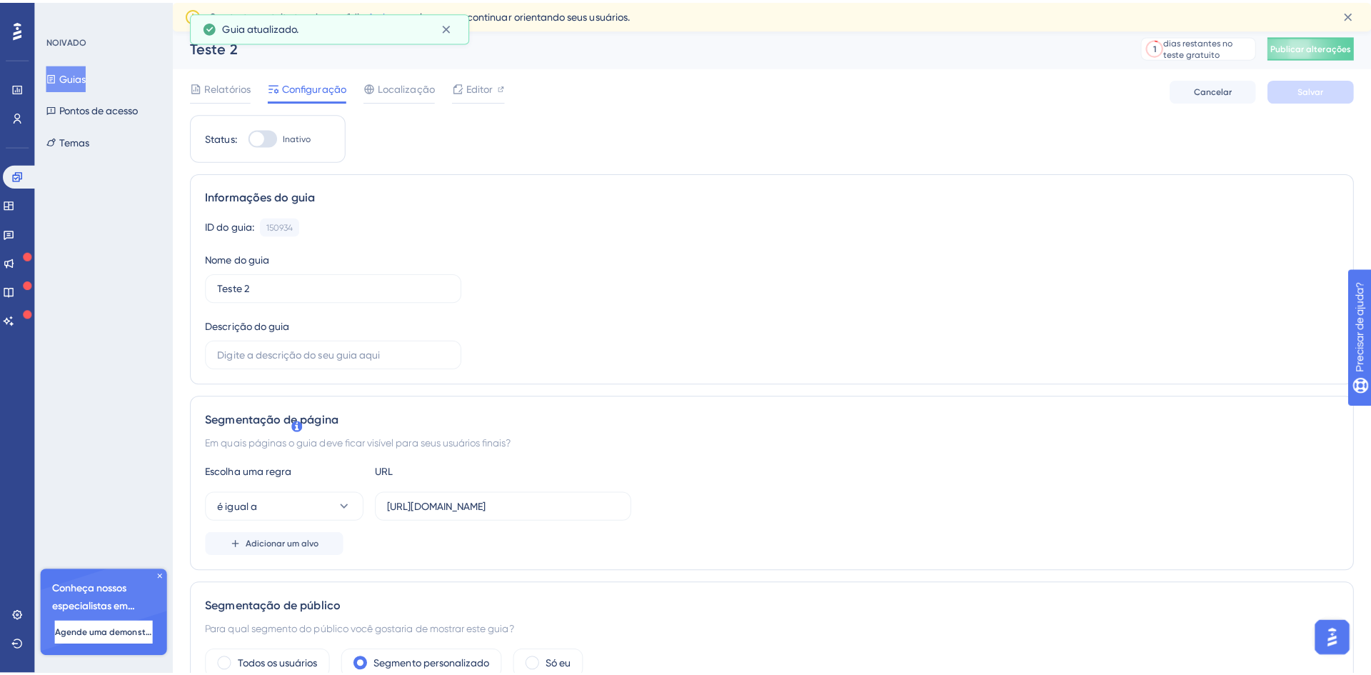
scroll to position [0, 0]
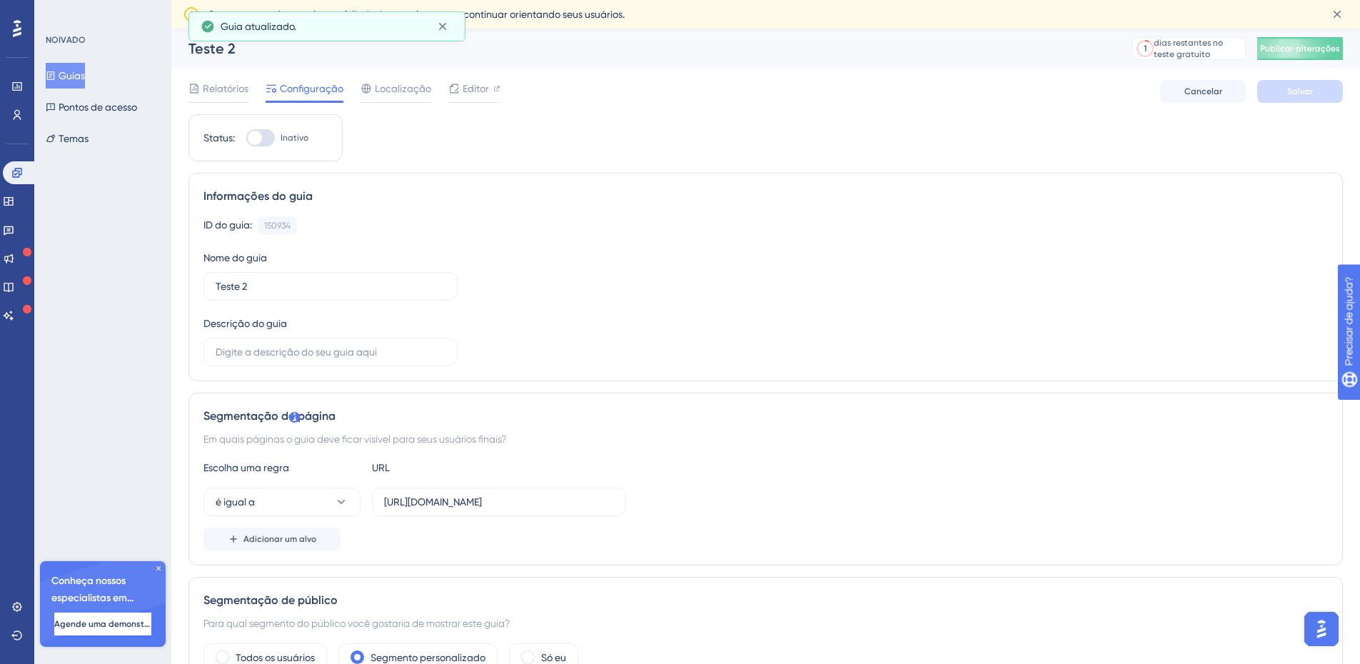
click at [265, 131] on div at bounding box center [260, 137] width 29 height 17
click at [246, 138] on input "Inativo" at bounding box center [246, 138] width 1 height 1
checkbox input "true"
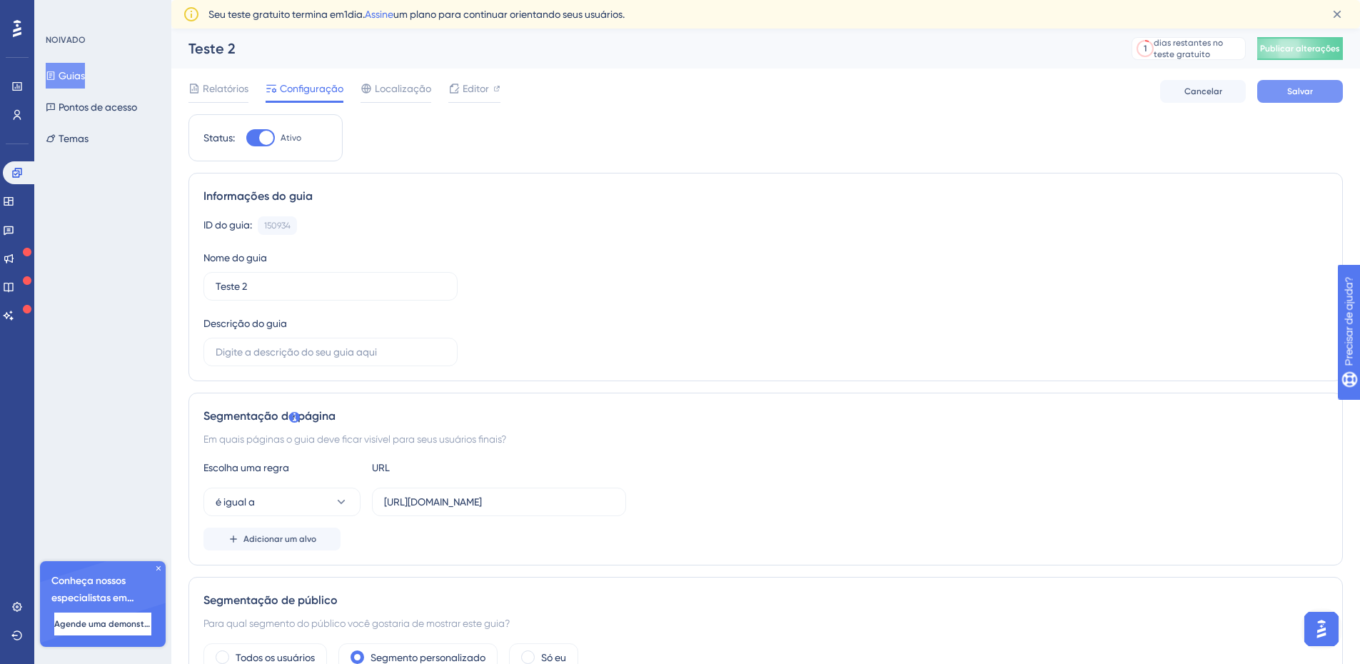
click at [1319, 91] on button "Salvar" at bounding box center [1300, 91] width 86 height 23
click at [13, 116] on icon at bounding box center [16, 114] width 11 height 11
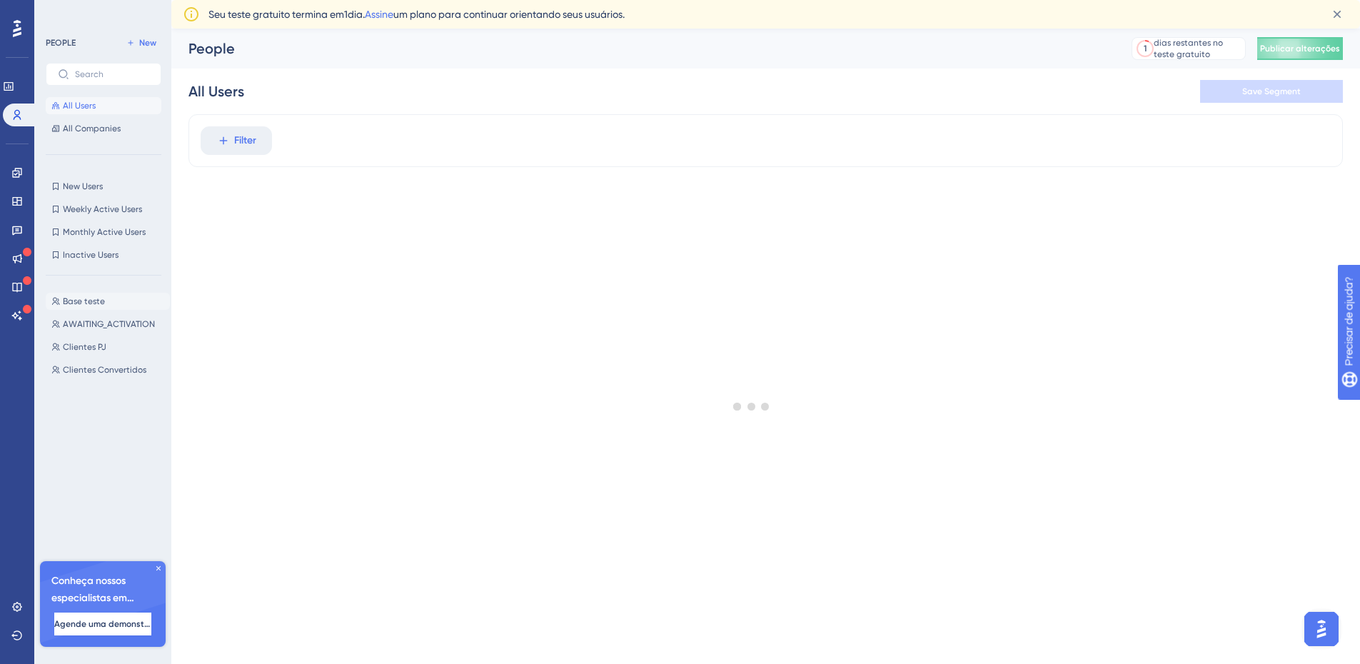
click at [94, 301] on span "Base teste" at bounding box center [84, 301] width 42 height 11
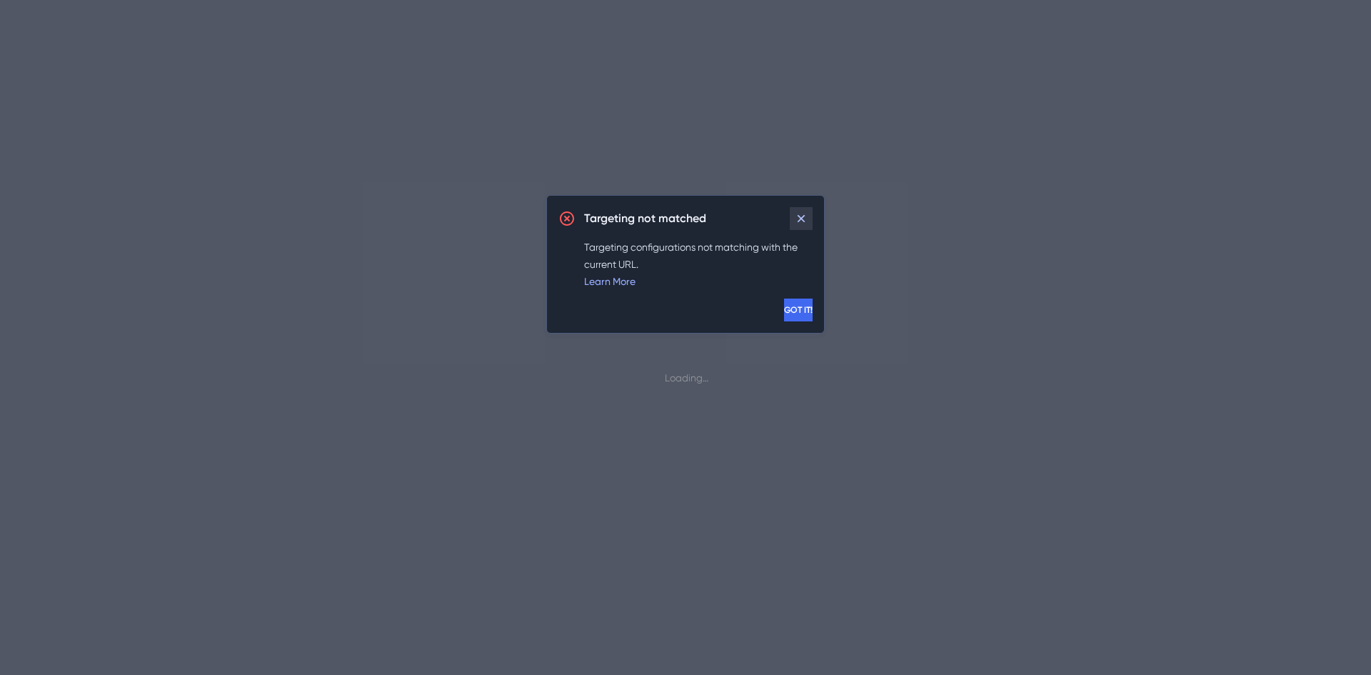
click at [800, 216] on icon at bounding box center [801, 218] width 14 height 14
